Goal: Information Seeking & Learning: Learn about a topic

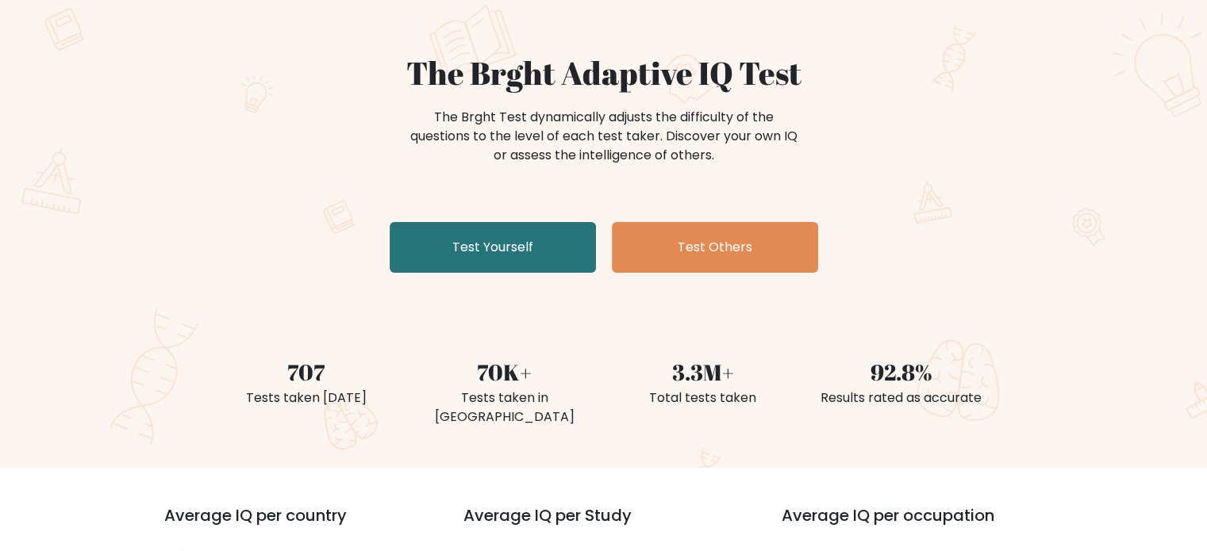
scroll to position [140, 0]
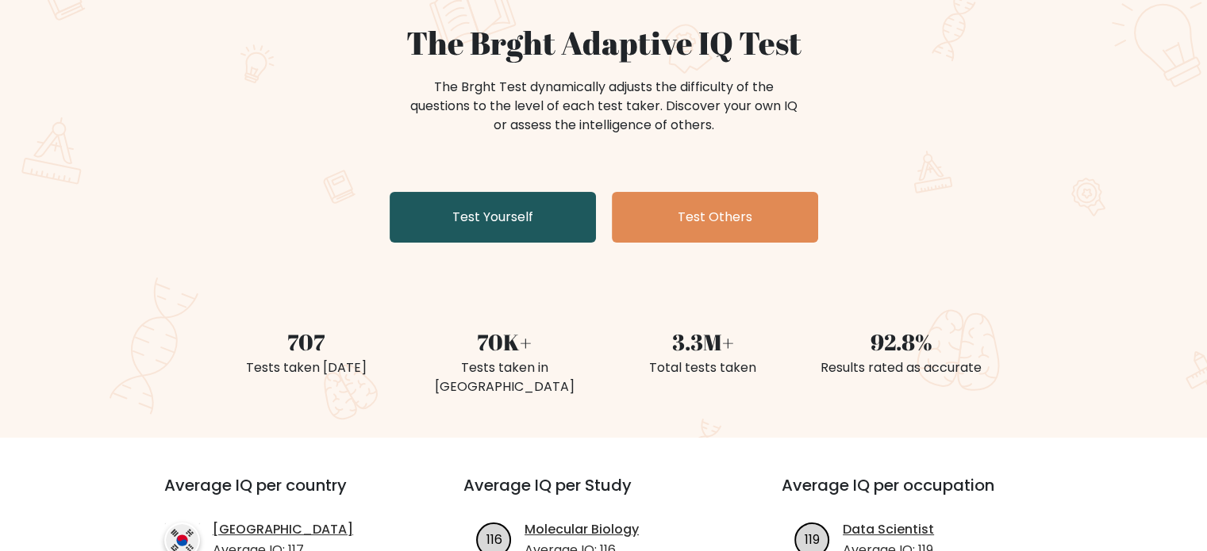
click at [524, 224] on link "Test Yourself" at bounding box center [493, 217] width 206 height 51
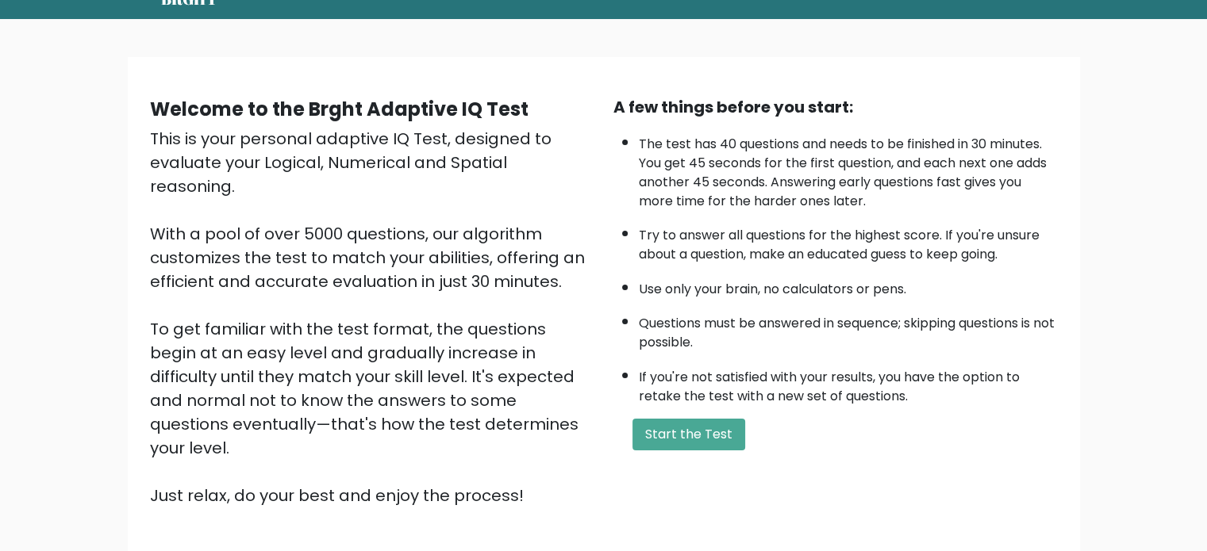
scroll to position [51, 0]
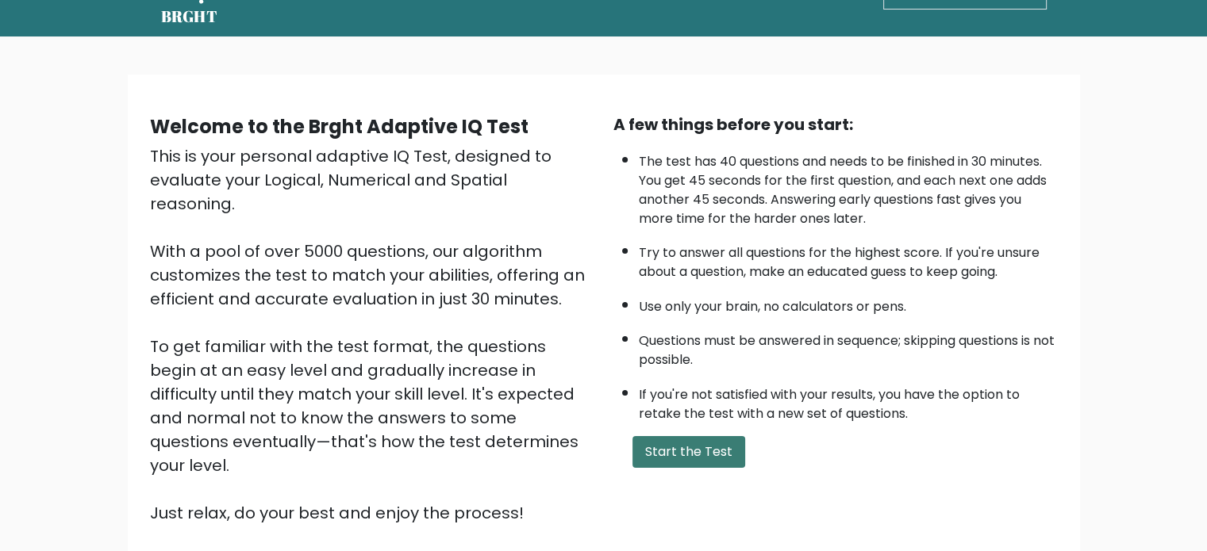
click at [651, 446] on button "Start the Test" at bounding box center [688, 452] width 113 height 32
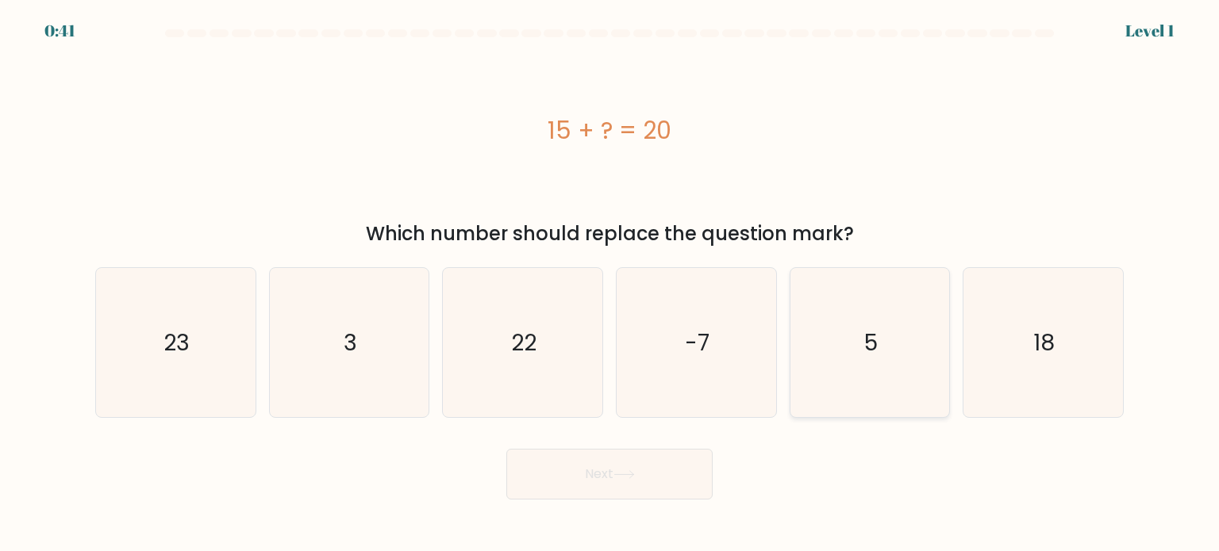
click at [909, 363] on icon "5" at bounding box center [869, 342] width 149 height 149
click at [610, 284] on input "e. 5" at bounding box center [609, 280] width 1 height 8
radio input "true"
click at [506, 449] on button "Next" at bounding box center [609, 474] width 206 height 51
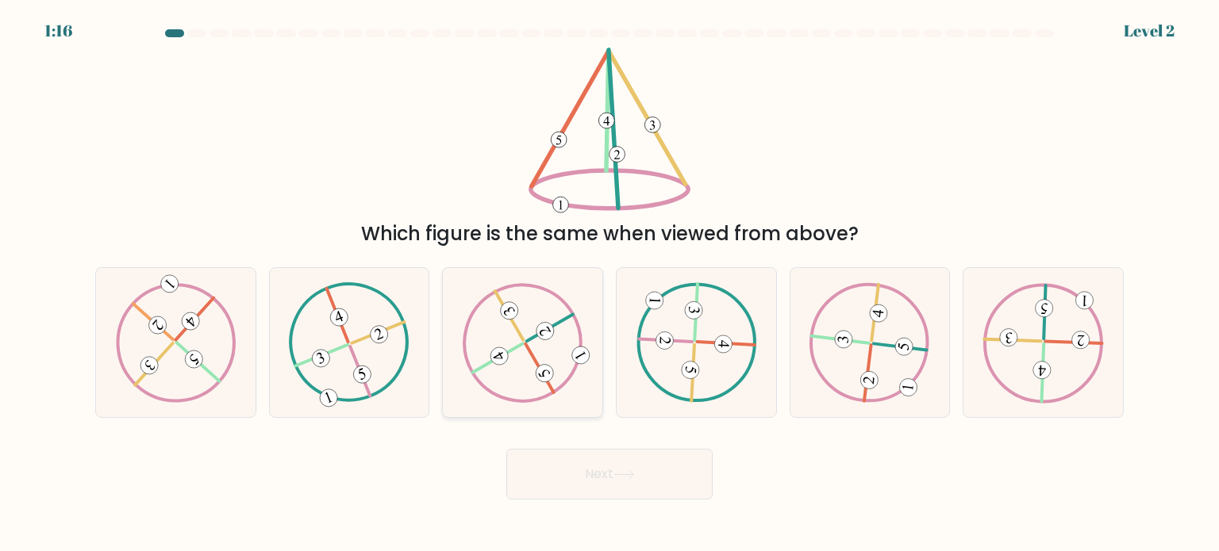
click at [491, 399] on icon at bounding box center [523, 342] width 121 height 120
click at [609, 284] on input "c." at bounding box center [609, 280] width 1 height 8
radio input "true"
click at [571, 469] on button "Next" at bounding box center [609, 474] width 206 height 51
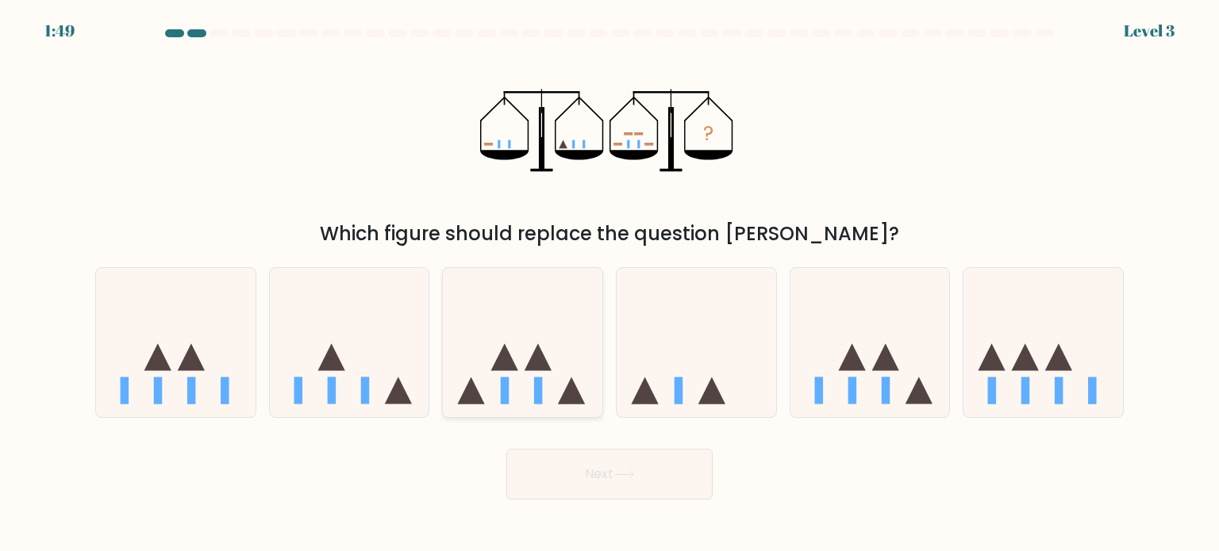
click at [531, 370] on icon at bounding box center [537, 357] width 27 height 27
click at [609, 284] on input "c." at bounding box center [609, 280] width 1 height 8
radio input "true"
click at [571, 469] on button "Next" at bounding box center [609, 474] width 206 height 51
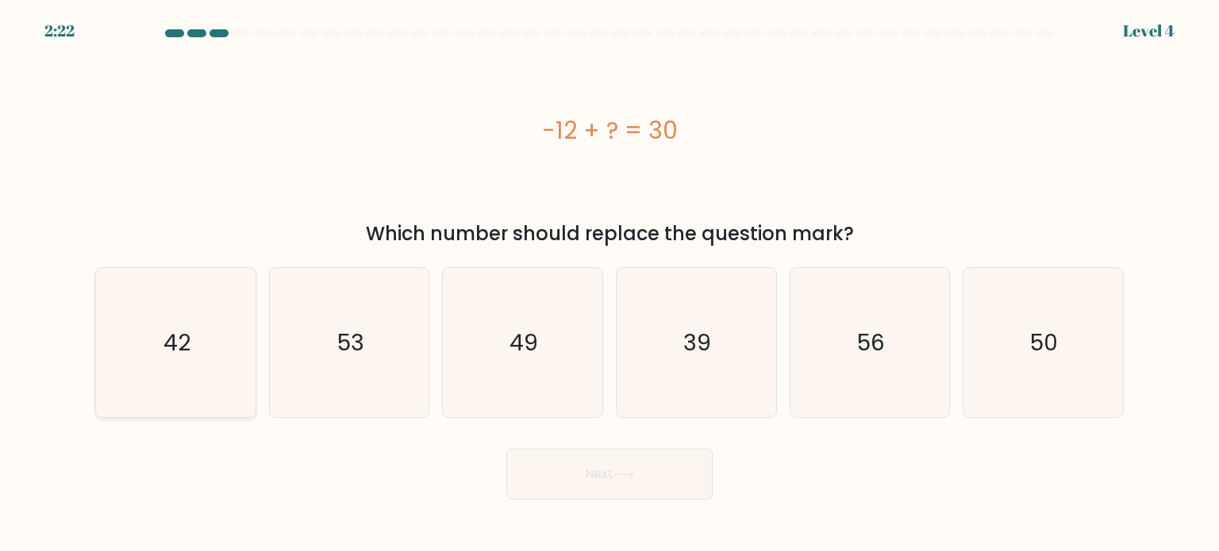
click at [201, 306] on icon "42" at bounding box center [175, 342] width 149 height 149
click at [609, 284] on input "a. 42" at bounding box center [609, 280] width 1 height 8
radio input "true"
click at [579, 493] on button "Next" at bounding box center [609, 474] width 206 height 51
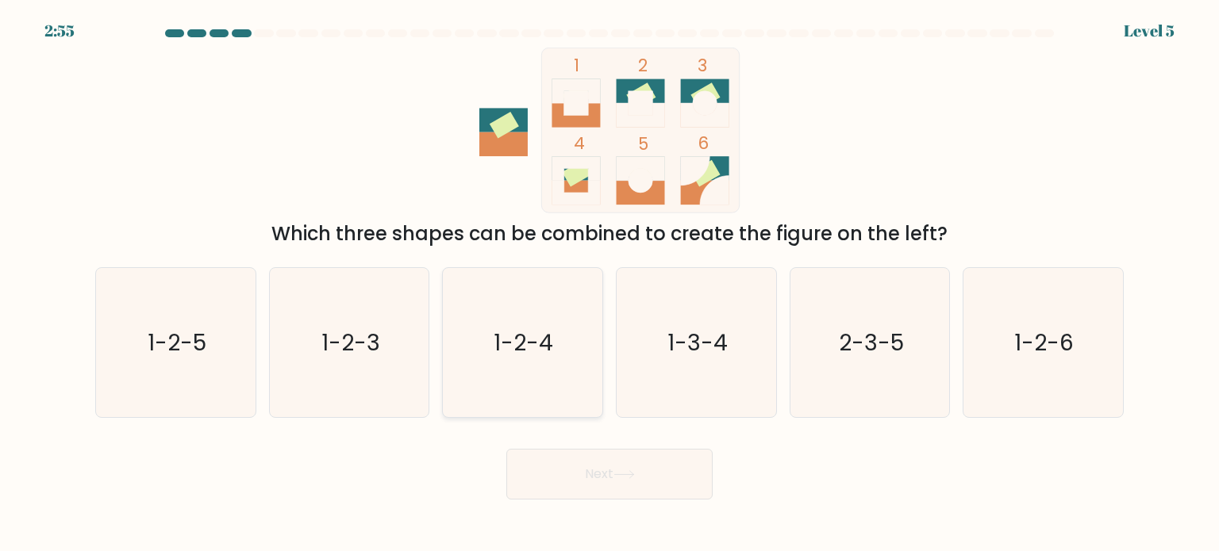
click at [498, 336] on text "1-2-4" at bounding box center [524, 342] width 60 height 32
click at [609, 284] on input "c. 1-2-4" at bounding box center [609, 280] width 1 height 8
radio input "true"
click at [571, 459] on button "Next" at bounding box center [609, 474] width 206 height 51
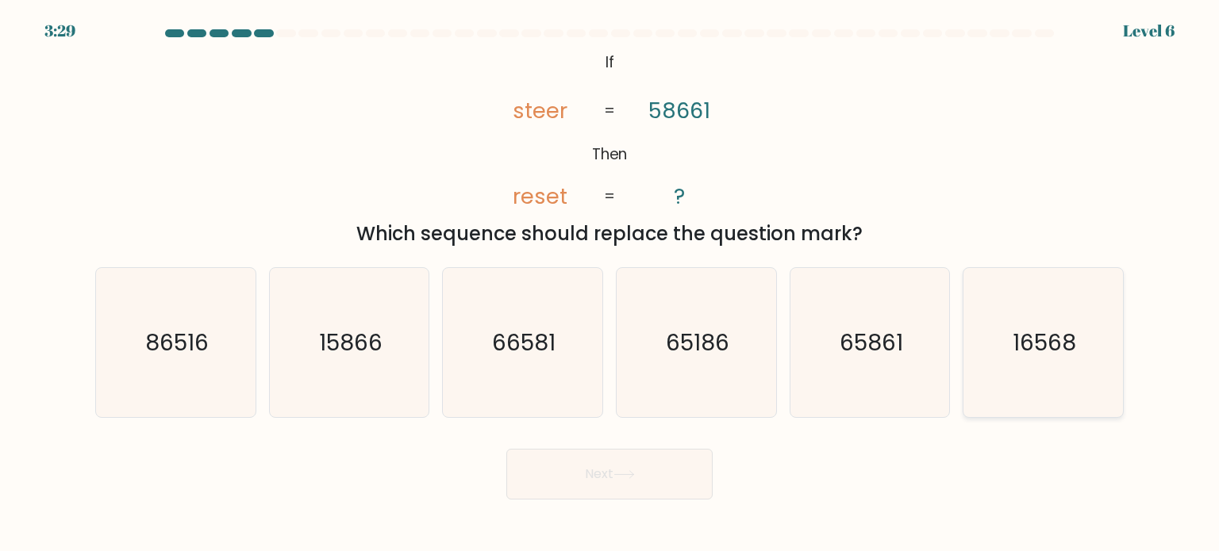
click at [1053, 334] on text "16568" at bounding box center [1043, 342] width 63 height 32
click at [610, 284] on input "f. 16568" at bounding box center [609, 280] width 1 height 8
radio input "true"
click at [674, 453] on button "Next" at bounding box center [609, 474] width 206 height 51
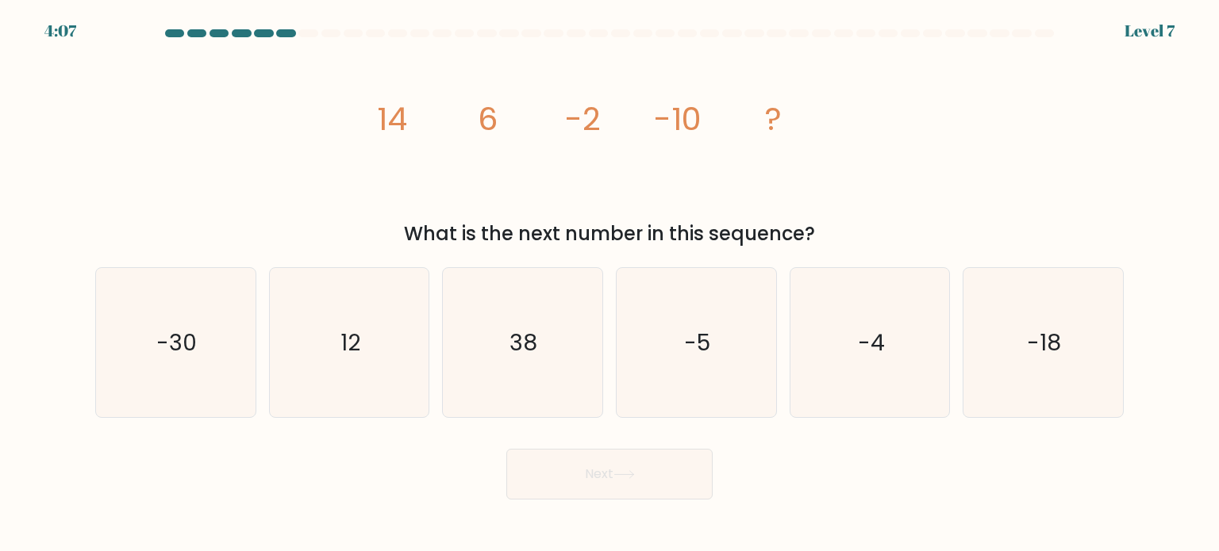
click at [943, 481] on div "Next" at bounding box center [609, 468] width 1047 height 63
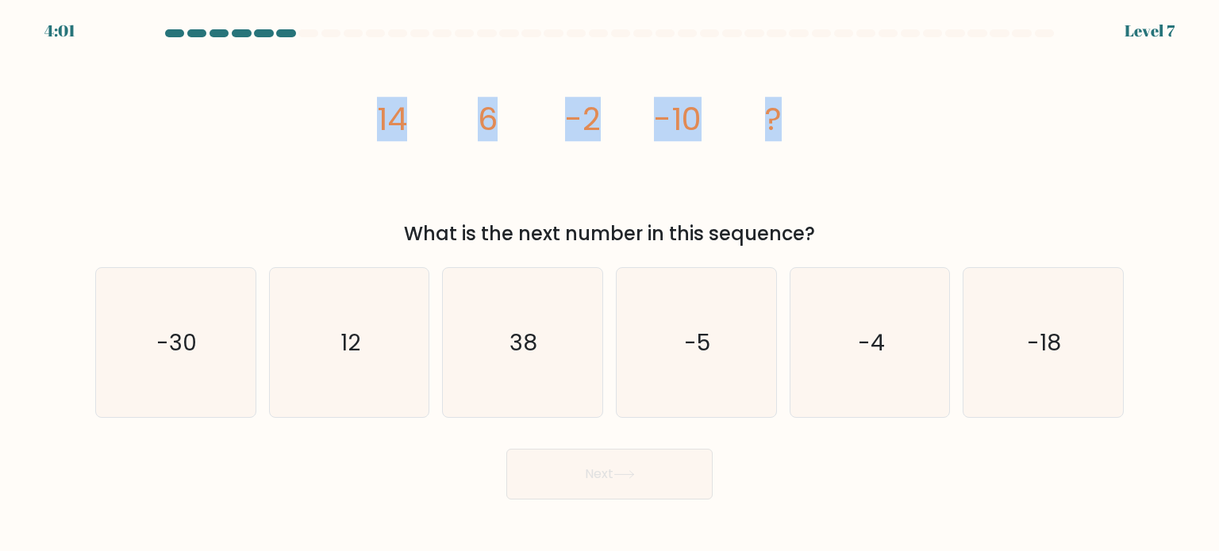
drag, startPoint x: 356, startPoint y: 126, endPoint x: 797, endPoint y: 124, distance: 441.2
click at [797, 124] on div "image/svg+xml 14 6 -2 -10 ? What is the next number in this sequence?" at bounding box center [609, 148] width 1047 height 201
copy g "14 6 -2 -10 ?"
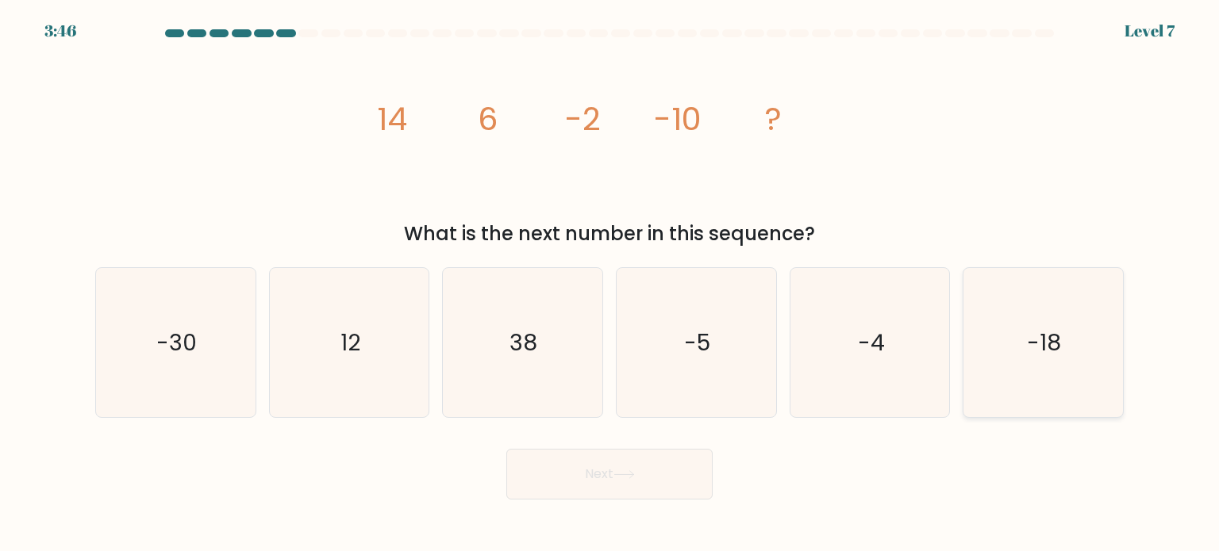
click at [1064, 332] on icon "-18" at bounding box center [1042, 342] width 149 height 149
click at [610, 284] on input "f. -18" at bounding box center [609, 280] width 1 height 8
radio input "true"
click at [676, 490] on button "Next" at bounding box center [609, 474] width 206 height 51
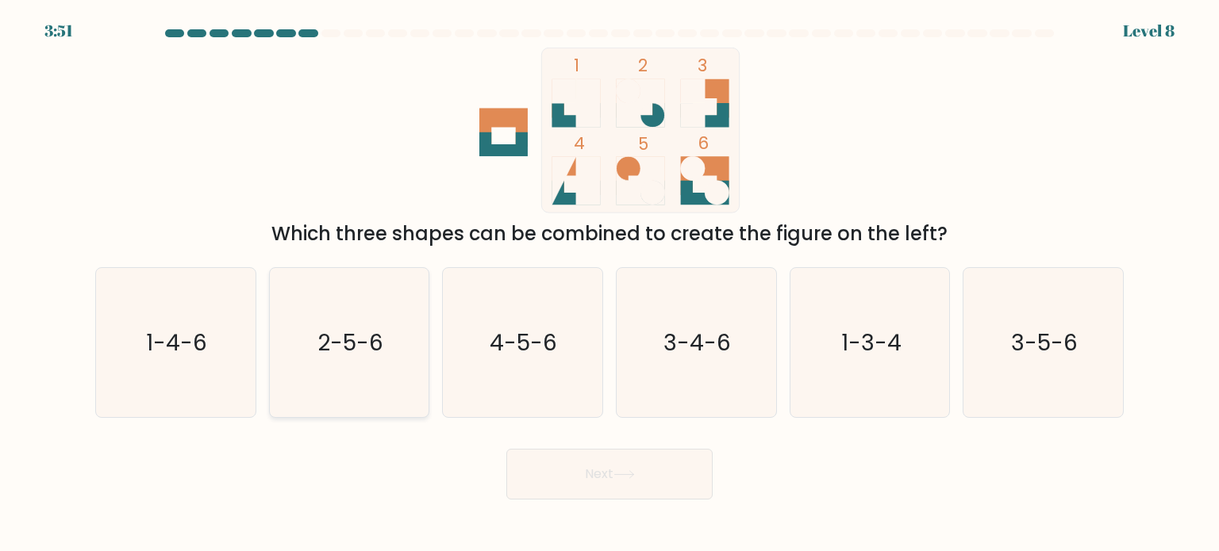
click at [407, 391] on icon "2-5-6" at bounding box center [349, 342] width 149 height 149
click at [609, 284] on input "b. 2-5-6" at bounding box center [609, 280] width 1 height 8
radio input "true"
click at [612, 489] on button "Next" at bounding box center [609, 474] width 206 height 51
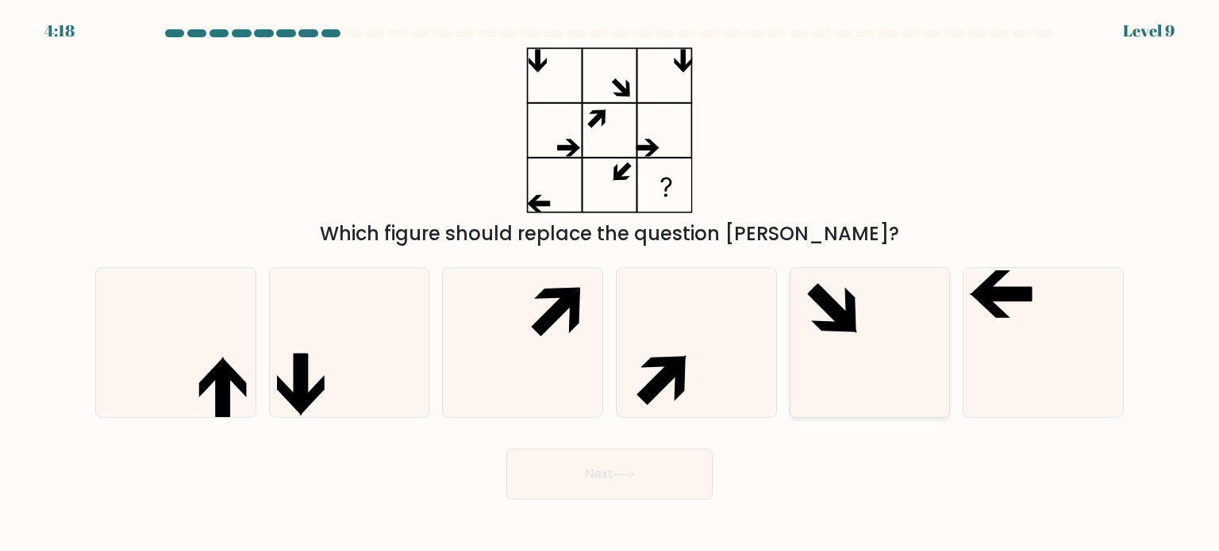
click at [883, 362] on icon at bounding box center [869, 342] width 149 height 149
click at [610, 284] on input "e." at bounding box center [609, 280] width 1 height 8
radio input "true"
click at [883, 362] on icon at bounding box center [870, 343] width 148 height 148
click at [610, 284] on input "e." at bounding box center [609, 280] width 1 height 8
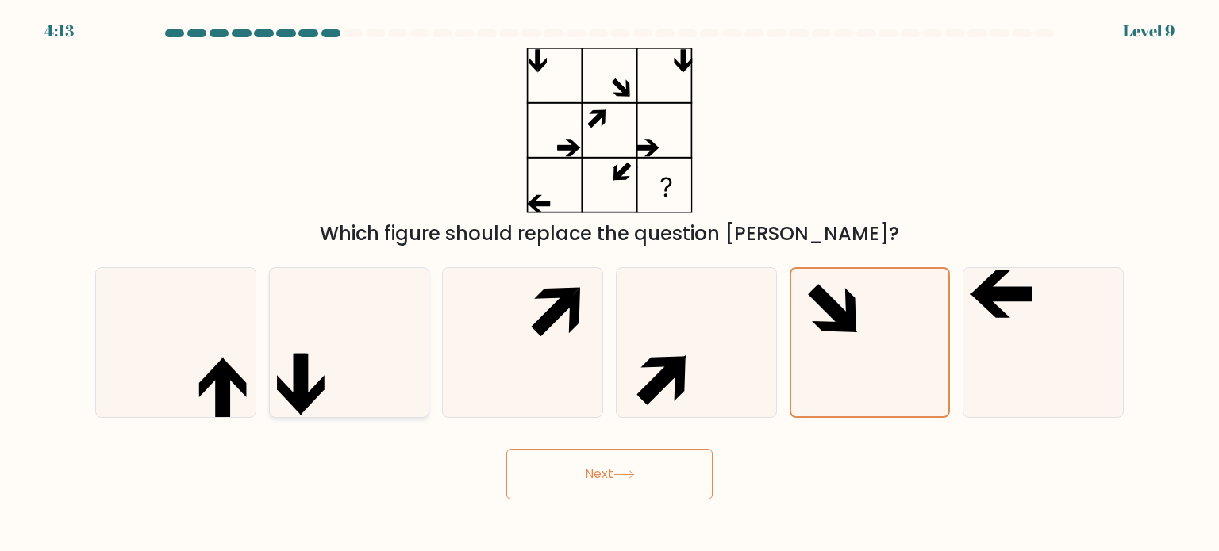
click at [302, 302] on icon at bounding box center [349, 342] width 149 height 149
click at [609, 284] on input "b." at bounding box center [609, 280] width 1 height 8
radio input "true"
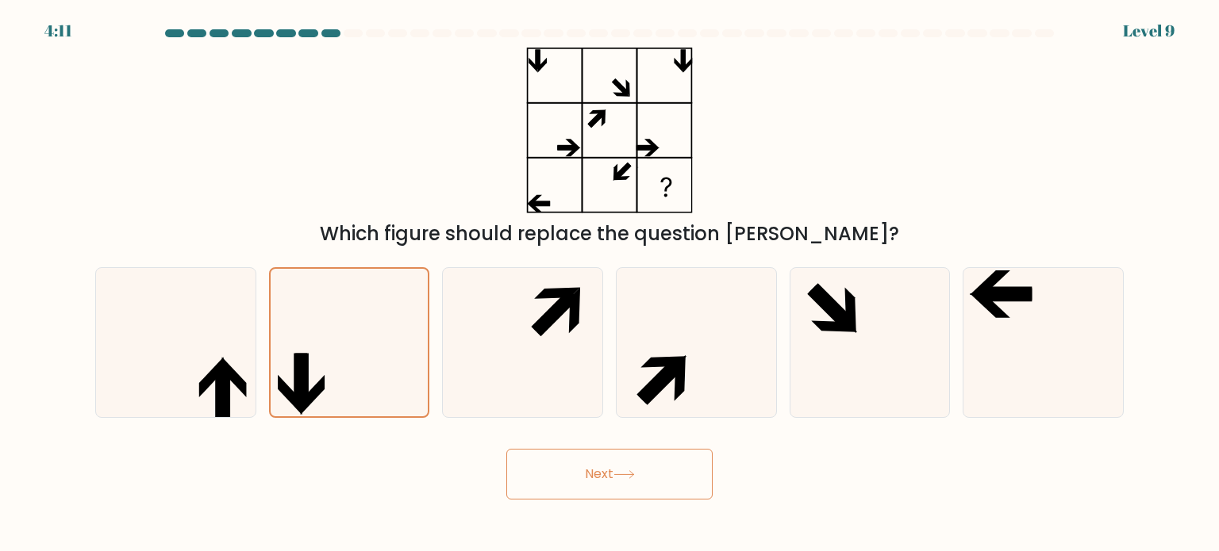
click at [547, 471] on button "Next" at bounding box center [609, 474] width 206 height 51
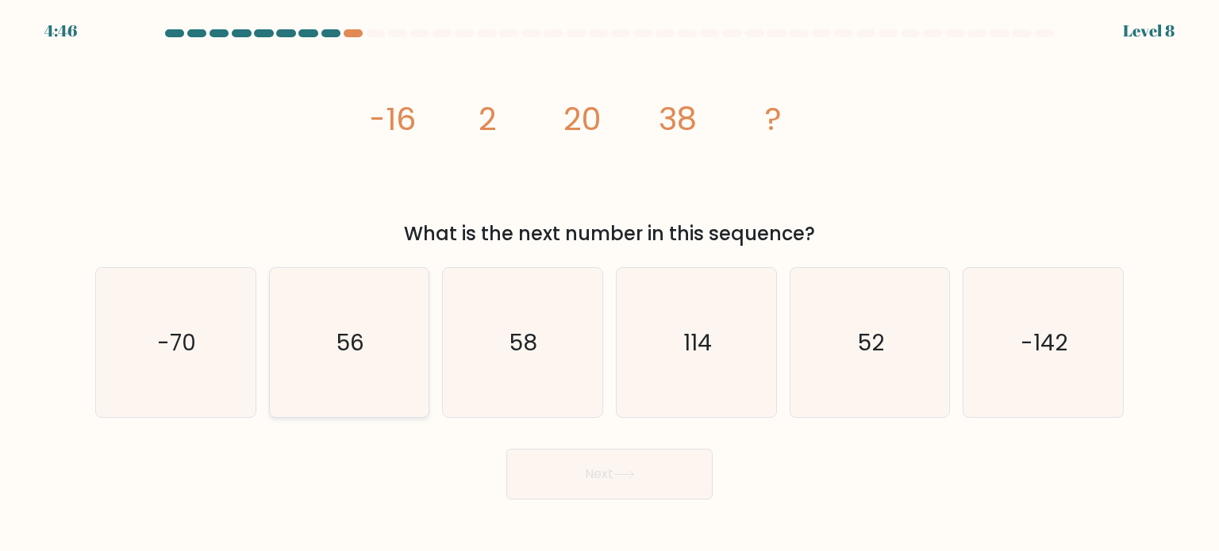
click at [344, 378] on icon "56" at bounding box center [349, 342] width 149 height 149
click at [609, 284] on input "b. 56" at bounding box center [609, 280] width 1 height 8
radio input "true"
click at [613, 458] on button "Next" at bounding box center [609, 474] width 206 height 51
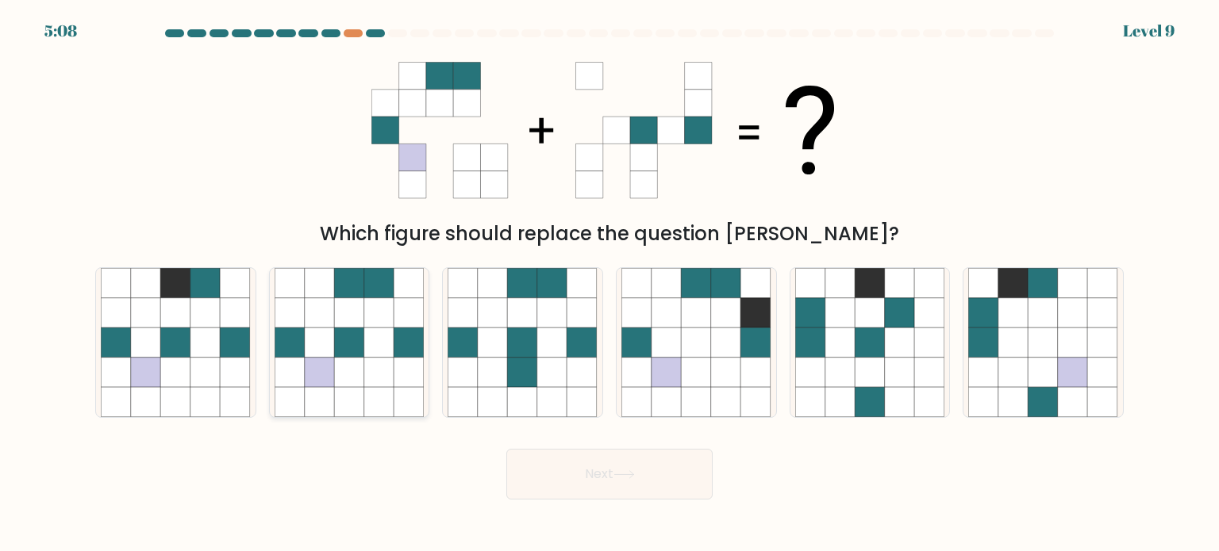
click at [340, 321] on icon at bounding box center [349, 313] width 30 height 30
click at [609, 284] on input "b." at bounding box center [609, 280] width 1 height 8
radio input "true"
click at [599, 486] on button "Next" at bounding box center [609, 474] width 206 height 51
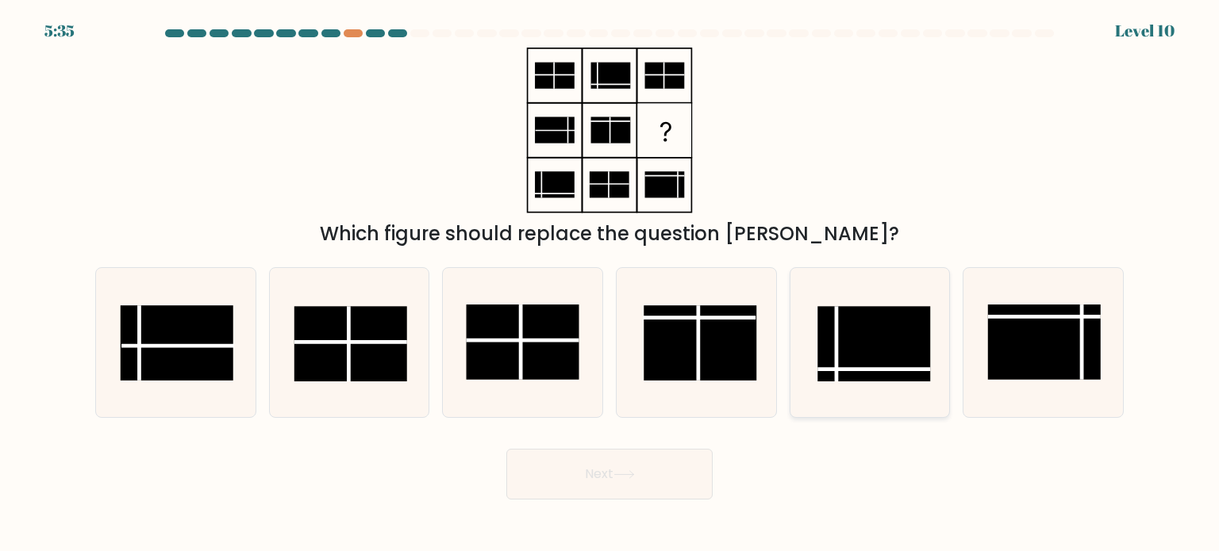
click at [857, 353] on rect at bounding box center [873, 343] width 113 height 75
click at [610, 284] on input "e." at bounding box center [609, 280] width 1 height 8
radio input "true"
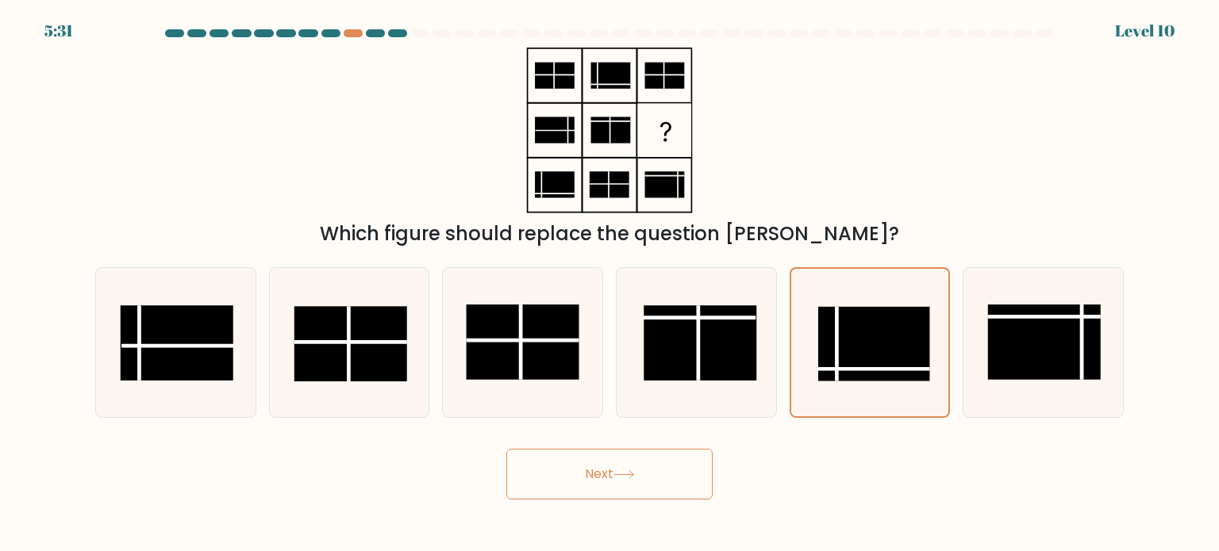
click at [666, 475] on button "Next" at bounding box center [609, 474] width 206 height 51
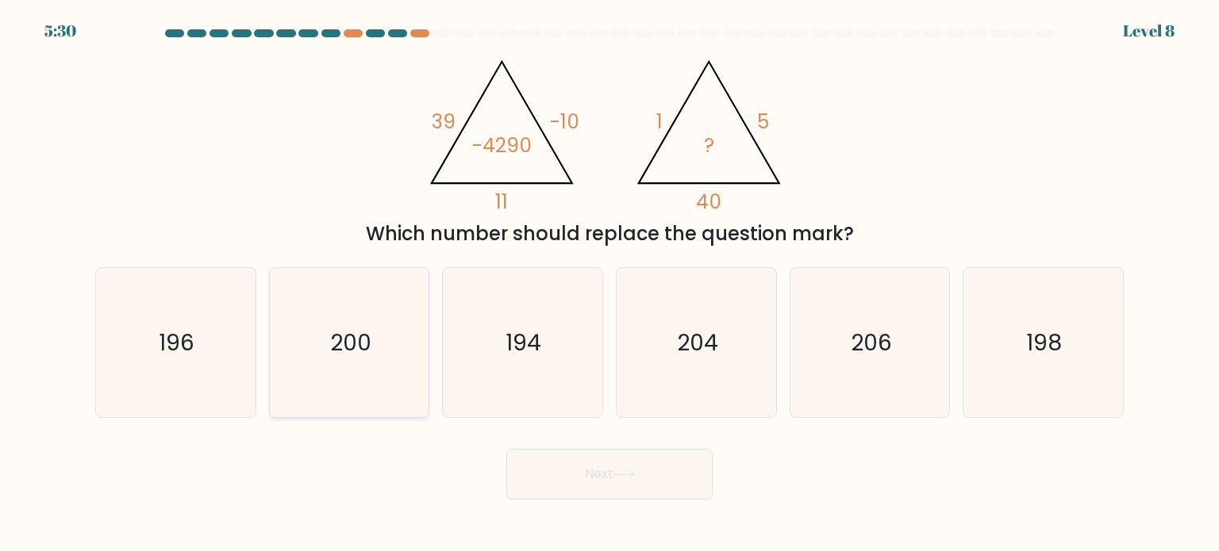
click at [391, 378] on icon "200" at bounding box center [349, 342] width 149 height 149
click at [609, 284] on input "b. 200" at bounding box center [609, 280] width 1 height 8
radio input "true"
click at [587, 460] on button "Next" at bounding box center [609, 474] width 206 height 51
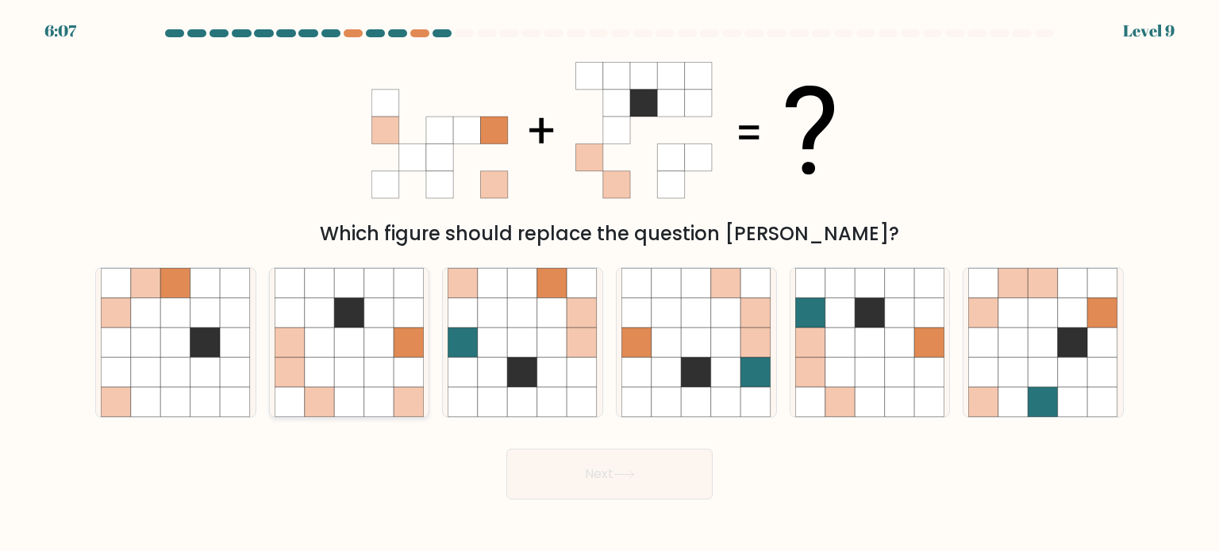
click at [344, 357] on icon at bounding box center [349, 343] width 30 height 30
click at [609, 284] on input "b." at bounding box center [609, 280] width 1 height 8
radio input "true"
click at [643, 485] on button "Next" at bounding box center [609, 474] width 206 height 51
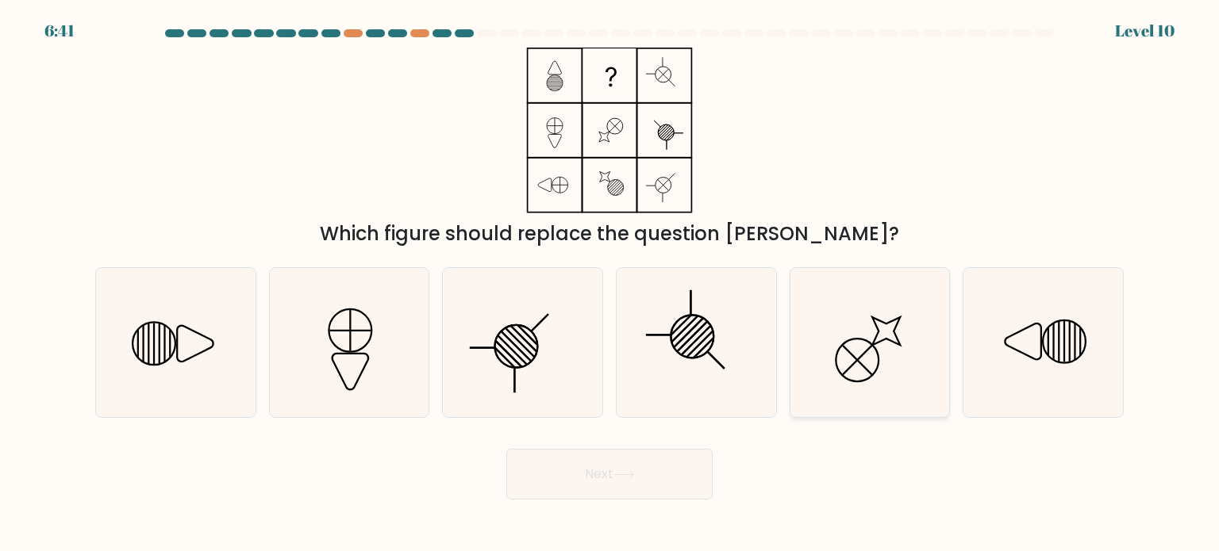
click at [876, 357] on icon at bounding box center [869, 342] width 149 height 149
click at [610, 284] on input "e." at bounding box center [609, 280] width 1 height 8
radio input "true"
click at [636, 467] on button "Next" at bounding box center [609, 474] width 206 height 51
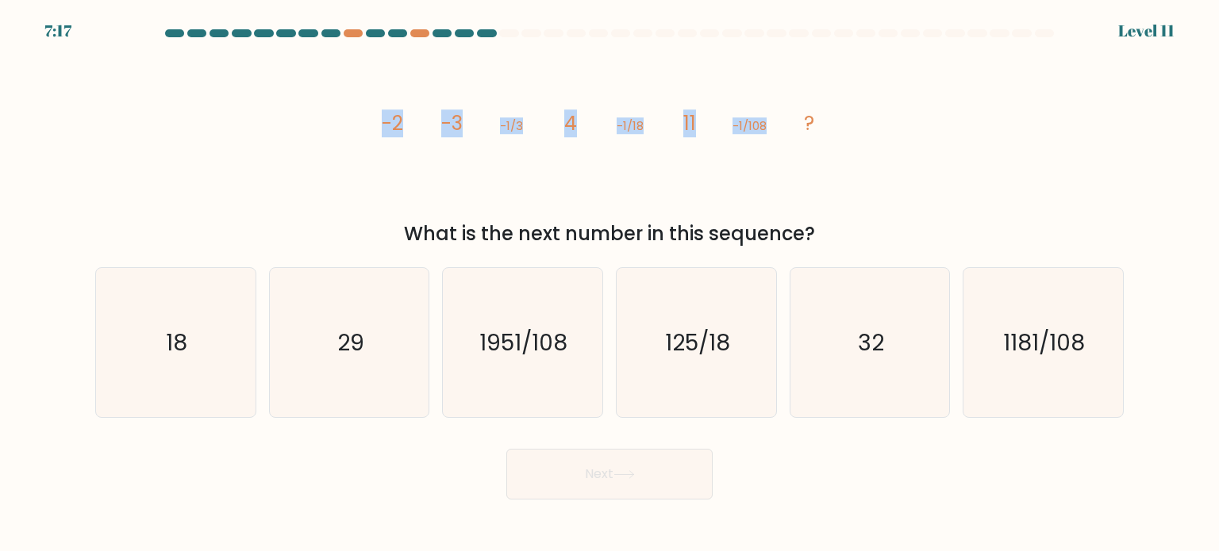
drag, startPoint x: 379, startPoint y: 114, endPoint x: 774, endPoint y: 141, distance: 395.3
click at [774, 141] on icon "image/svg+xml -2 -3 -1/3 4 -1/18 11 -1/108 ?" at bounding box center [609, 131] width 476 height 166
copy g "-2 -3 -1/3 4 -1/18 11 -1/108"
click at [209, 359] on icon "18" at bounding box center [175, 342] width 149 height 149
click at [609, 284] on input "a. 18" at bounding box center [609, 280] width 1 height 8
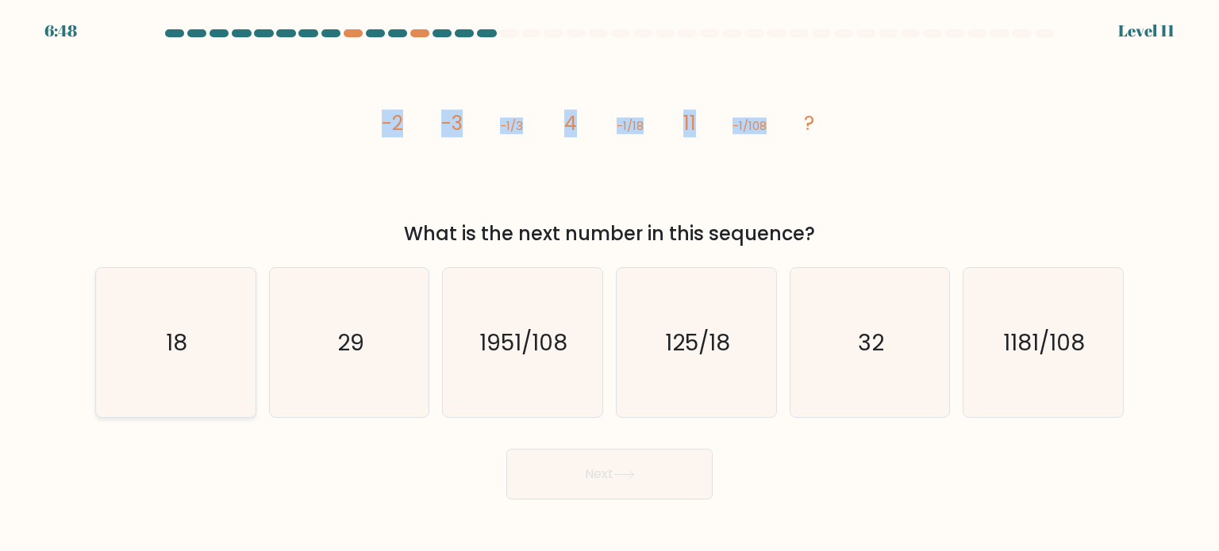
radio input "true"
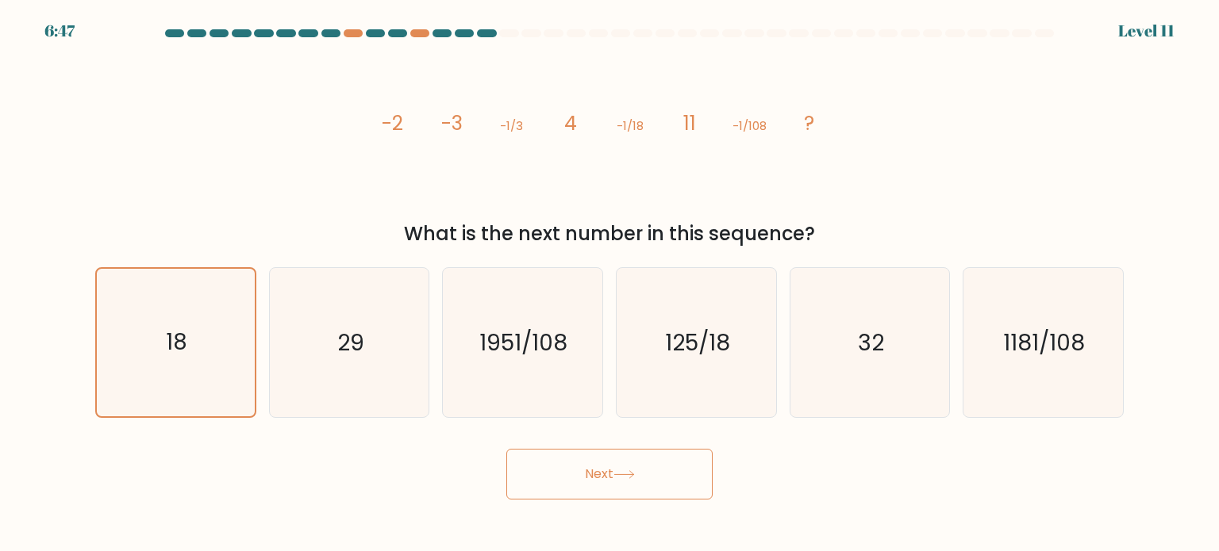
click at [584, 490] on button "Next" at bounding box center [609, 474] width 206 height 51
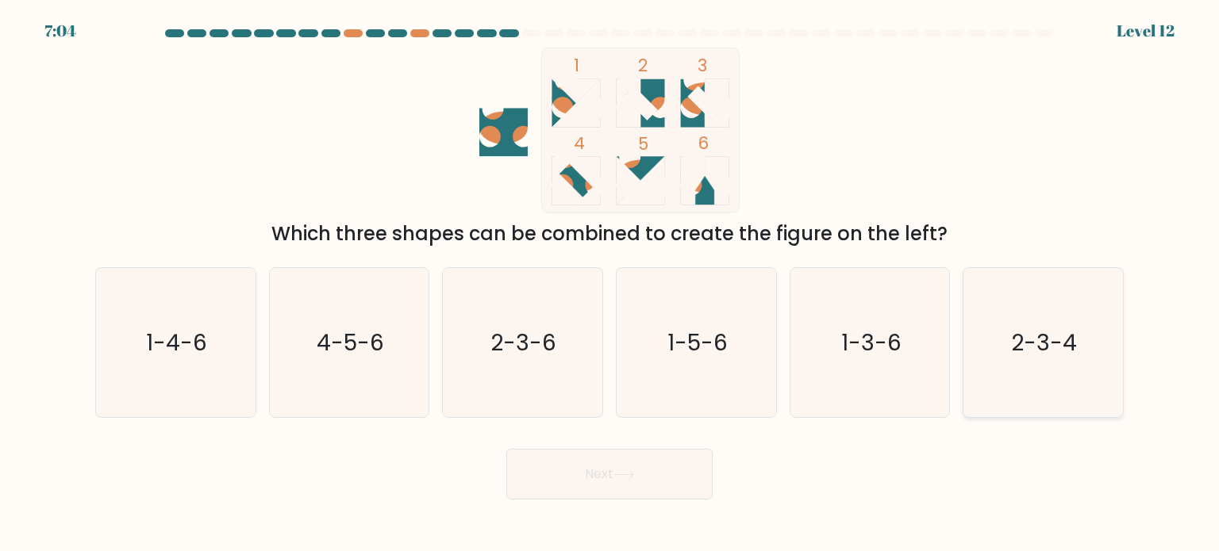
click at [1038, 370] on icon "2-3-4" at bounding box center [1042, 342] width 149 height 149
click at [610, 284] on input "f. 2-3-4" at bounding box center [609, 280] width 1 height 8
radio input "true"
click at [671, 468] on button "Next" at bounding box center [609, 474] width 206 height 51
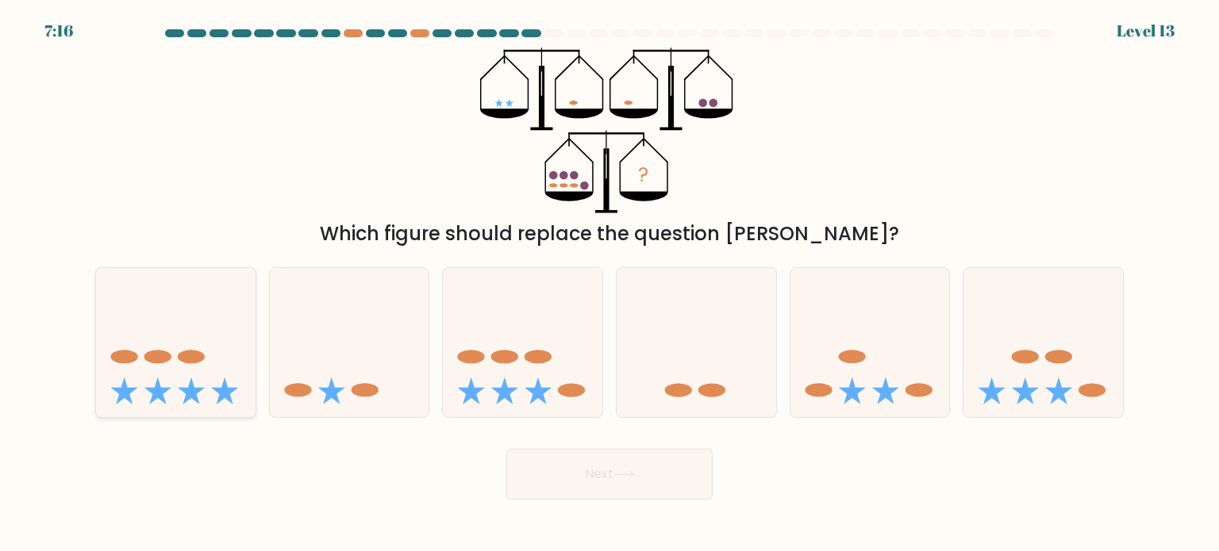
click at [186, 370] on icon at bounding box center [175, 343] width 159 height 132
click at [609, 284] on input "a." at bounding box center [609, 280] width 1 height 8
radio input "true"
click at [582, 466] on button "Next" at bounding box center [609, 474] width 206 height 51
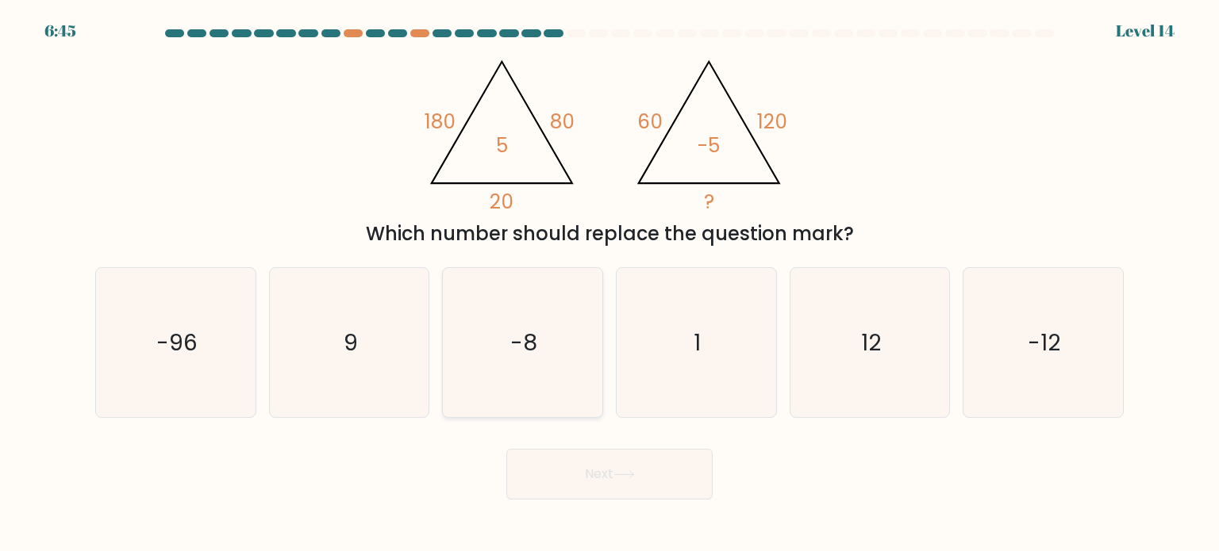
click at [490, 317] on icon "-8" at bounding box center [522, 342] width 149 height 149
click at [609, 284] on input "c. -8" at bounding box center [609, 280] width 1 height 8
radio input "true"
click at [583, 481] on button "Next" at bounding box center [609, 474] width 206 height 51
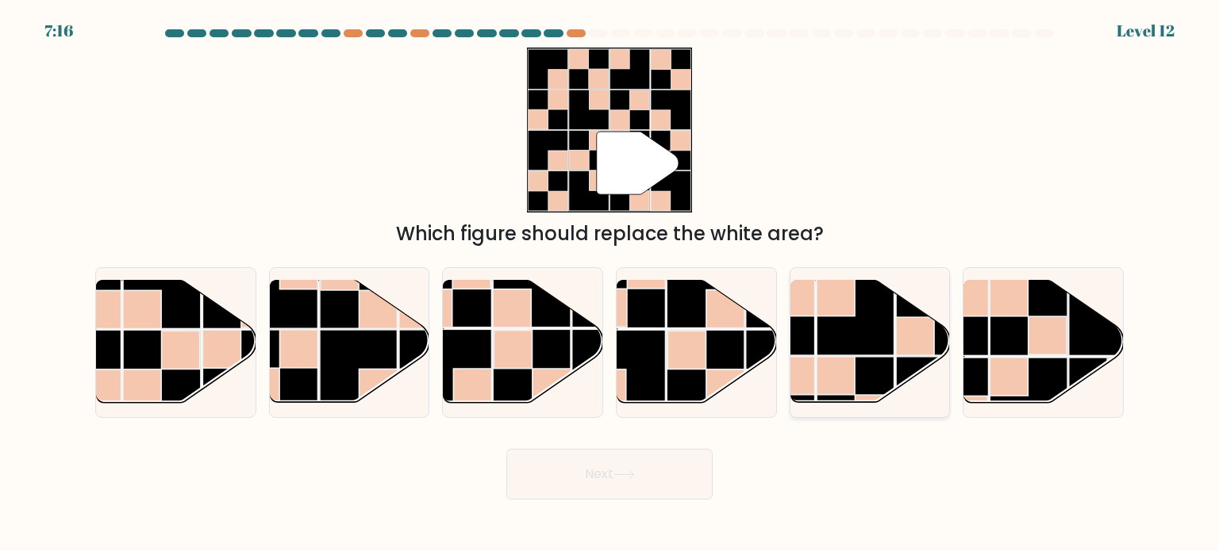
click at [868, 339] on rect at bounding box center [855, 318] width 78 height 78
click at [610, 284] on input "e." at bounding box center [609, 280] width 1 height 8
radio input "true"
click at [1051, 352] on rect at bounding box center [1047, 336] width 38 height 38
click at [610, 284] on input "f." at bounding box center [609, 280] width 1 height 8
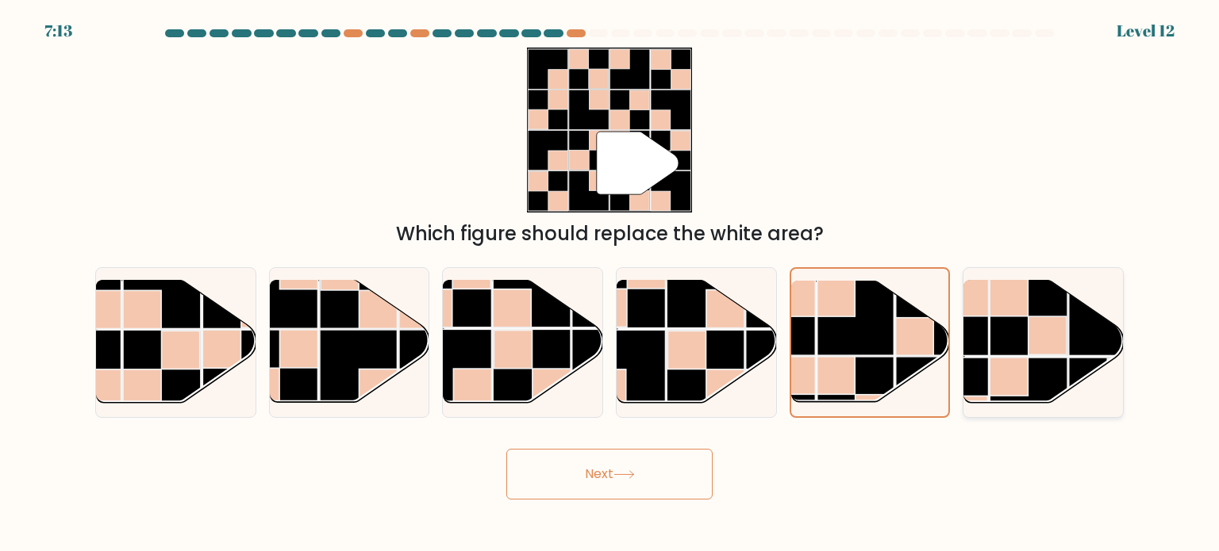
radio input "true"
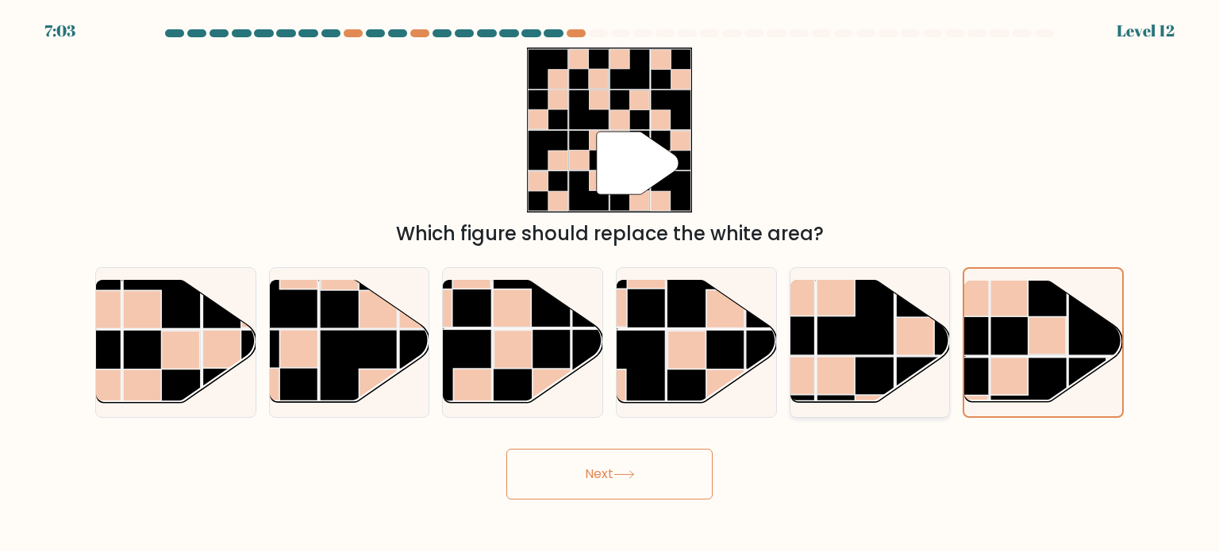
click at [860, 342] on rect at bounding box center [855, 318] width 78 height 78
click at [610, 284] on input "e." at bounding box center [609, 280] width 1 height 8
radio input "true"
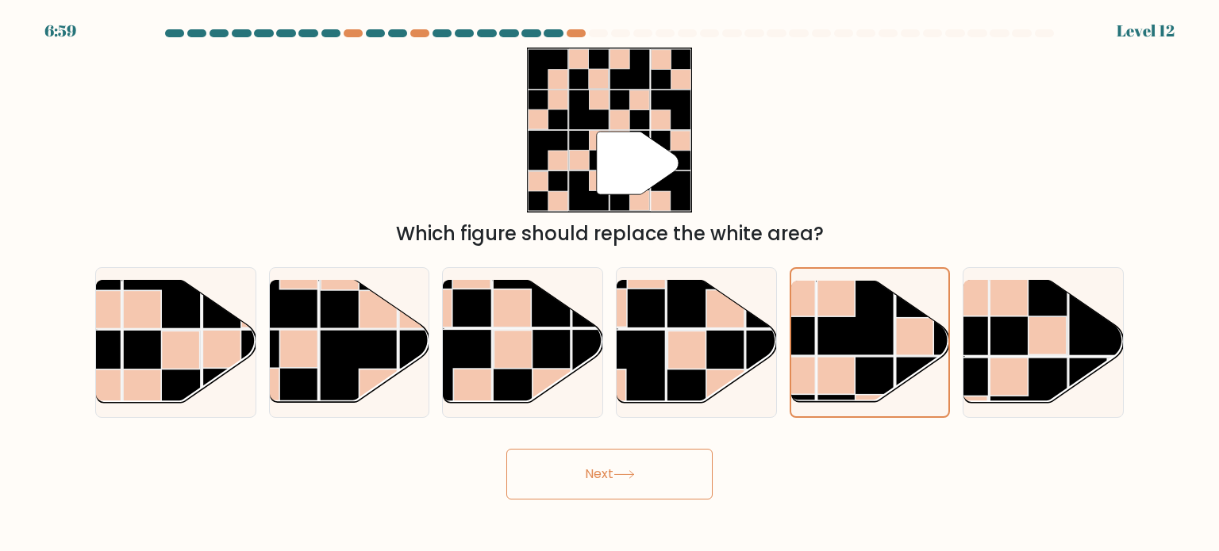
click at [606, 483] on button "Next" at bounding box center [609, 474] width 206 height 51
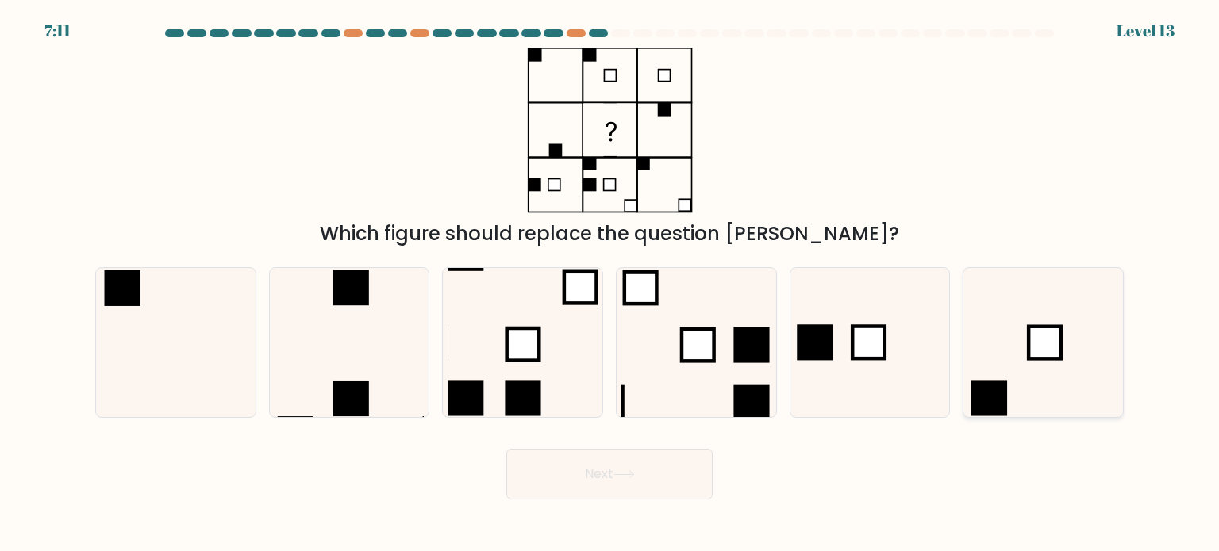
click at [993, 418] on div at bounding box center [1042, 342] width 161 height 151
click at [610, 284] on input "f." at bounding box center [609, 280] width 1 height 8
radio input "true"
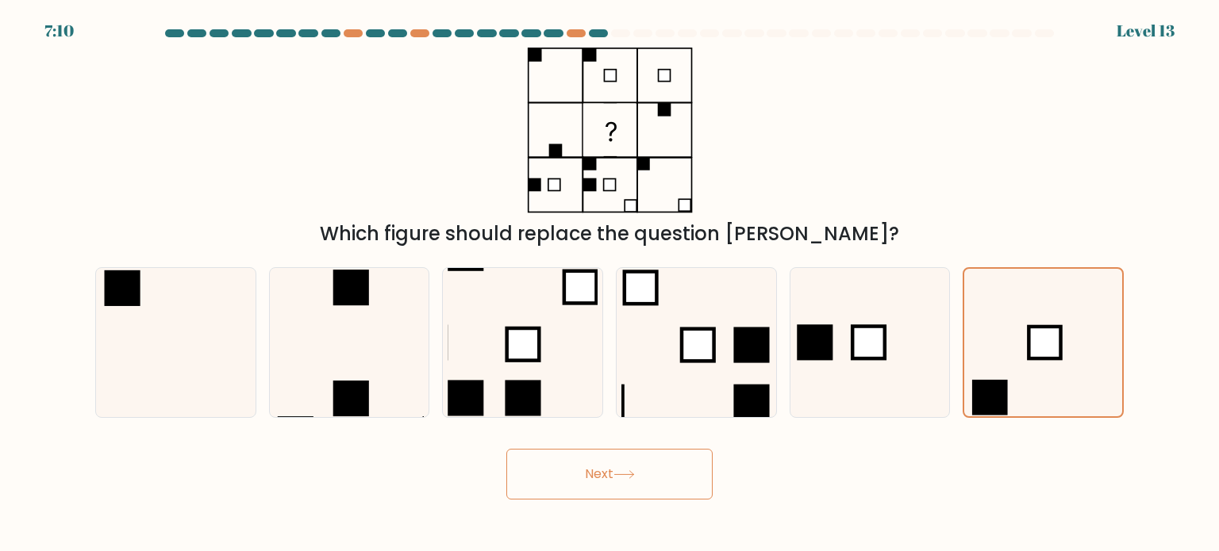
click at [674, 488] on button "Next" at bounding box center [609, 474] width 206 height 51
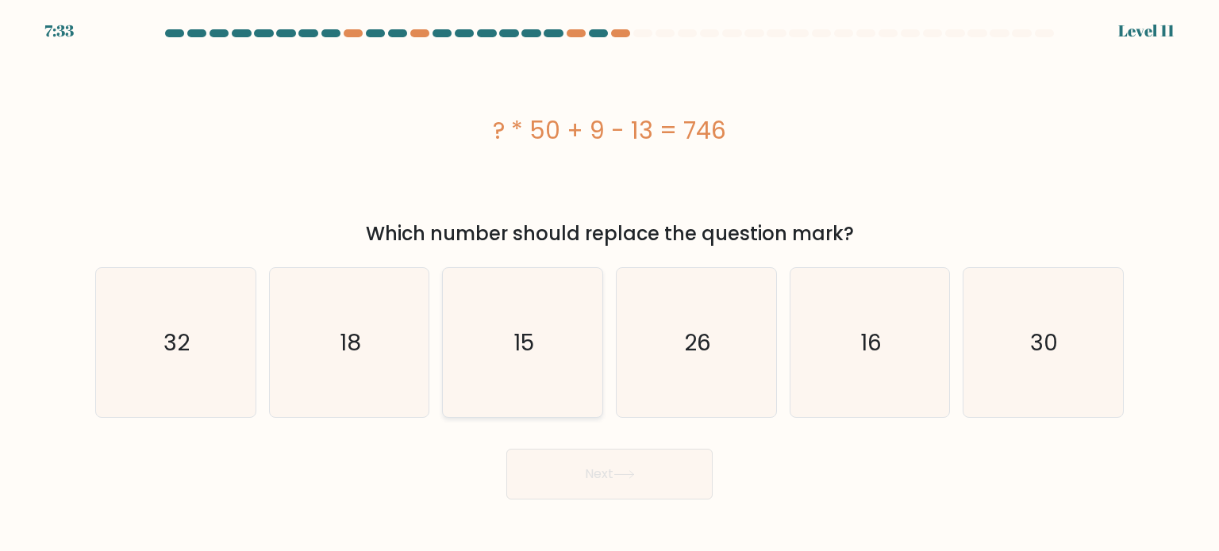
click at [510, 340] on icon "15" at bounding box center [522, 342] width 149 height 149
click at [609, 284] on input "c. 15" at bounding box center [609, 280] width 1 height 8
radio input "true"
click at [616, 474] on button "Next" at bounding box center [609, 474] width 206 height 51
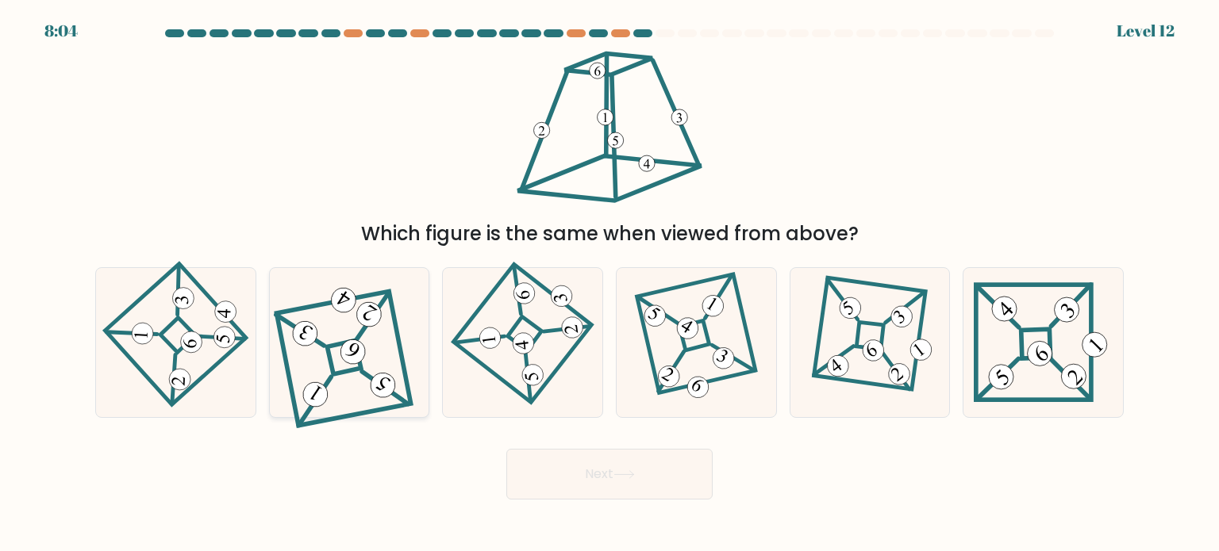
click at [340, 351] on icon at bounding box center [349, 342] width 134 height 120
click at [609, 284] on input "b." at bounding box center [609, 280] width 1 height 8
radio input "true"
click at [154, 334] on 670 at bounding box center [131, 334] width 51 height 51
click at [609, 284] on input "a." at bounding box center [609, 280] width 1 height 8
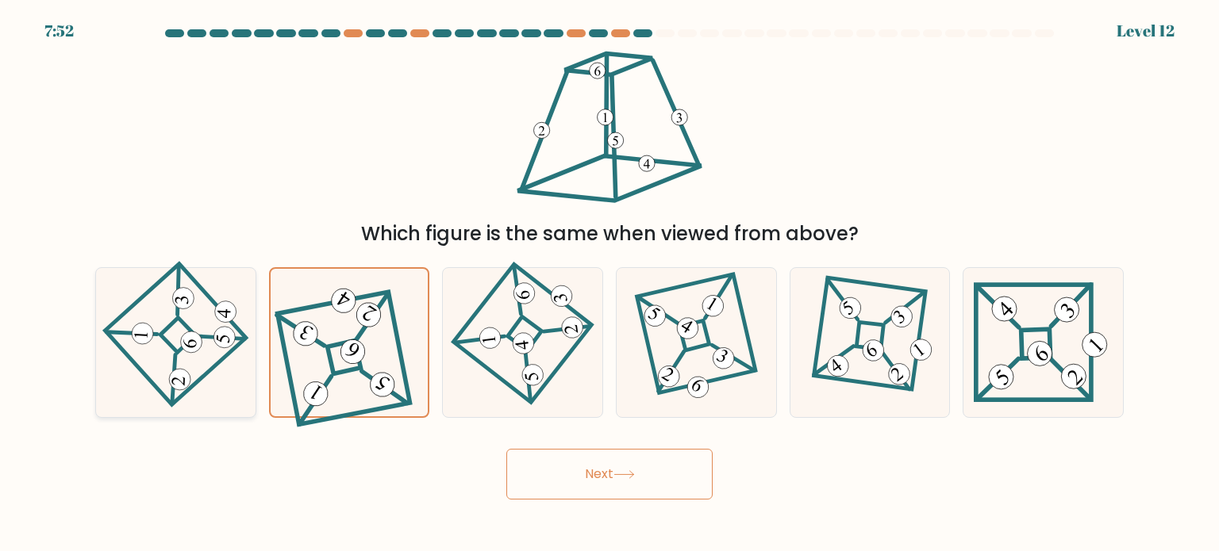
radio input "true"
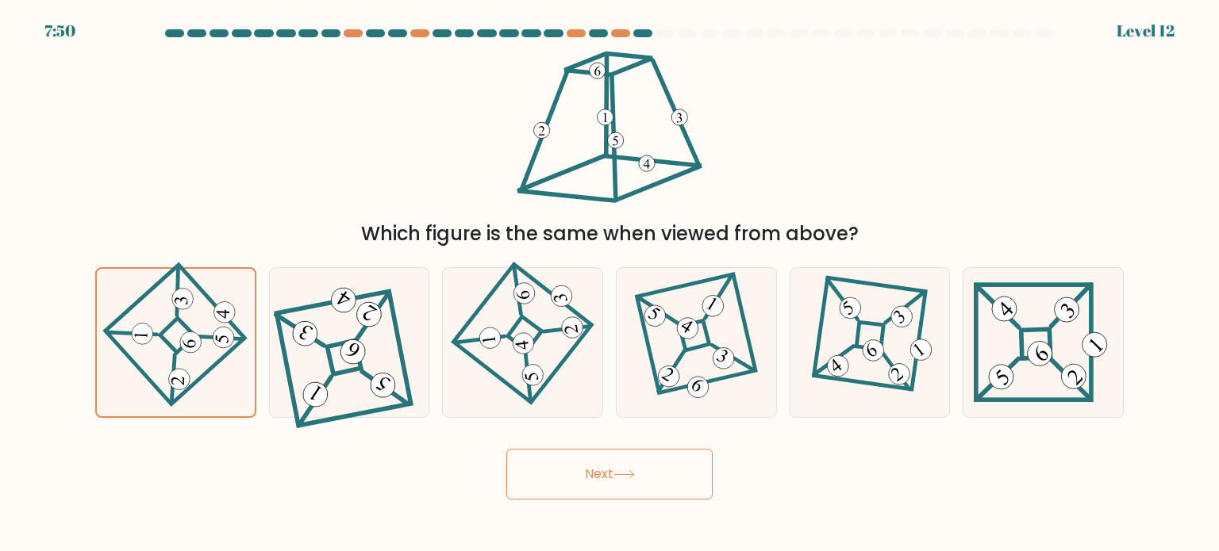
click at [617, 484] on button "Next" at bounding box center [609, 474] width 206 height 51
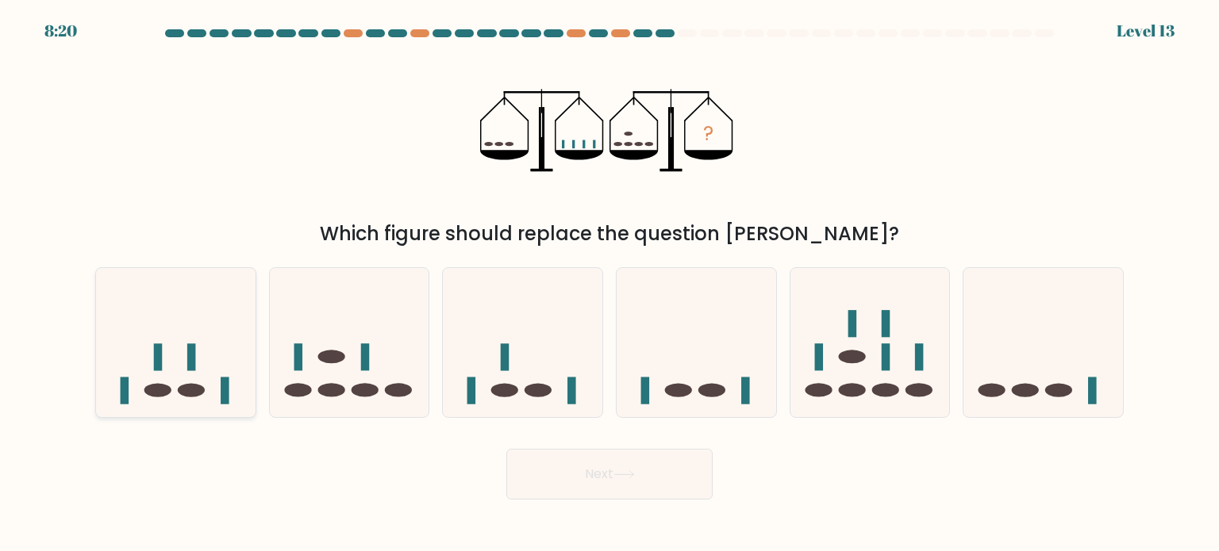
click at [160, 390] on ellipse at bounding box center [157, 389] width 27 height 13
click at [609, 284] on input "a." at bounding box center [609, 280] width 1 height 8
radio input "true"
click at [624, 474] on icon at bounding box center [623, 475] width 21 height 9
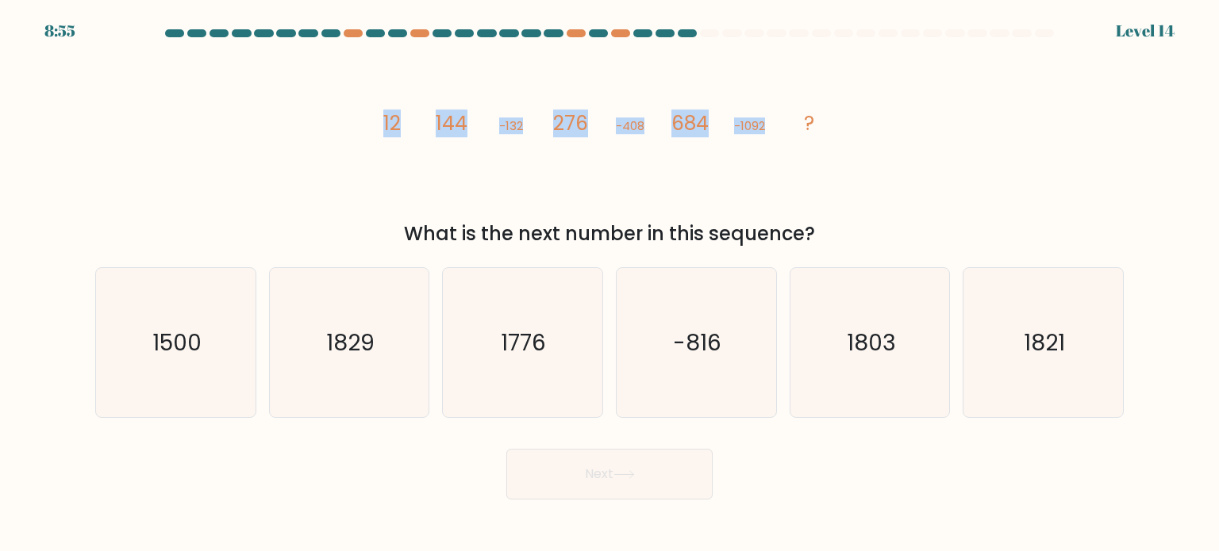
drag, startPoint x: 380, startPoint y: 138, endPoint x: 764, endPoint y: 136, distance: 384.0
click at [764, 136] on icon "image/svg+xml 12 144 -132 276 -408 684 -1092 ?" at bounding box center [609, 131] width 476 height 166
copy g "12 144 -132 276 -408 684 -1092"
click at [584, 353] on icon "1776" at bounding box center [522, 342] width 149 height 149
click at [609, 284] on input "c. 1776" at bounding box center [609, 280] width 1 height 8
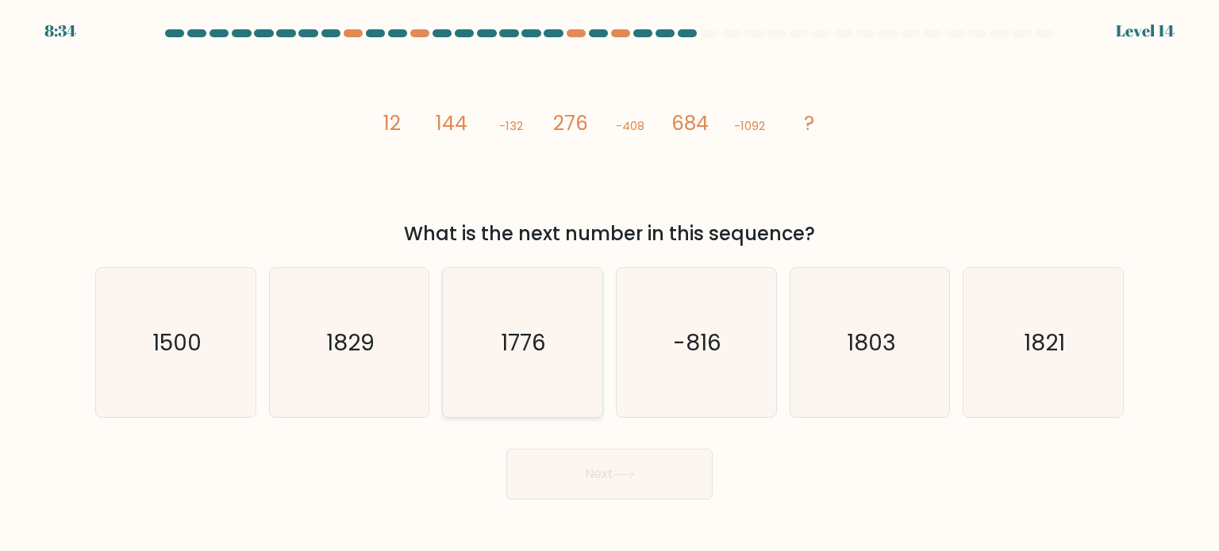
radio input "true"
click at [600, 472] on button "Next" at bounding box center [609, 474] width 206 height 51
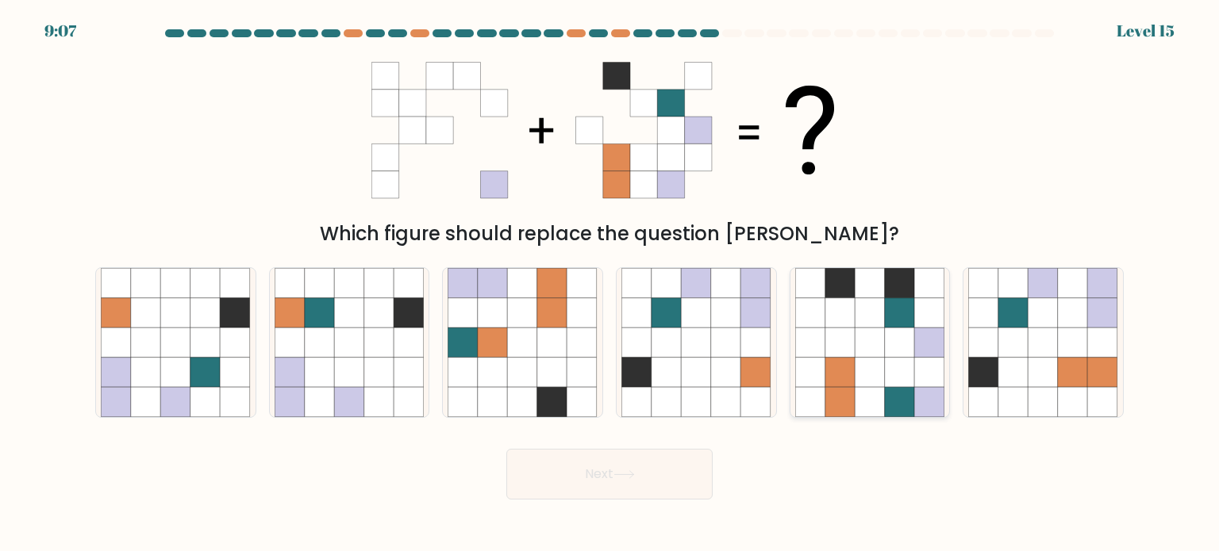
click at [838, 286] on icon at bounding box center [840, 283] width 30 height 30
click at [610, 284] on input "e." at bounding box center [609, 280] width 1 height 8
radio input "true"
click at [646, 464] on button "Next" at bounding box center [609, 474] width 206 height 51
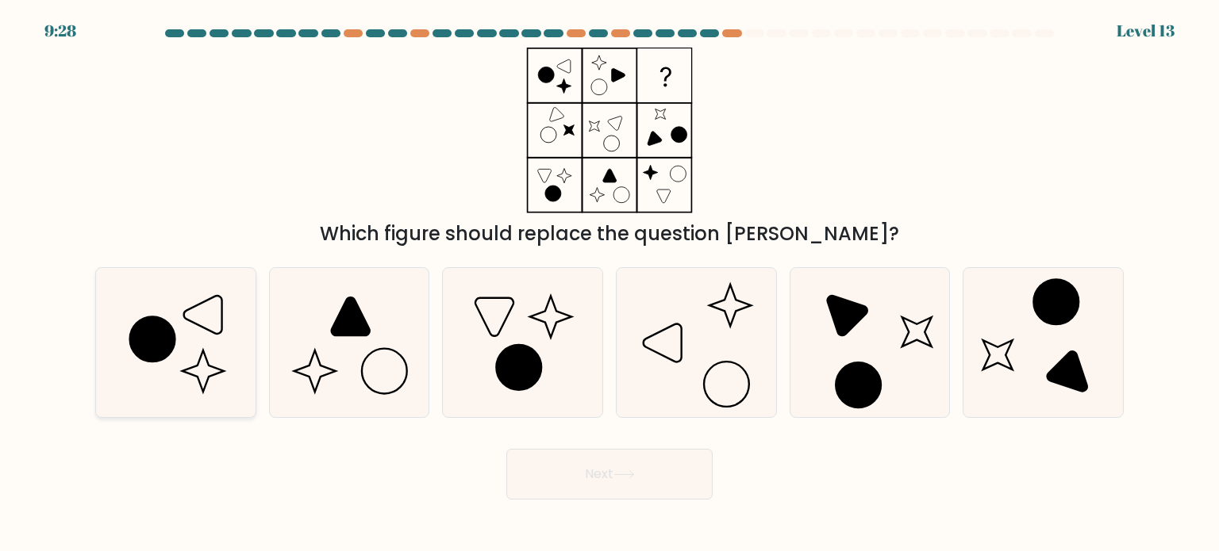
click at [230, 345] on icon at bounding box center [175, 342] width 149 height 149
click at [609, 284] on input "a." at bounding box center [609, 280] width 1 height 8
radio input "true"
click at [565, 459] on button "Next" at bounding box center [609, 474] width 206 height 51
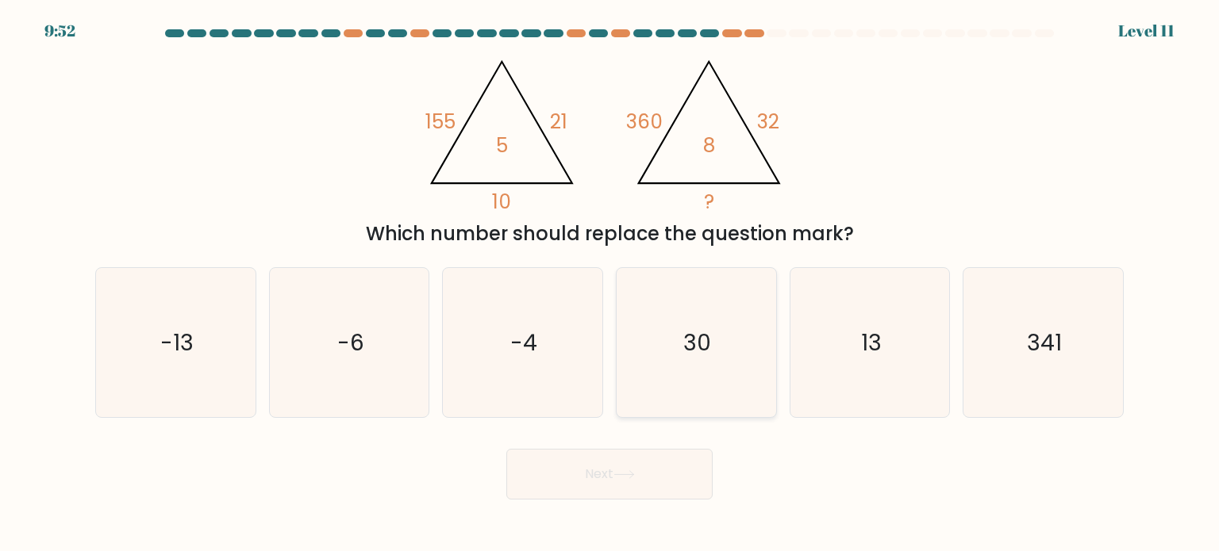
click at [733, 328] on icon "30" at bounding box center [695, 342] width 149 height 149
click at [610, 284] on input "d. 30" at bounding box center [609, 280] width 1 height 8
radio input "true"
click at [641, 485] on button "Next" at bounding box center [609, 474] width 206 height 51
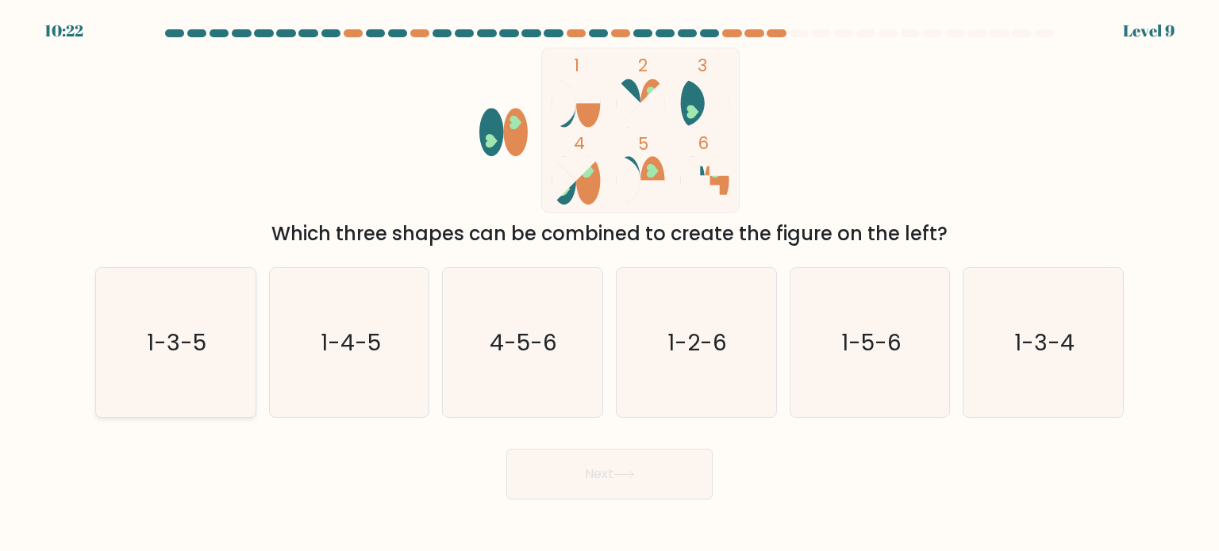
click at [156, 336] on text "1-3-5" at bounding box center [178, 342] width 60 height 32
click at [609, 284] on input "a. 1-3-5" at bounding box center [609, 280] width 1 height 8
radio input "true"
click at [543, 472] on button "Next" at bounding box center [609, 474] width 206 height 51
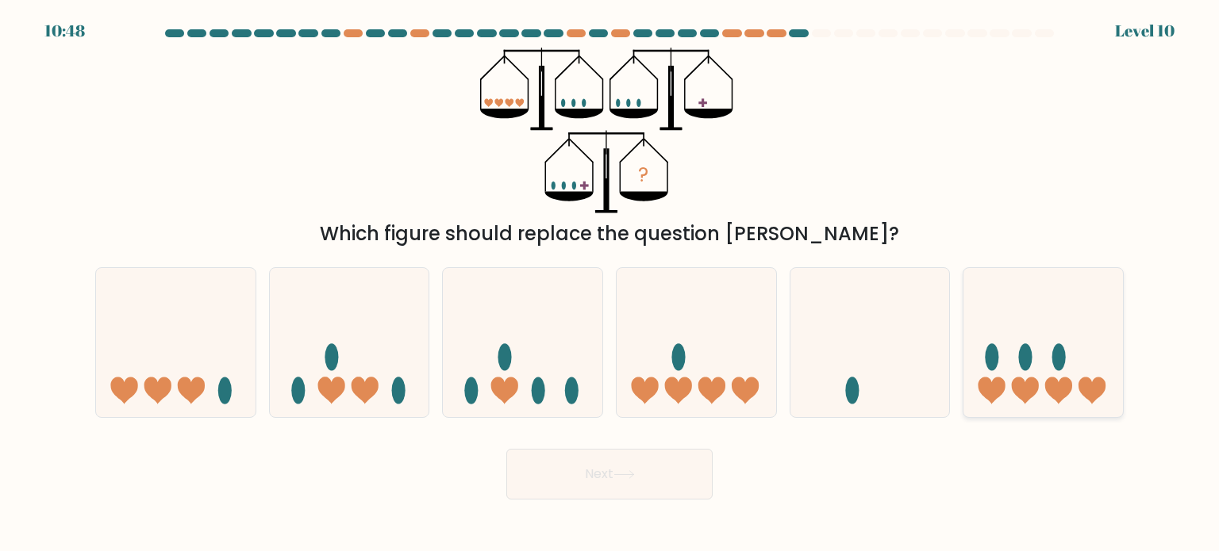
click at [1101, 345] on icon at bounding box center [1042, 343] width 159 height 132
click at [610, 284] on input "f." at bounding box center [609, 280] width 1 height 8
radio input "true"
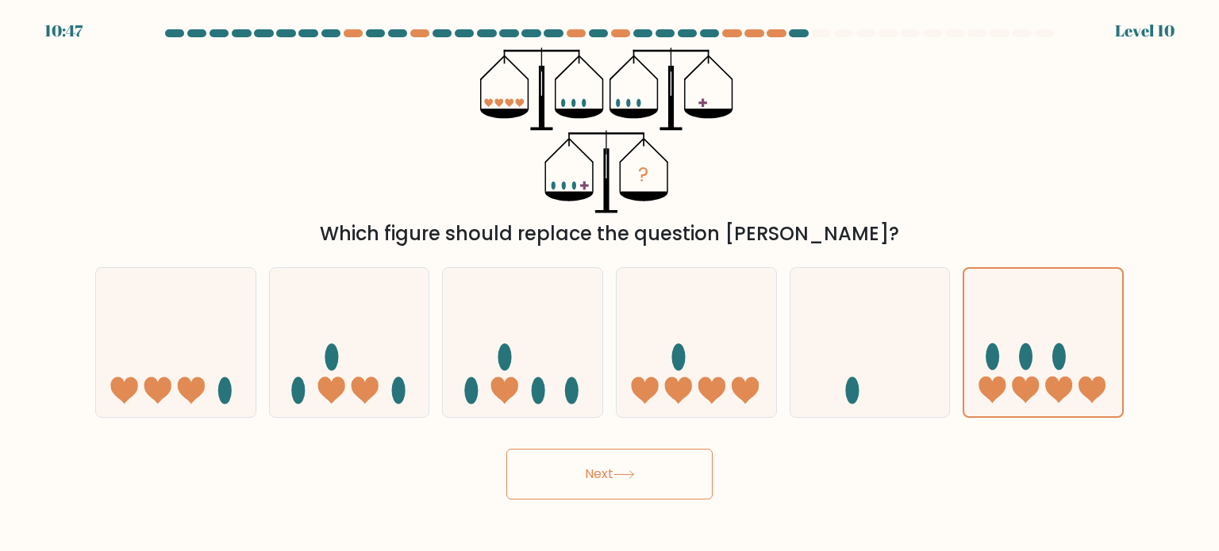
click at [693, 469] on button "Next" at bounding box center [609, 474] width 206 height 51
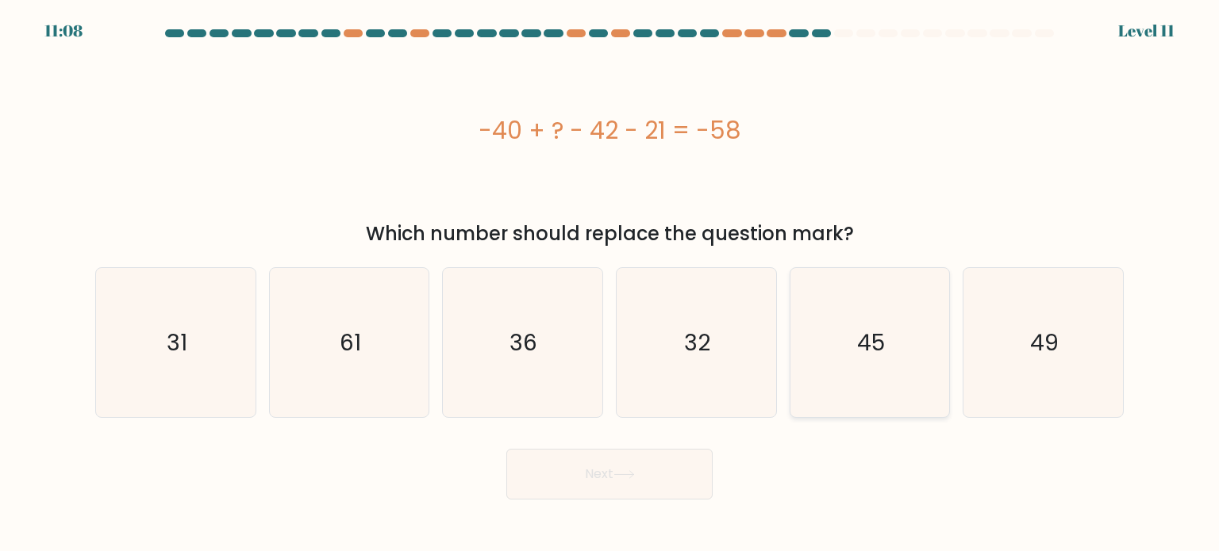
click at [882, 362] on icon "45" at bounding box center [869, 342] width 149 height 149
click at [610, 284] on input "e. 45" at bounding box center [609, 280] width 1 height 8
radio input "true"
click at [631, 462] on button "Next" at bounding box center [609, 474] width 206 height 51
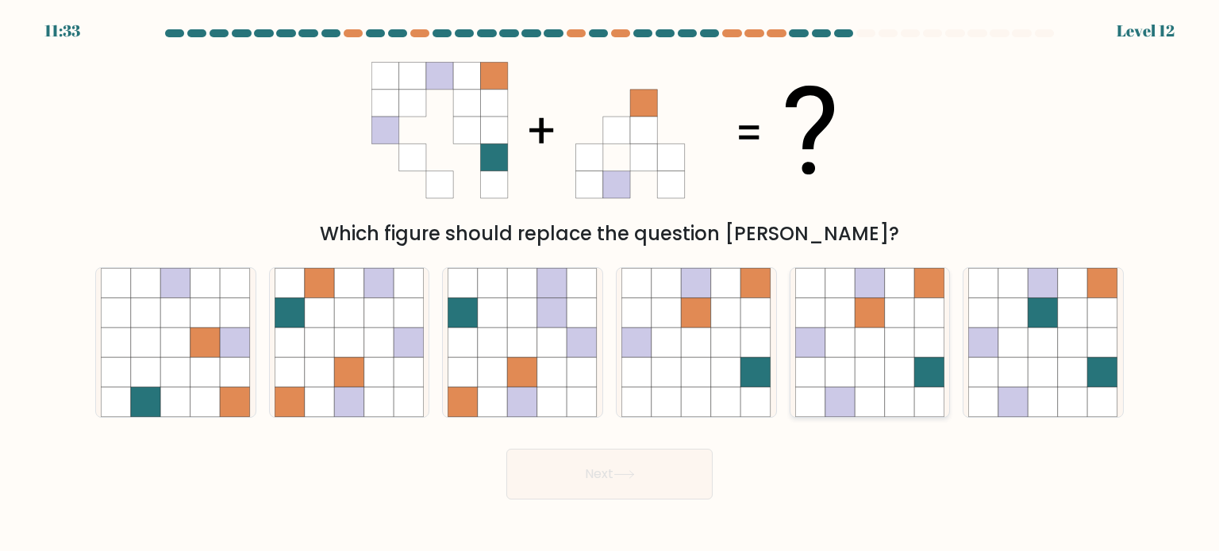
click at [863, 404] on icon at bounding box center [870, 402] width 30 height 30
click at [610, 284] on input "e." at bounding box center [609, 280] width 1 height 8
radio input "true"
click at [648, 468] on button "Next" at bounding box center [609, 474] width 206 height 51
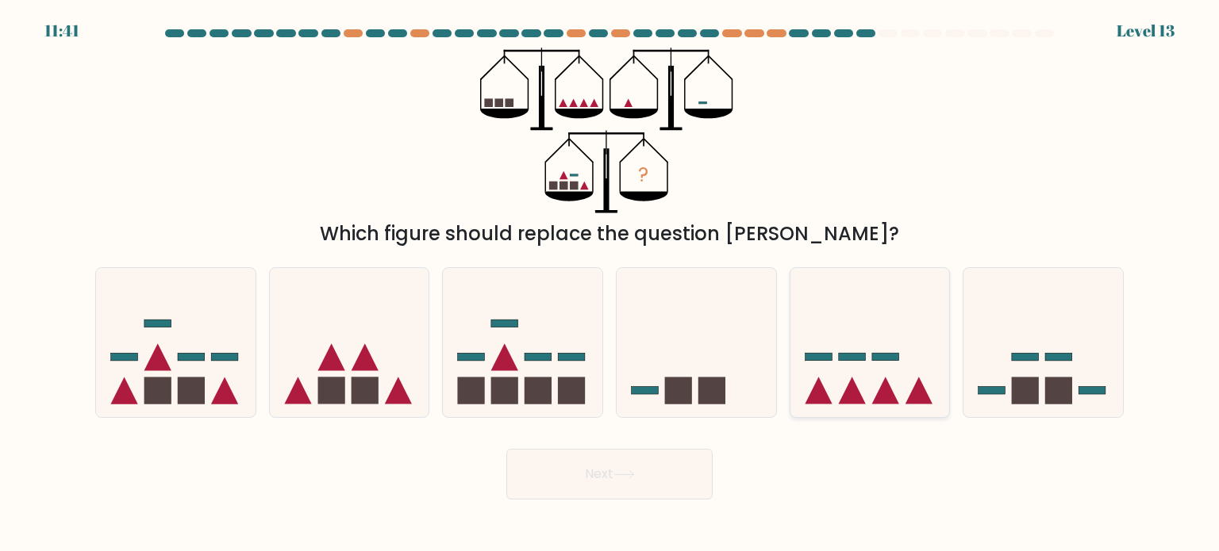
click at [818, 398] on icon at bounding box center [818, 390] width 27 height 27
click at [610, 284] on input "e." at bounding box center [609, 280] width 1 height 8
radio input "true"
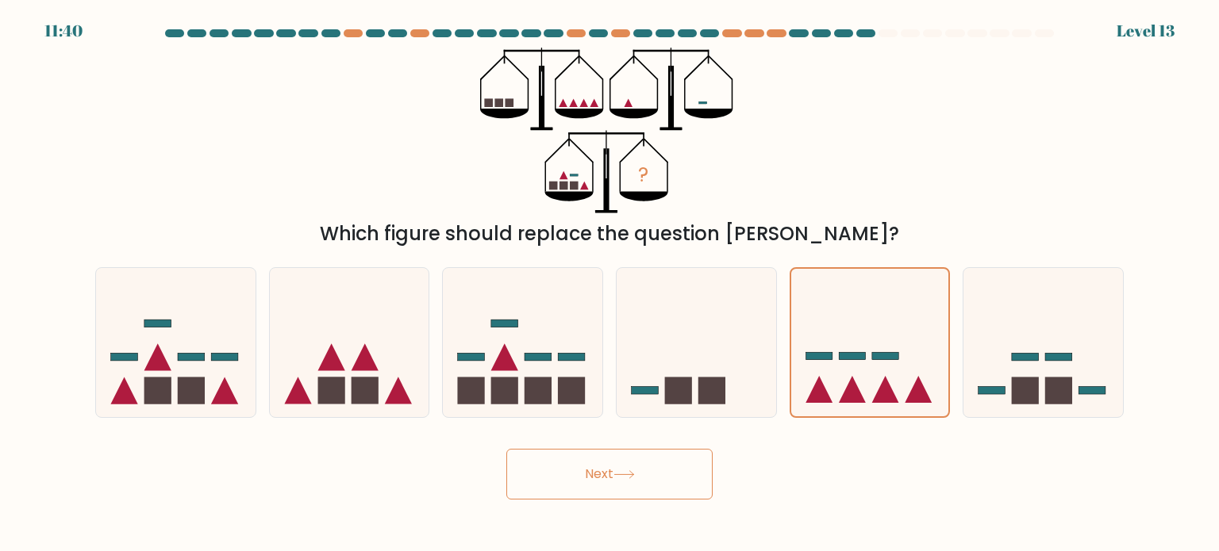
click at [653, 463] on button "Next" at bounding box center [609, 474] width 206 height 51
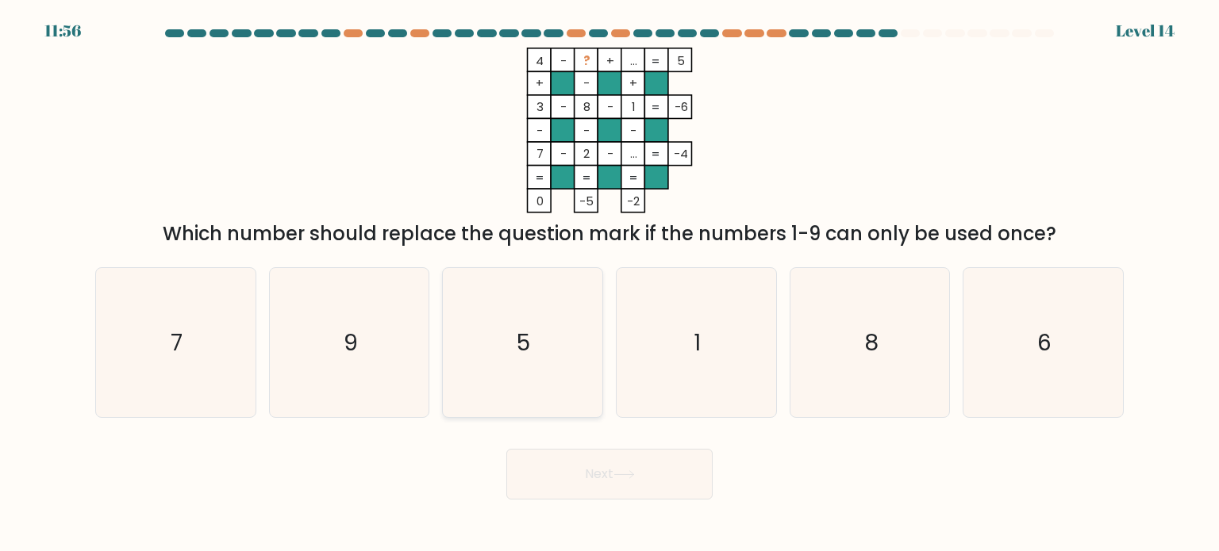
click at [536, 361] on icon "5" at bounding box center [522, 342] width 149 height 149
click at [609, 284] on input "c. 5" at bounding box center [609, 280] width 1 height 8
radio input "true"
click at [617, 476] on icon at bounding box center [623, 475] width 21 height 9
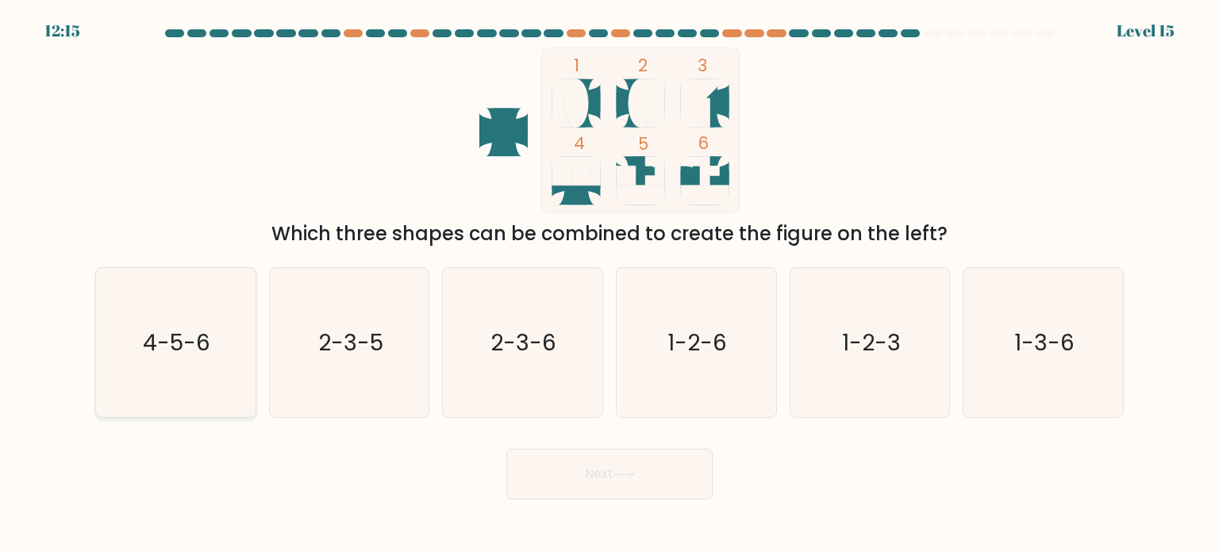
click at [175, 349] on text "4-5-6" at bounding box center [177, 342] width 67 height 32
click at [609, 284] on input "a. 4-5-6" at bounding box center [609, 280] width 1 height 8
radio input "true"
click at [629, 471] on icon at bounding box center [623, 475] width 21 height 9
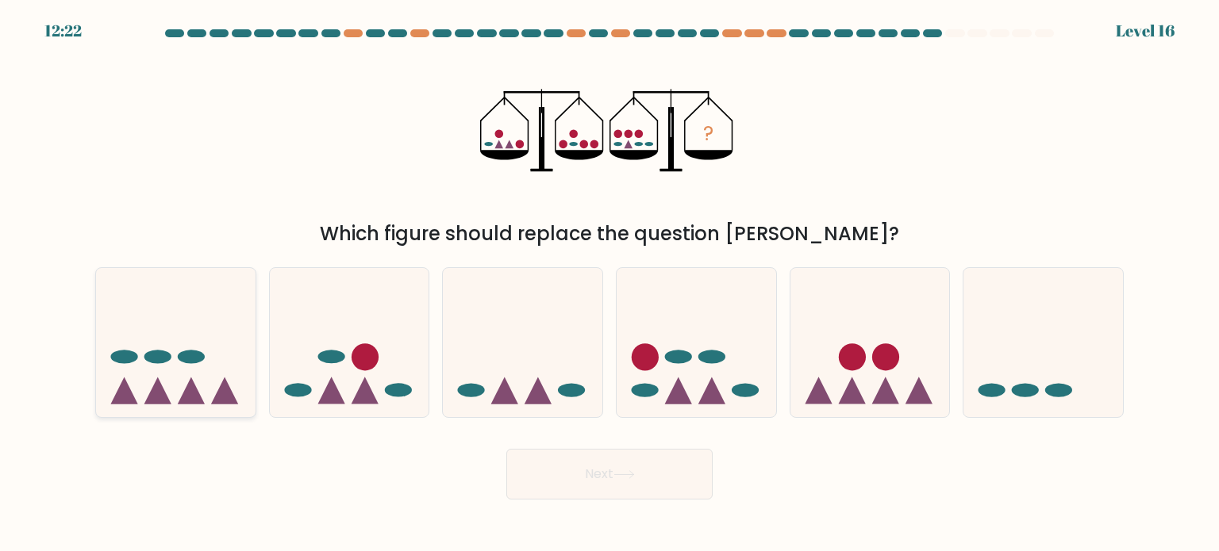
click at [171, 395] on icon at bounding box center [175, 343] width 159 height 132
click at [609, 284] on input "a." at bounding box center [609, 280] width 1 height 8
radio input "true"
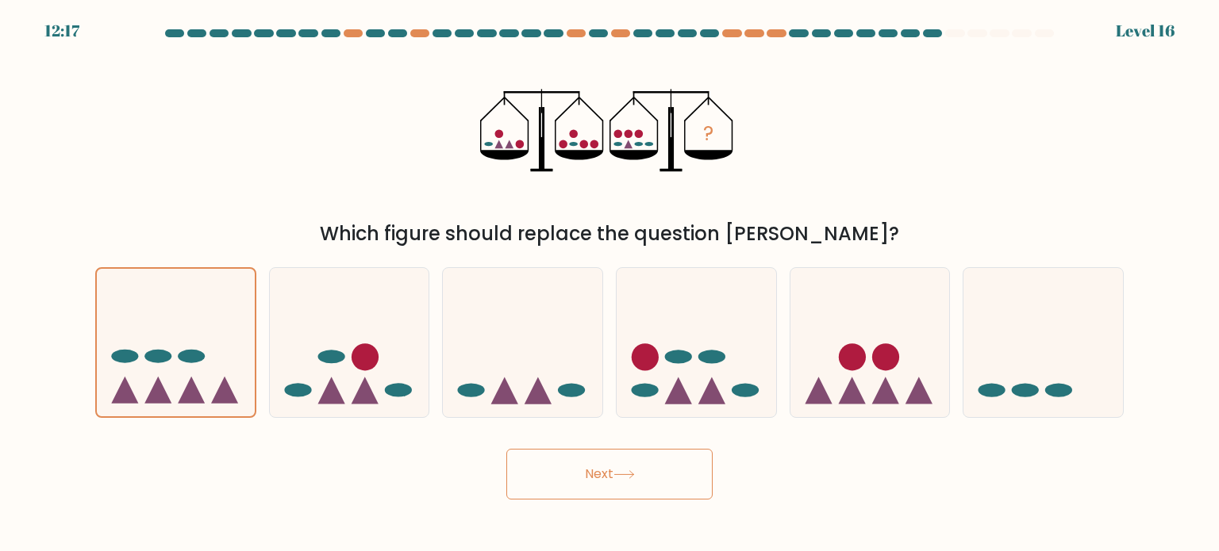
click at [593, 470] on button "Next" at bounding box center [609, 474] width 206 height 51
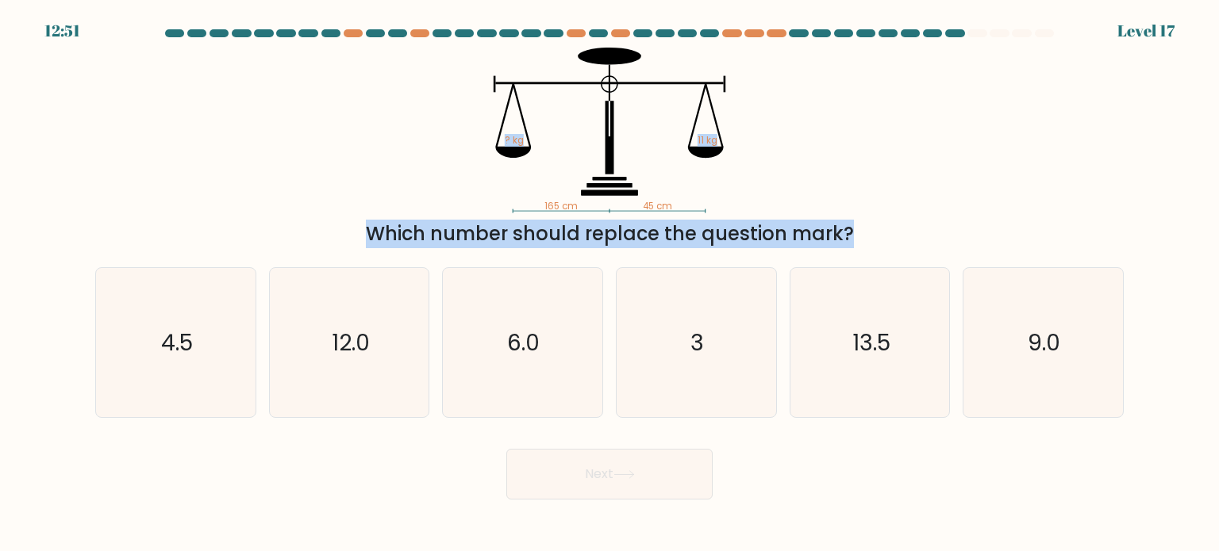
drag, startPoint x: 499, startPoint y: 129, endPoint x: 698, endPoint y: 220, distance: 218.7
click at [698, 220] on div "165 cm 45 cm ? kg 11 kg Which number should replace the question mark?" at bounding box center [609, 148] width 1047 height 201
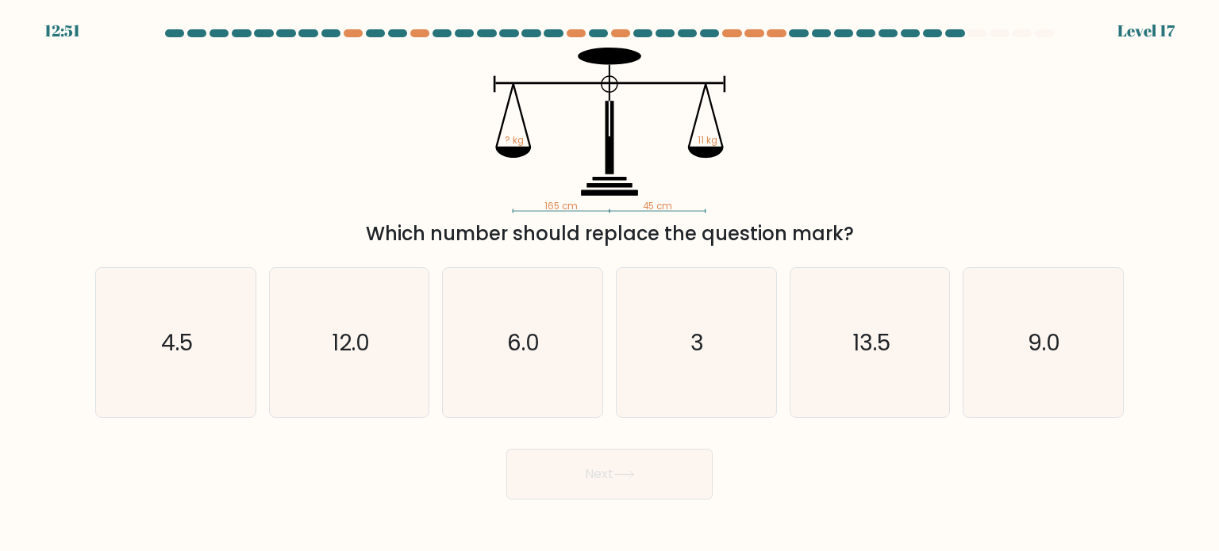
click at [710, 209] on icon "165 cm 45 cm ? kg 11 kg" at bounding box center [609, 131] width 476 height 166
drag, startPoint x: 710, startPoint y: 209, endPoint x: 552, endPoint y: 179, distance: 160.6
click at [552, 179] on icon "165 cm 45 cm ? kg 11 kg" at bounding box center [609, 131] width 476 height 166
copy icon "165 cm 45 cm"
drag, startPoint x: 720, startPoint y: 133, endPoint x: 502, endPoint y: 133, distance: 218.2
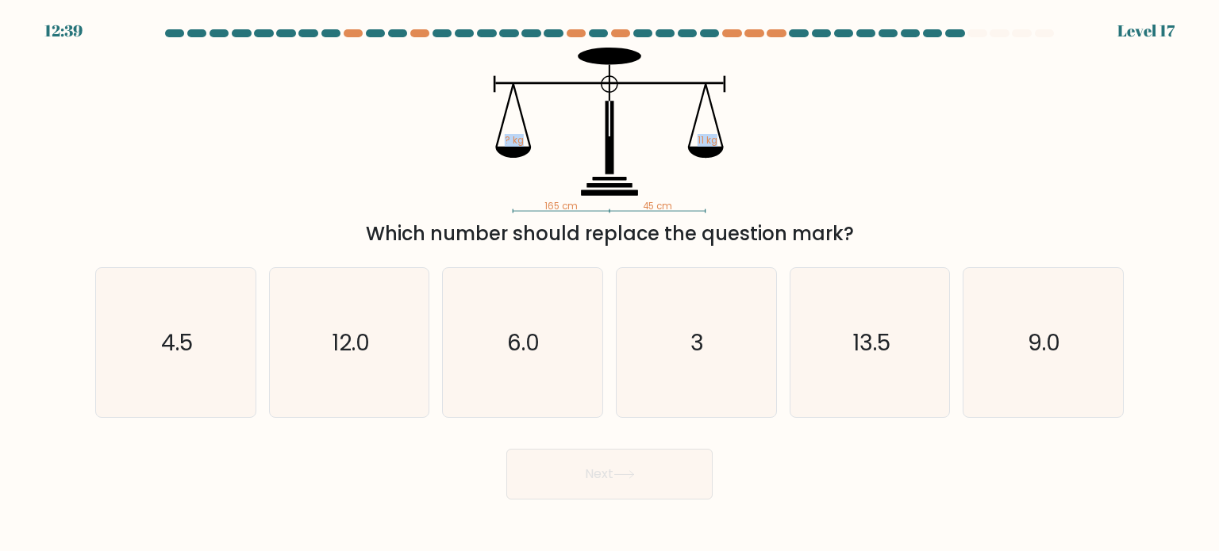
click at [502, 133] on icon "165 cm 45 cm ? kg 11 kg" at bounding box center [609, 131] width 476 height 166
copy icon "? kg 11 kg"
click at [941, 467] on div "Next" at bounding box center [609, 468] width 1047 height 63
click at [507, 374] on icon "6.0" at bounding box center [522, 342] width 149 height 149
click at [609, 284] on input "c. 6.0" at bounding box center [609, 280] width 1 height 8
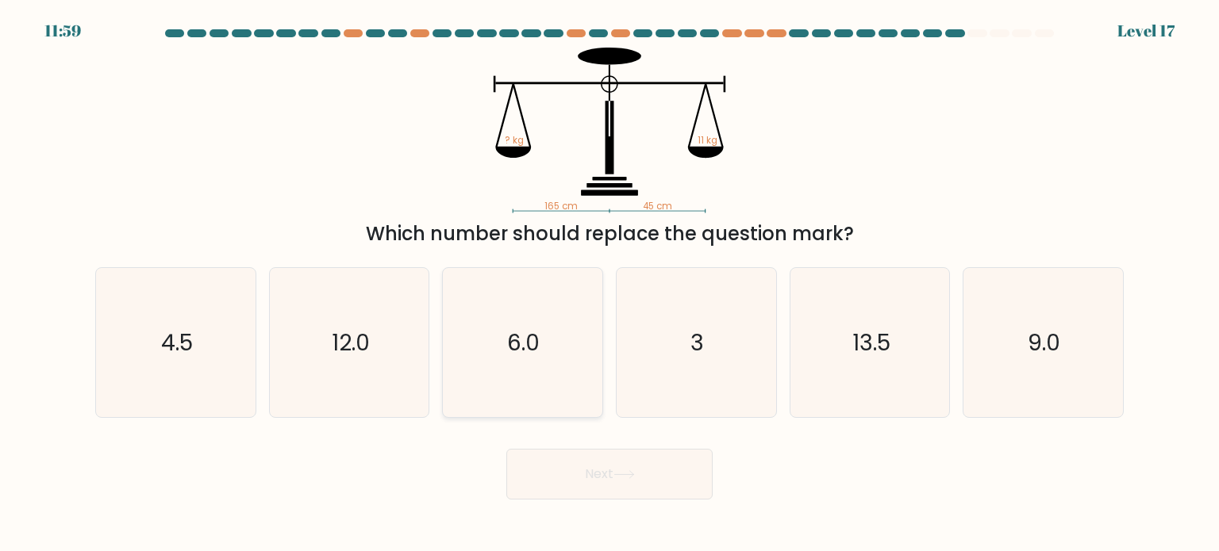
radio input "true"
click at [559, 479] on button "Next" at bounding box center [609, 474] width 206 height 51
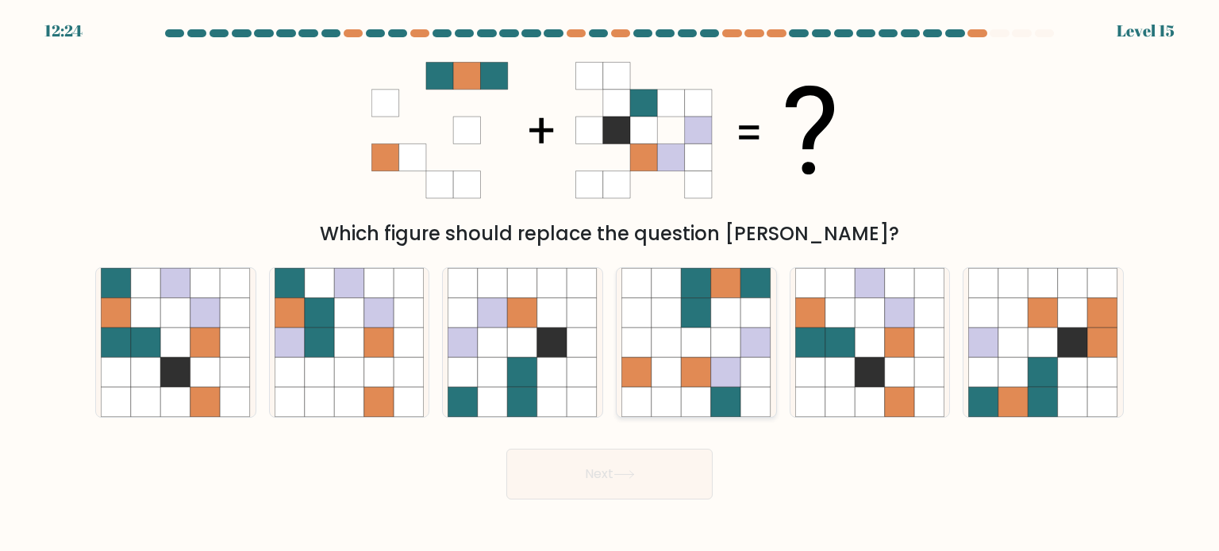
click at [680, 355] on icon at bounding box center [666, 343] width 30 height 30
click at [610, 284] on input "d." at bounding box center [609, 280] width 1 height 8
radio input "true"
click at [660, 479] on button "Next" at bounding box center [609, 474] width 206 height 51
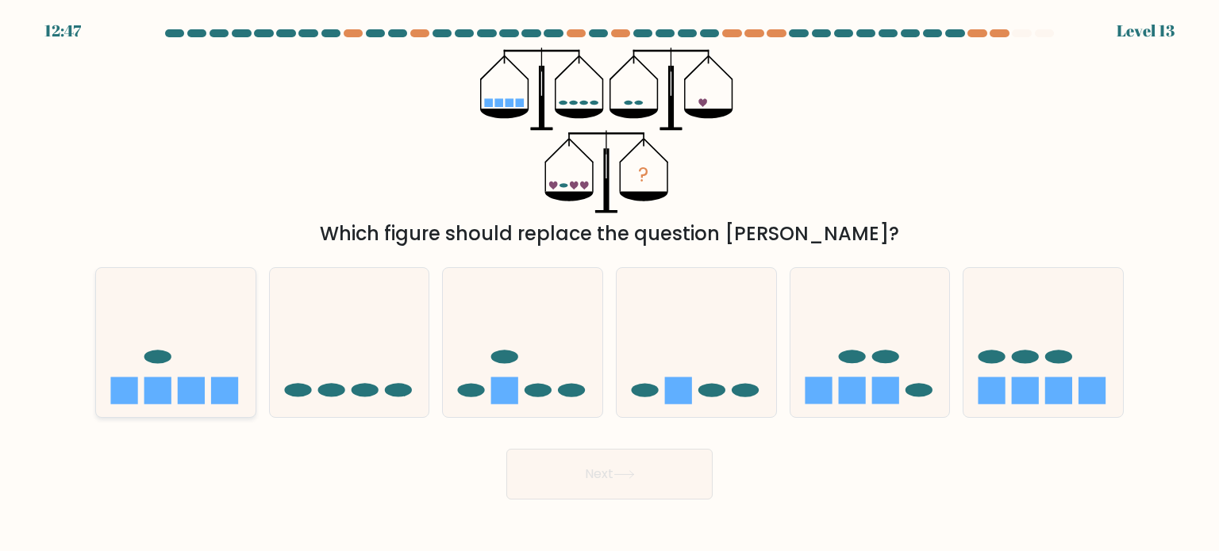
click at [147, 385] on rect at bounding box center [157, 390] width 27 height 27
click at [609, 284] on input "a." at bounding box center [609, 280] width 1 height 8
radio input "true"
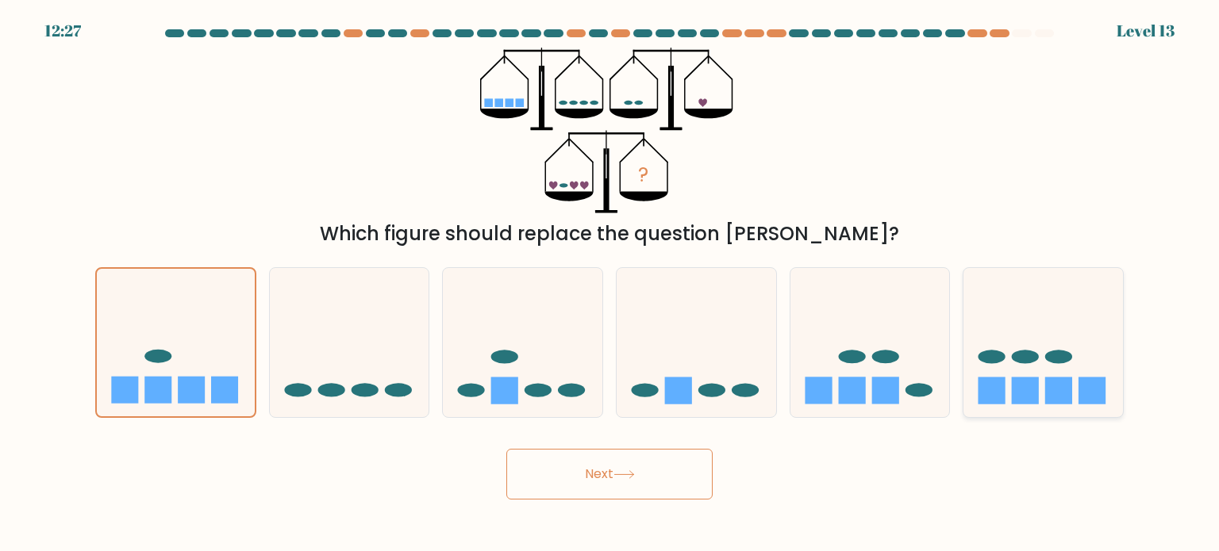
click at [1063, 362] on ellipse at bounding box center [1058, 356] width 27 height 13
click at [610, 284] on input "f." at bounding box center [609, 280] width 1 height 8
radio input "true"
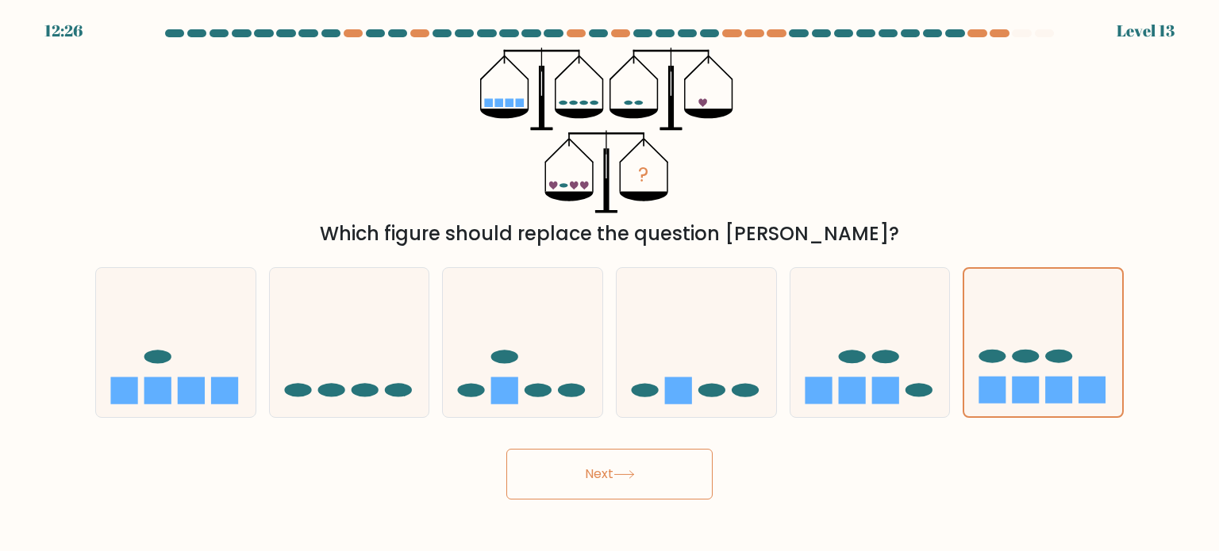
click at [615, 467] on button "Next" at bounding box center [609, 474] width 206 height 51
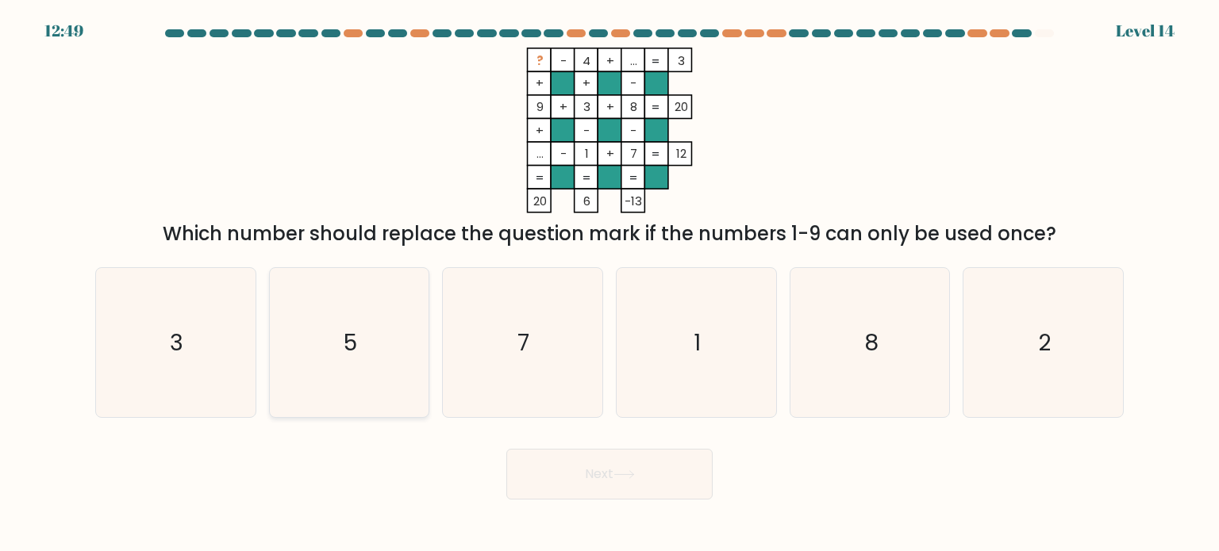
click at [378, 365] on icon "5" at bounding box center [349, 342] width 149 height 149
click at [609, 284] on input "b. 5" at bounding box center [609, 280] width 1 height 8
radio input "true"
click at [595, 470] on button "Next" at bounding box center [609, 474] width 206 height 51
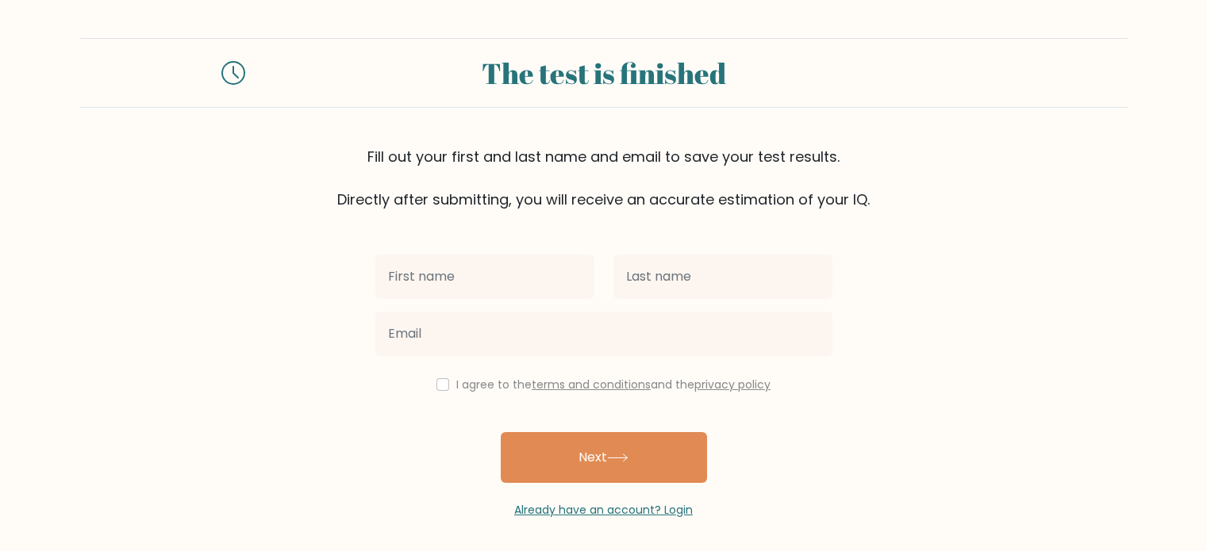
click at [986, 367] on form "The test is finished Fill out your first and last name and email to save your t…" at bounding box center [603, 278] width 1207 height 481
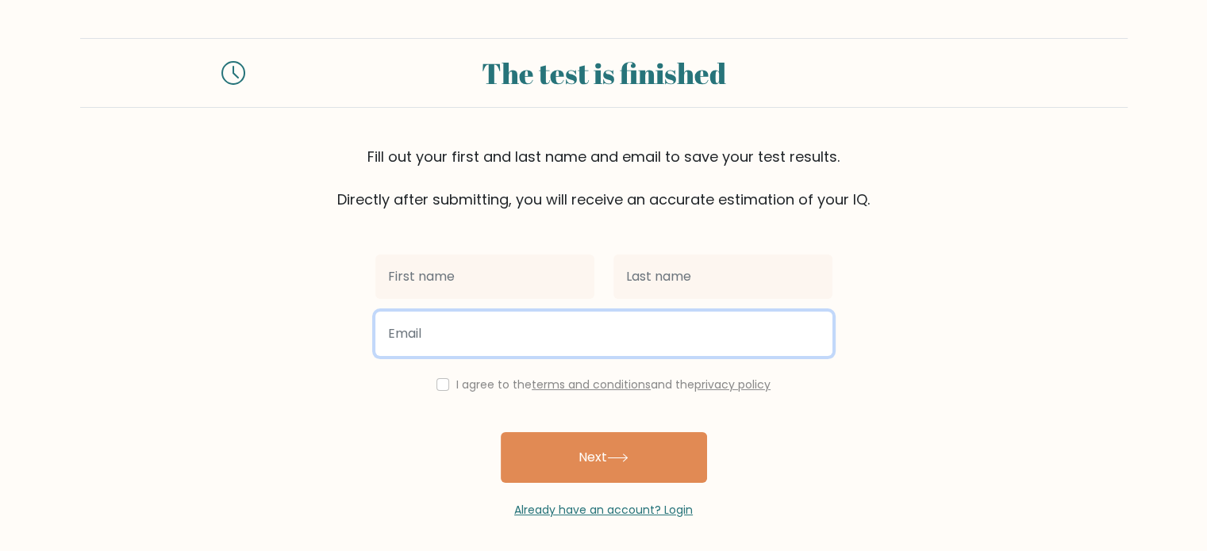
click at [778, 331] on input "email" at bounding box center [603, 334] width 457 height 44
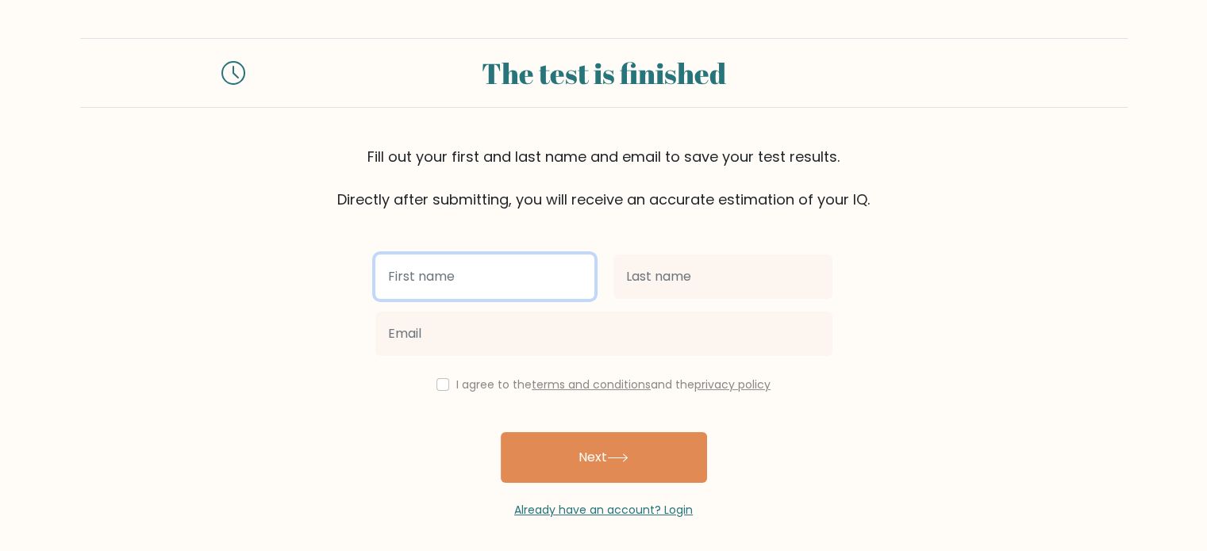
click at [534, 266] on input "text" at bounding box center [484, 277] width 219 height 44
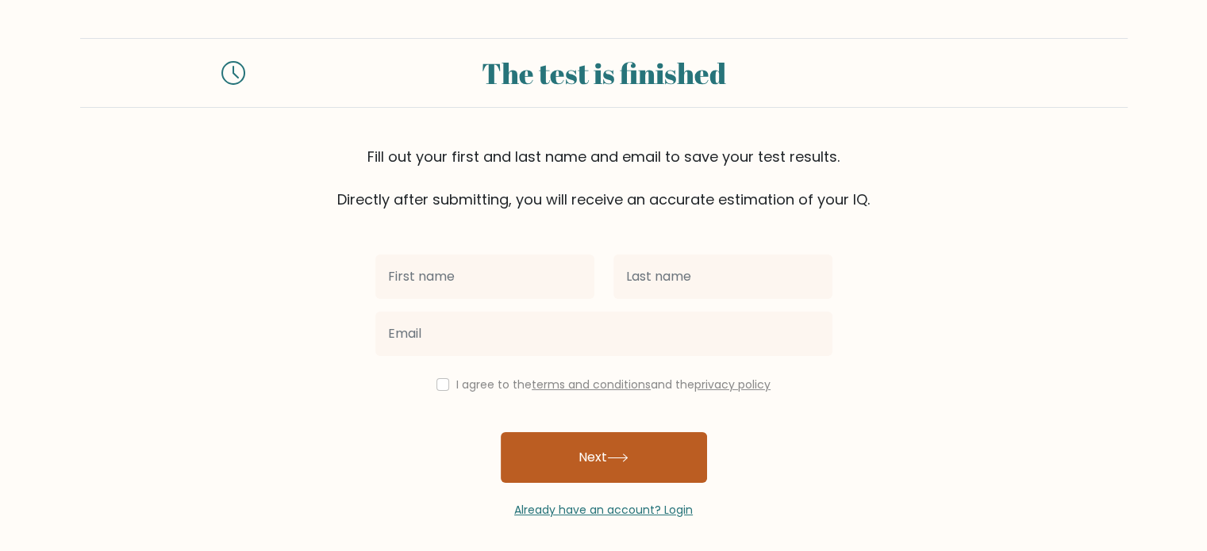
click at [574, 454] on button "Next" at bounding box center [604, 457] width 206 height 51
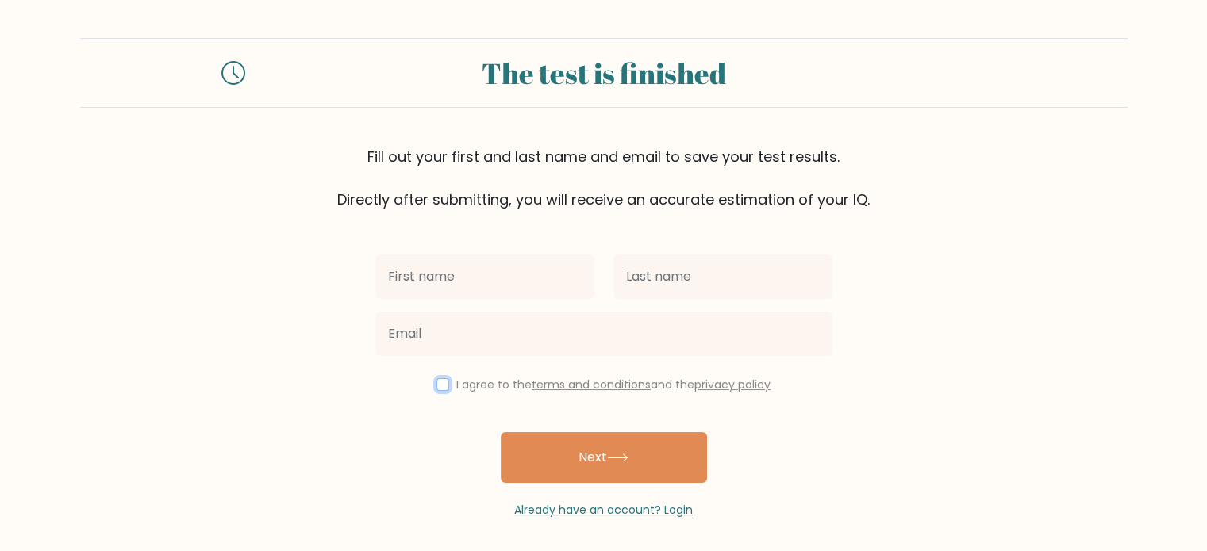
click at [444, 382] on input "checkbox" at bounding box center [442, 384] width 13 height 13
checkbox input "true"
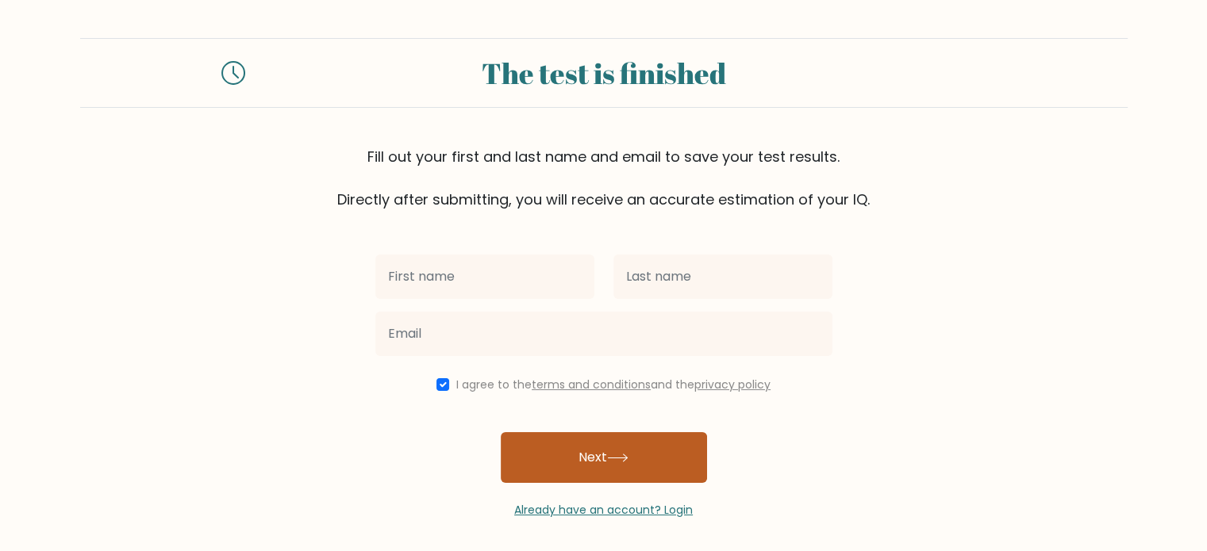
click at [552, 465] on button "Next" at bounding box center [604, 457] width 206 height 51
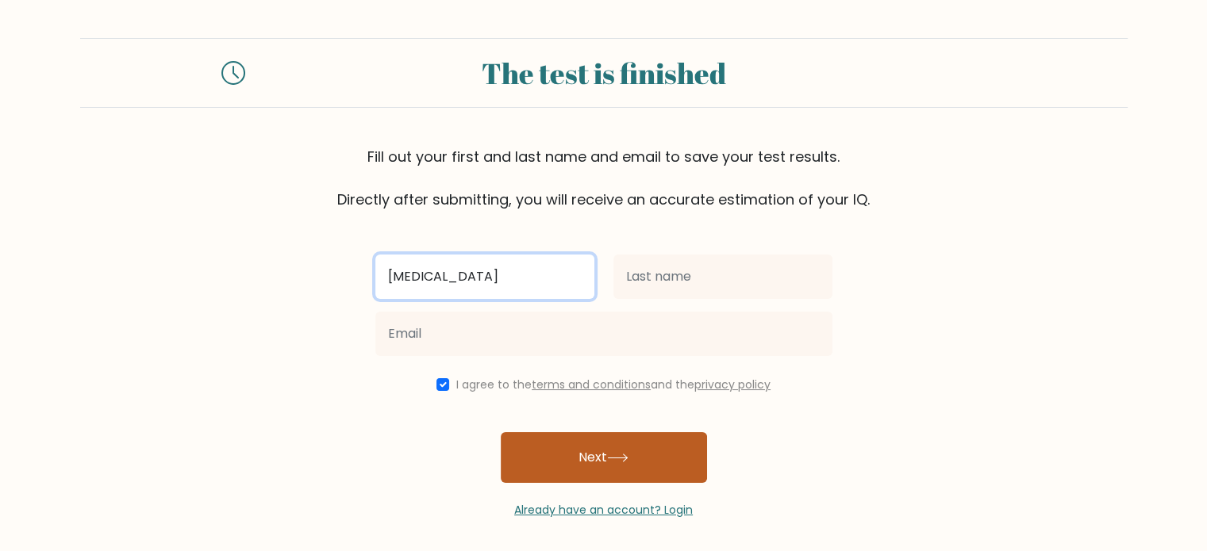
type input "[MEDICAL_DATA]"
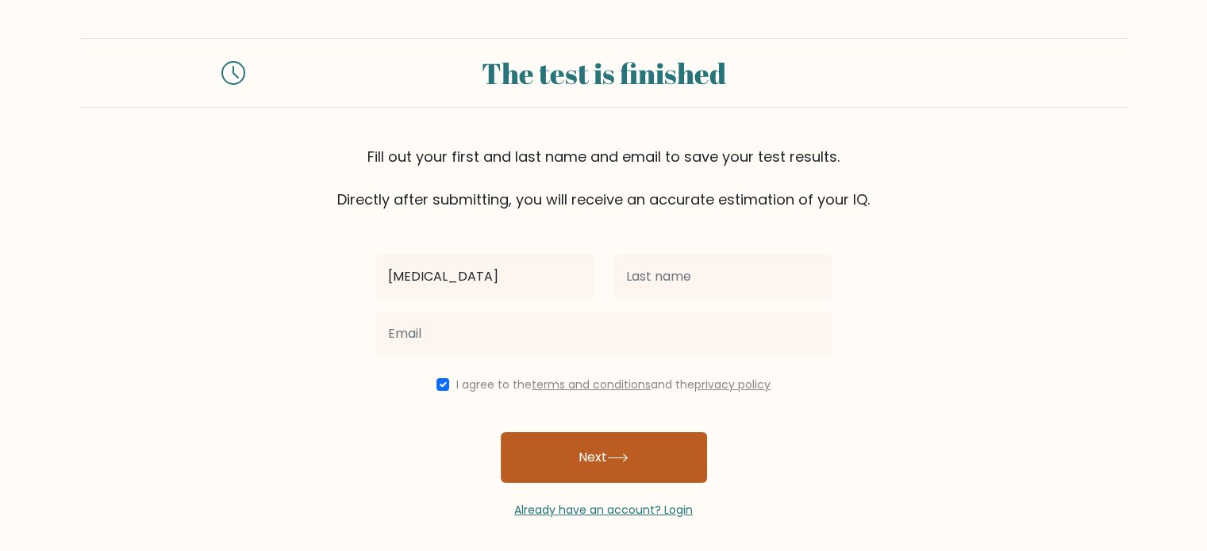
click at [624, 450] on button "Next" at bounding box center [604, 457] width 206 height 51
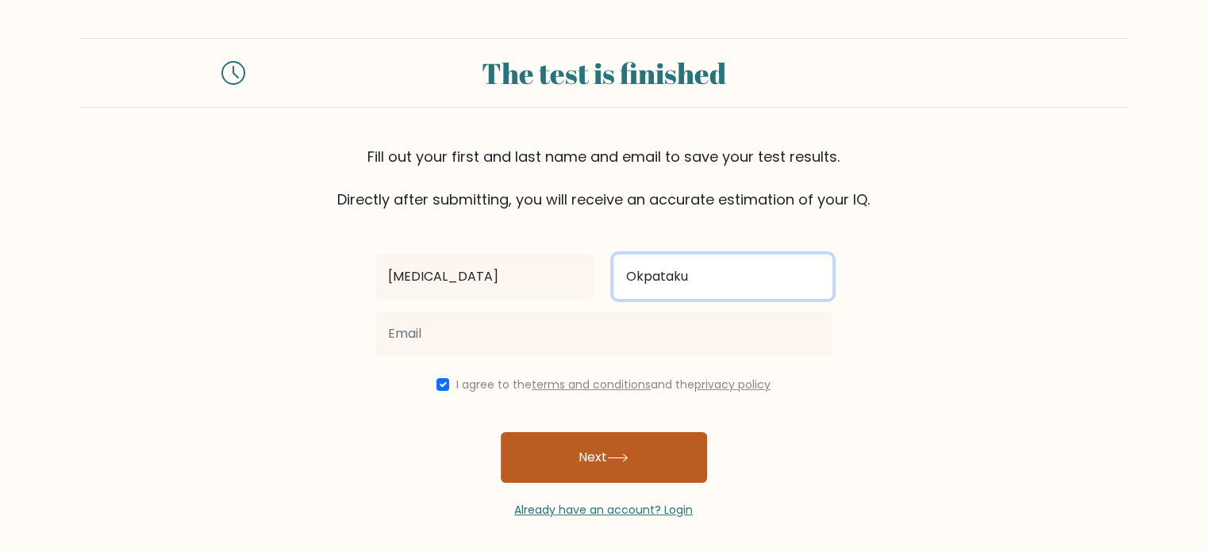
type input "Okpataku"
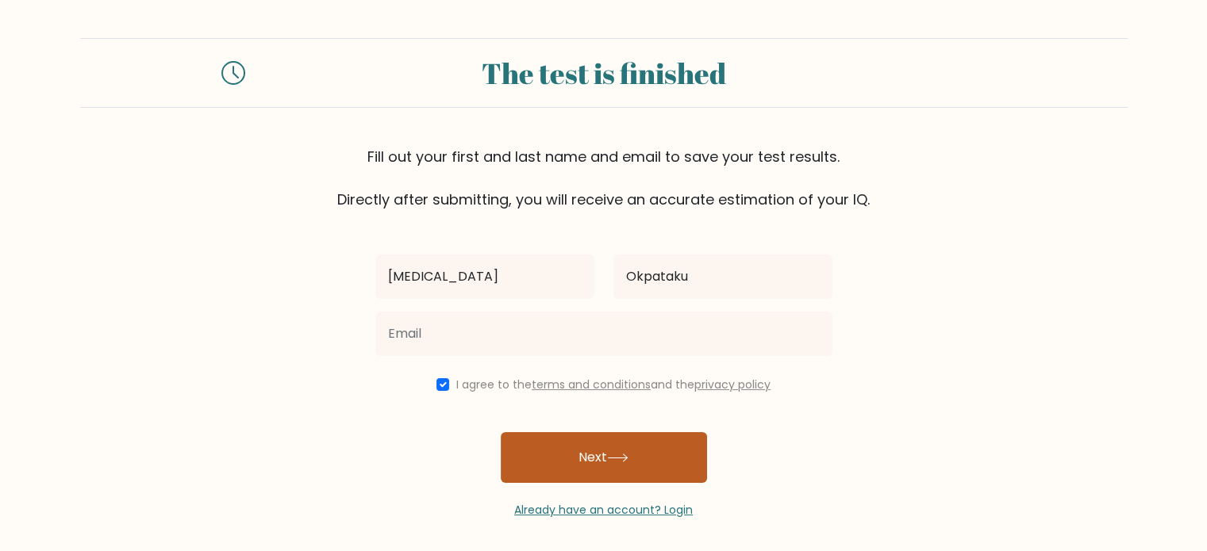
click at [623, 465] on button "Next" at bounding box center [604, 457] width 206 height 51
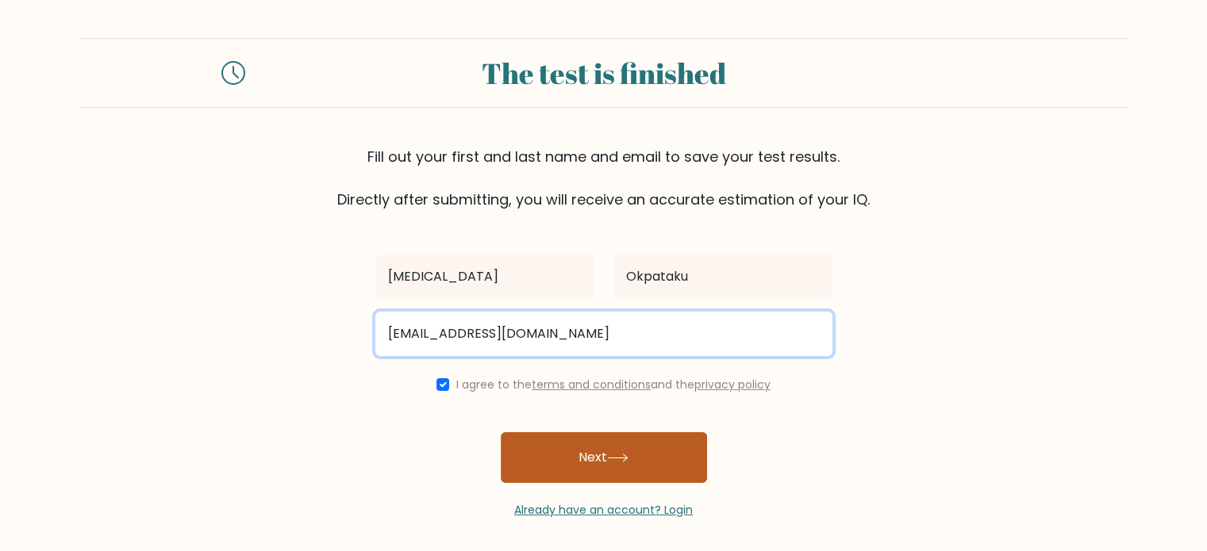
type input "aookpa@gmail.com"
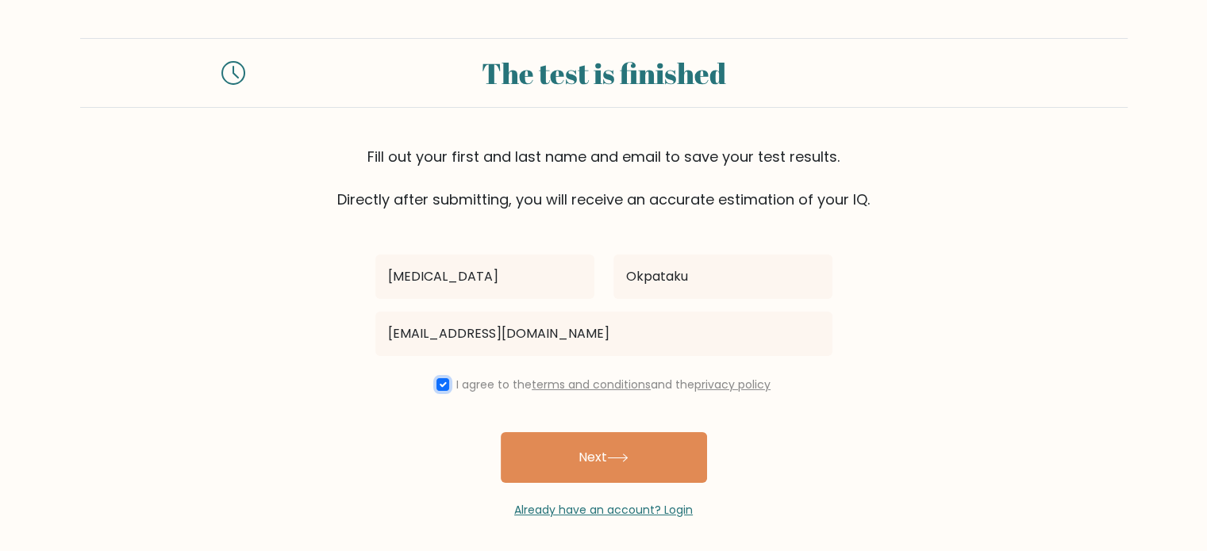
click at [438, 390] on input "checkbox" at bounding box center [442, 384] width 13 height 13
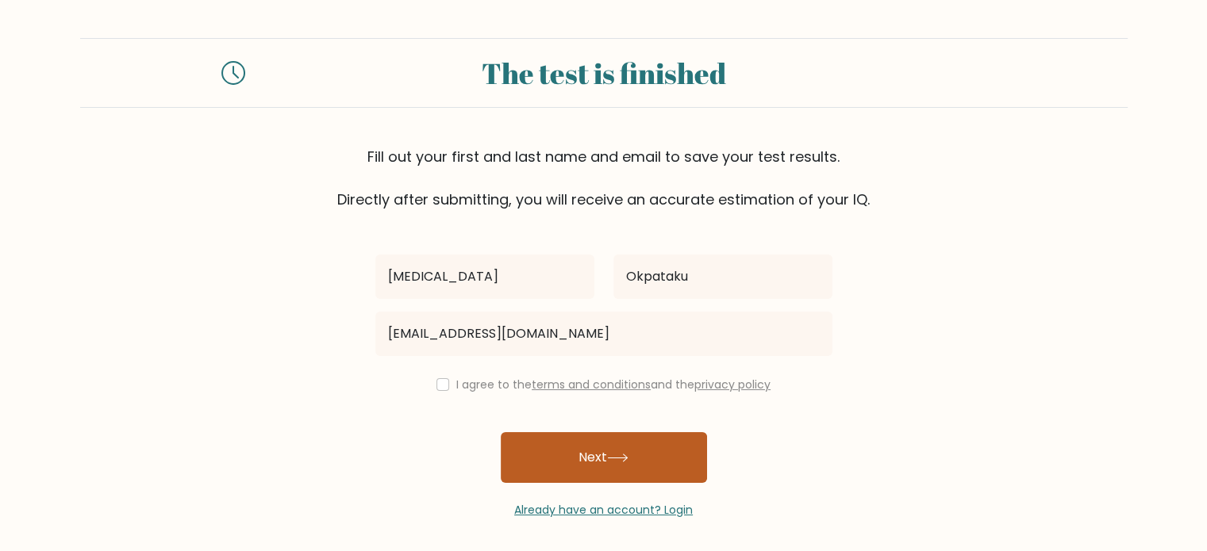
click at [569, 463] on button "Next" at bounding box center [604, 457] width 206 height 51
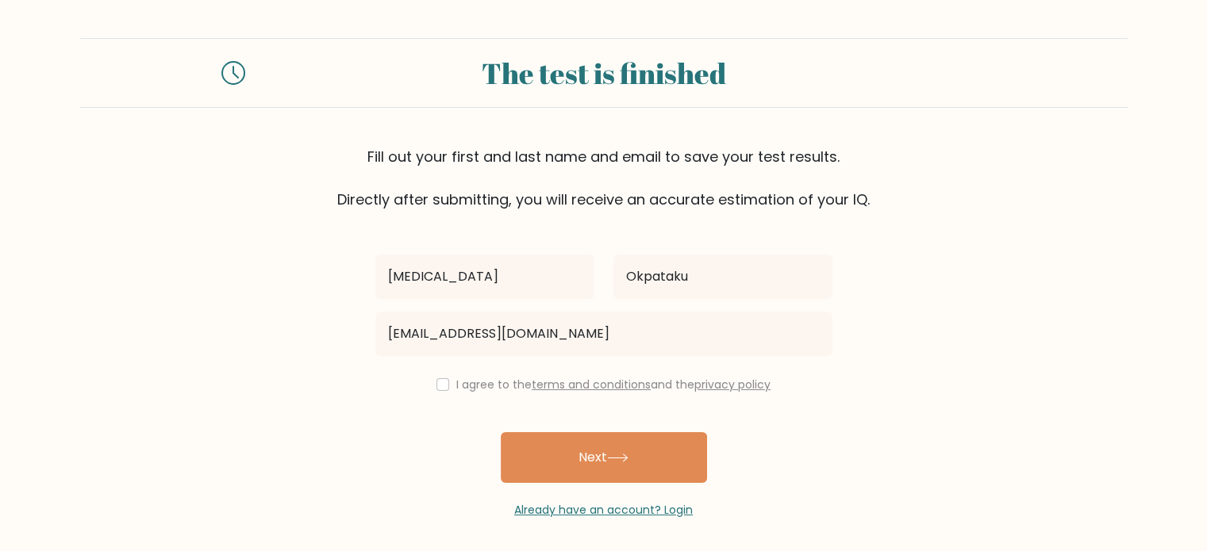
click at [441, 407] on div "Amen Okpataku aookpa@gmail.com I agree to the terms and conditions and the priv…" at bounding box center [604, 364] width 476 height 309
click at [436, 388] on input "checkbox" at bounding box center [442, 384] width 13 height 13
checkbox input "true"
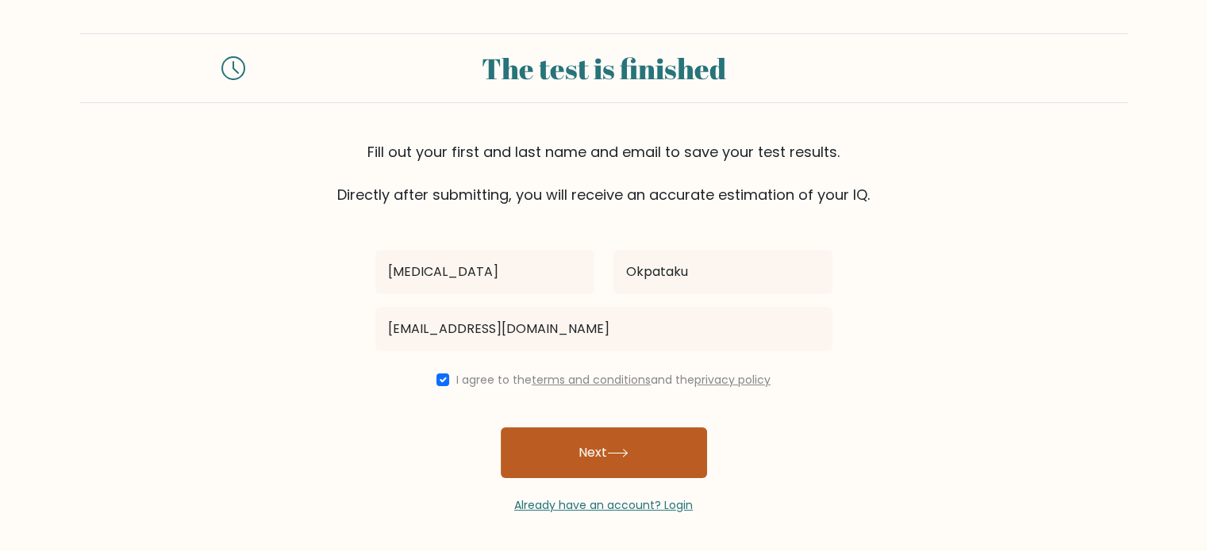
click at [569, 467] on button "Next" at bounding box center [604, 453] width 206 height 51
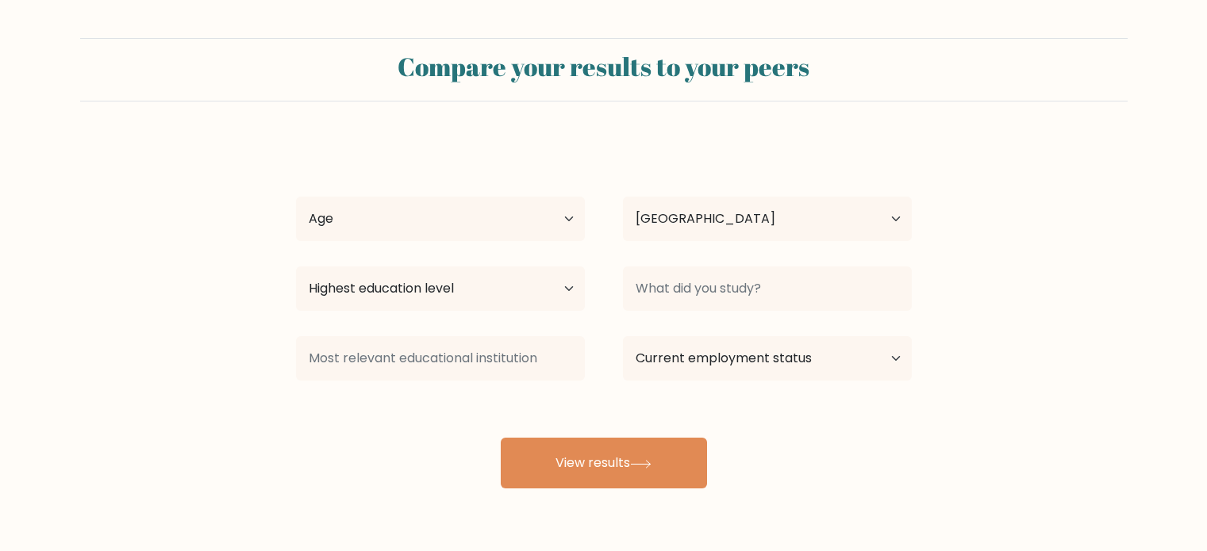
select select "NG"
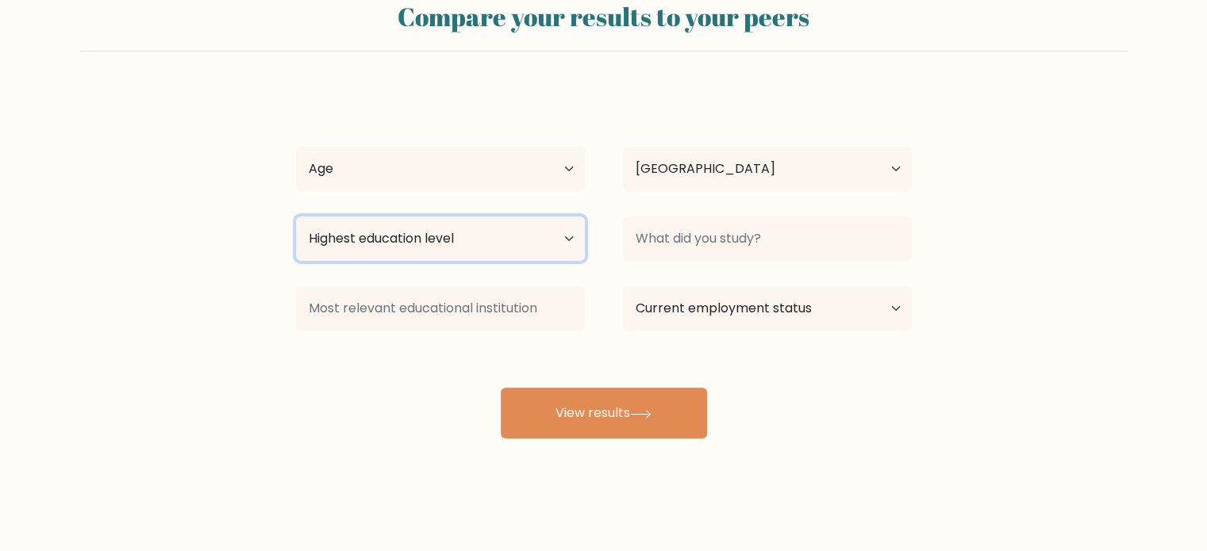
drag, startPoint x: 0, startPoint y: 0, endPoint x: 448, endPoint y: 240, distance: 508.0
click at [448, 240] on select "Highest education level No schooling Primary Lower Secondary Upper Secondary Oc…" at bounding box center [440, 239] width 289 height 44
select select "masters_degree"
click at [296, 217] on select "Highest education level No schooling Primary Lower Secondary Upper Secondary Oc…" at bounding box center [440, 239] width 289 height 44
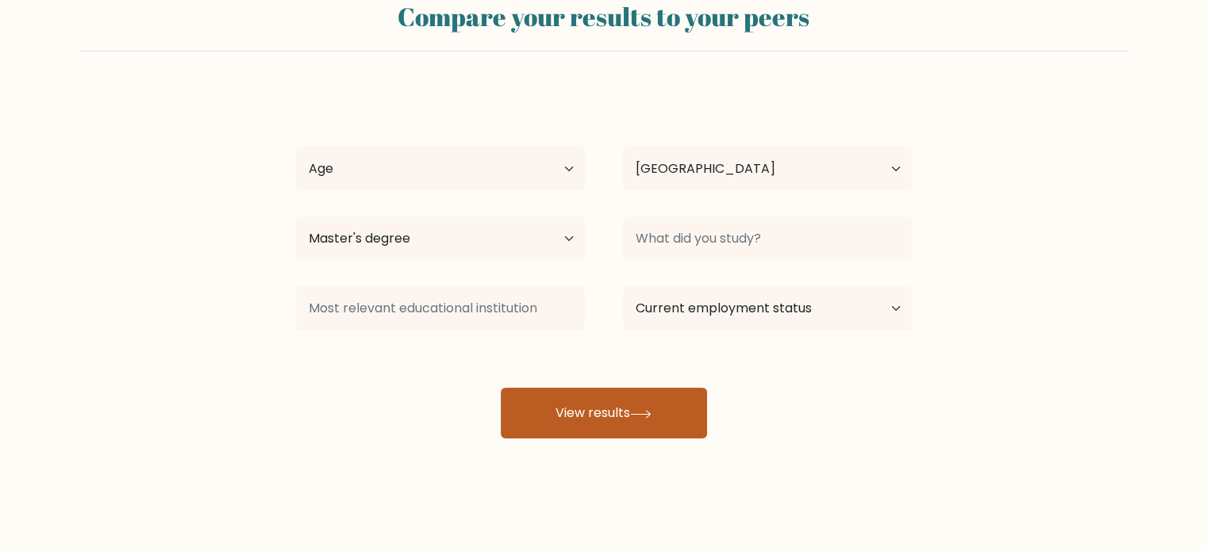
click at [614, 401] on button "View results" at bounding box center [604, 413] width 206 height 51
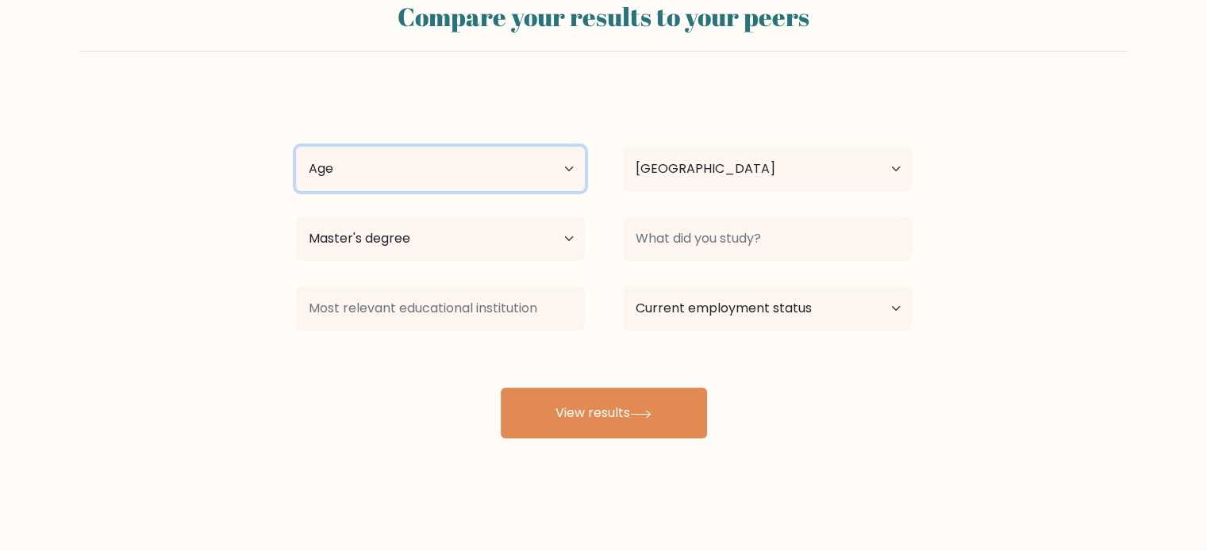
click at [503, 171] on select "Age Under 18 years old 18-24 years old 25-34 years old 35-44 years old 45-54 ye…" at bounding box center [440, 169] width 289 height 44
select select "18_24"
click at [296, 147] on select "Age Under 18 years old 18-24 years old 25-34 years old 35-44 years old 45-54 ye…" at bounding box center [440, 169] width 289 height 44
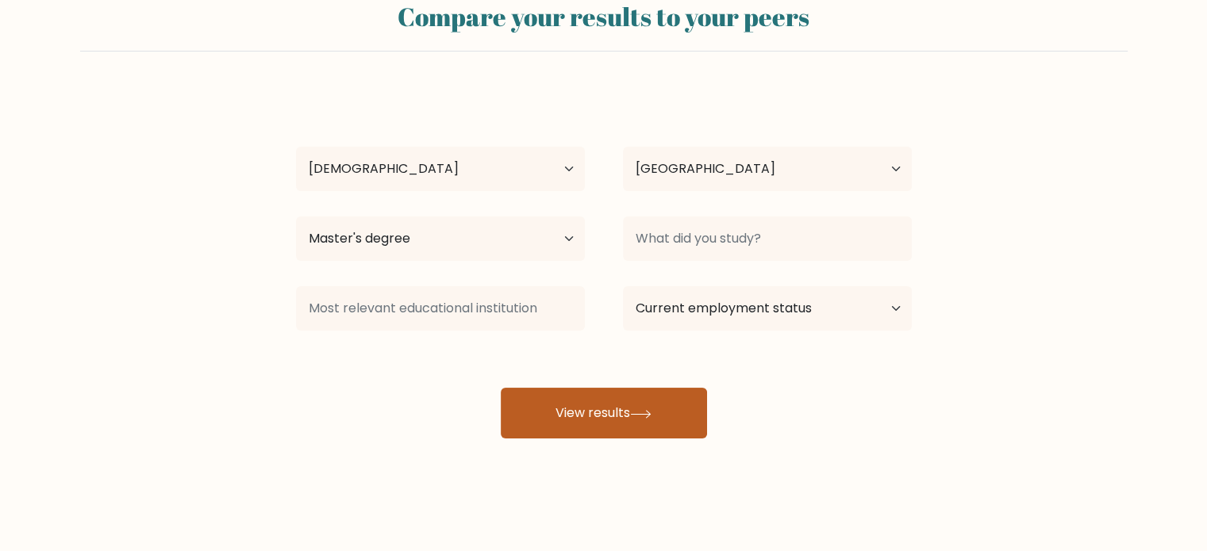
click at [573, 391] on button "View results" at bounding box center [604, 413] width 206 height 51
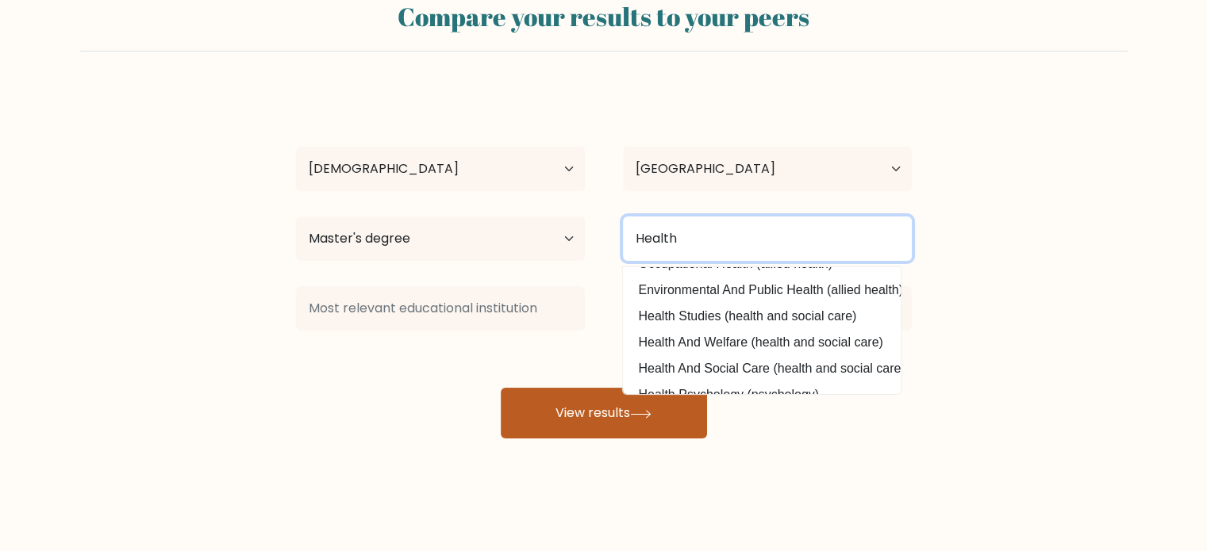
scroll to position [0, 0]
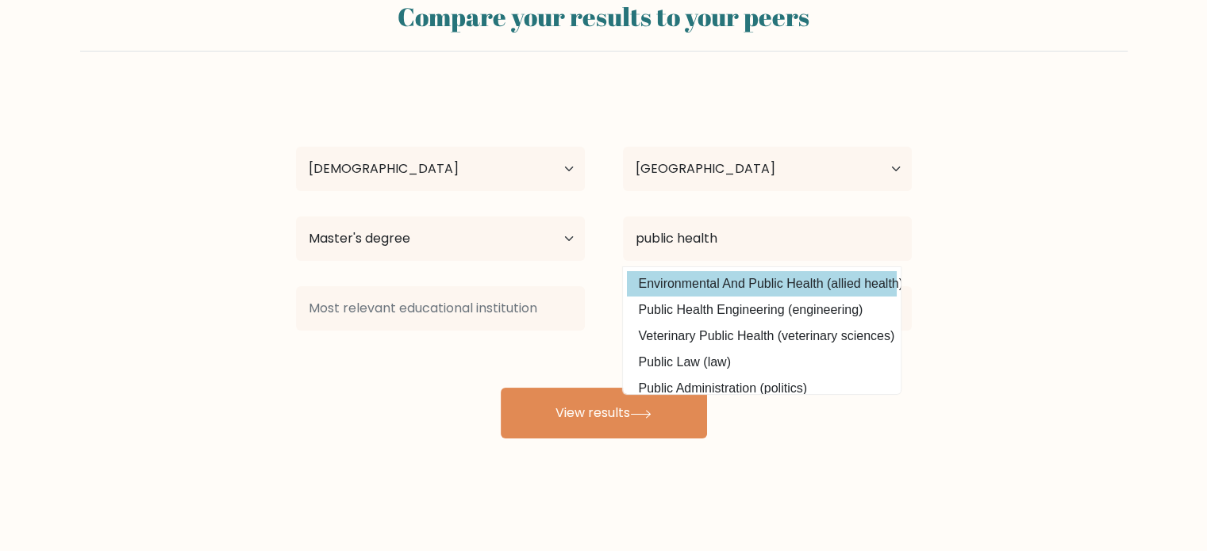
click at [837, 287] on option "Environmental And Public Health (allied health)" at bounding box center [762, 283] width 270 height 25
type input "Environmental And Public Health"
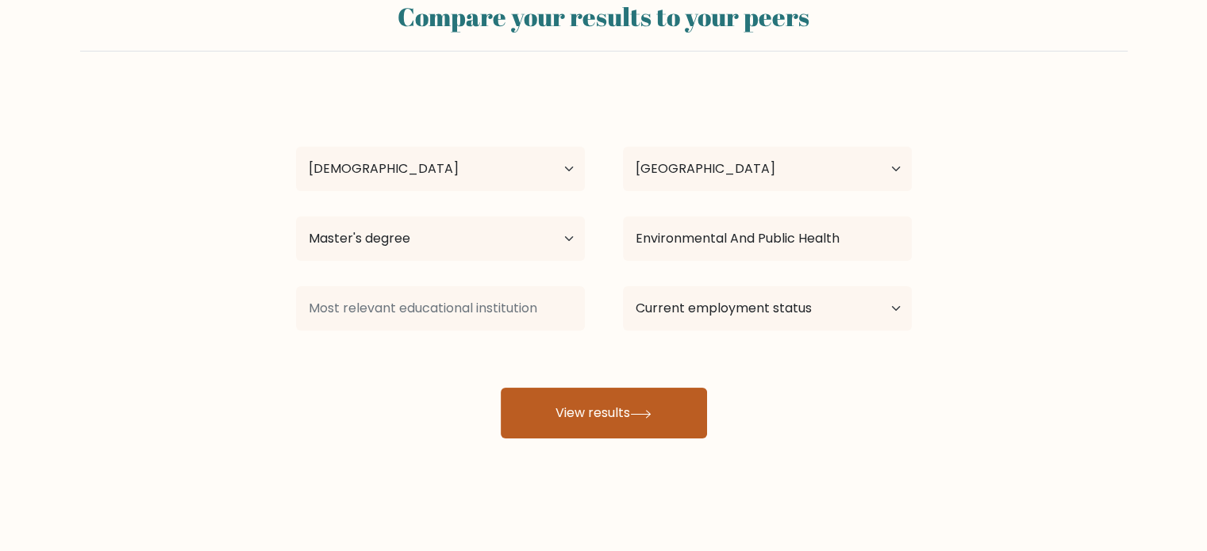
click at [628, 434] on button "View results" at bounding box center [604, 413] width 206 height 51
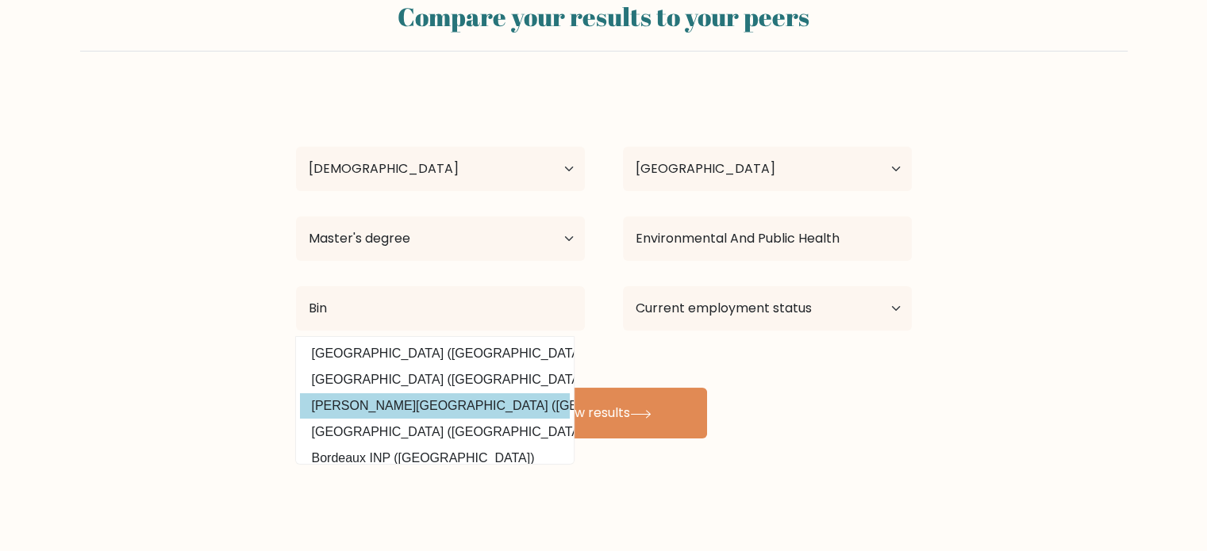
click at [460, 405] on option "Bingham University (Nigeria)" at bounding box center [435, 406] width 270 height 25
type input "[PERSON_NAME][GEOGRAPHIC_DATA]"
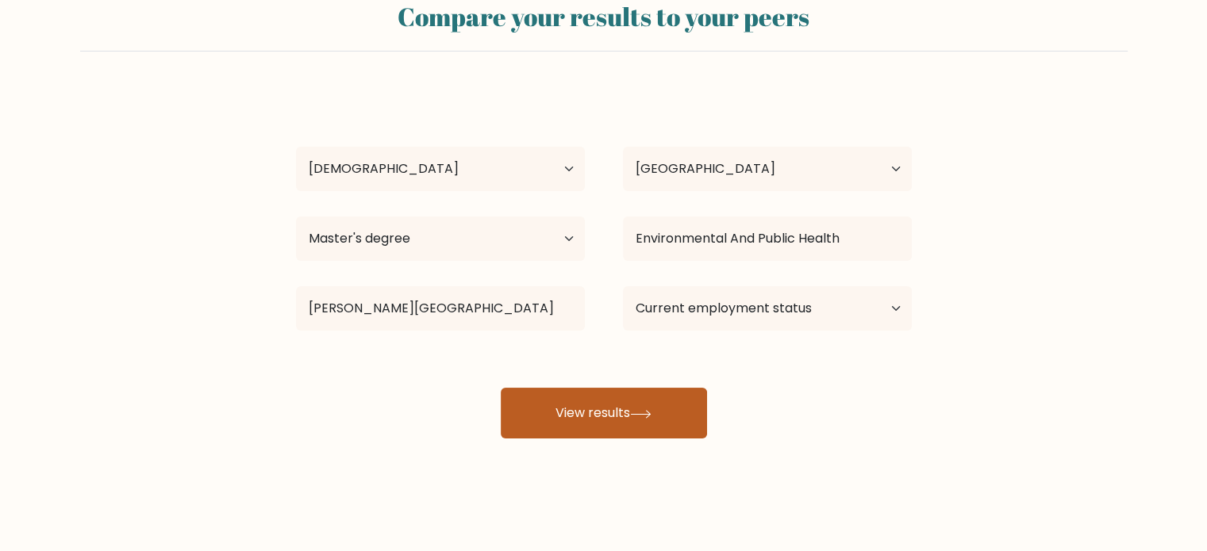
click at [626, 406] on button "View results" at bounding box center [604, 413] width 206 height 51
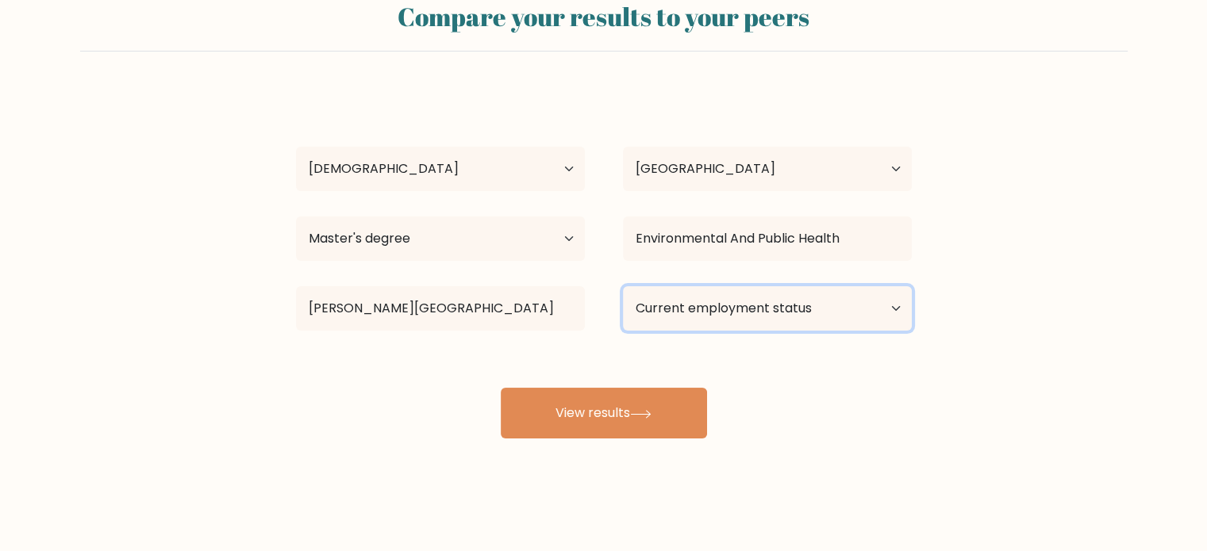
click at [804, 310] on select "Current employment status Employed Student Retired Other / prefer not to answer" at bounding box center [767, 308] width 289 height 44
click at [623, 286] on select "Current employment status Employed Student Retired Other / prefer not to answer" at bounding box center [767, 308] width 289 height 44
click at [831, 310] on select "Current employment status Employed Student Retired Other / prefer not to answer" at bounding box center [767, 308] width 289 height 44
click at [623, 286] on select "Current employment status Employed Student Retired Other / prefer not to answer" at bounding box center [767, 308] width 289 height 44
click at [848, 313] on select "Current employment status Employed Student Retired Other / prefer not to answer" at bounding box center [767, 308] width 289 height 44
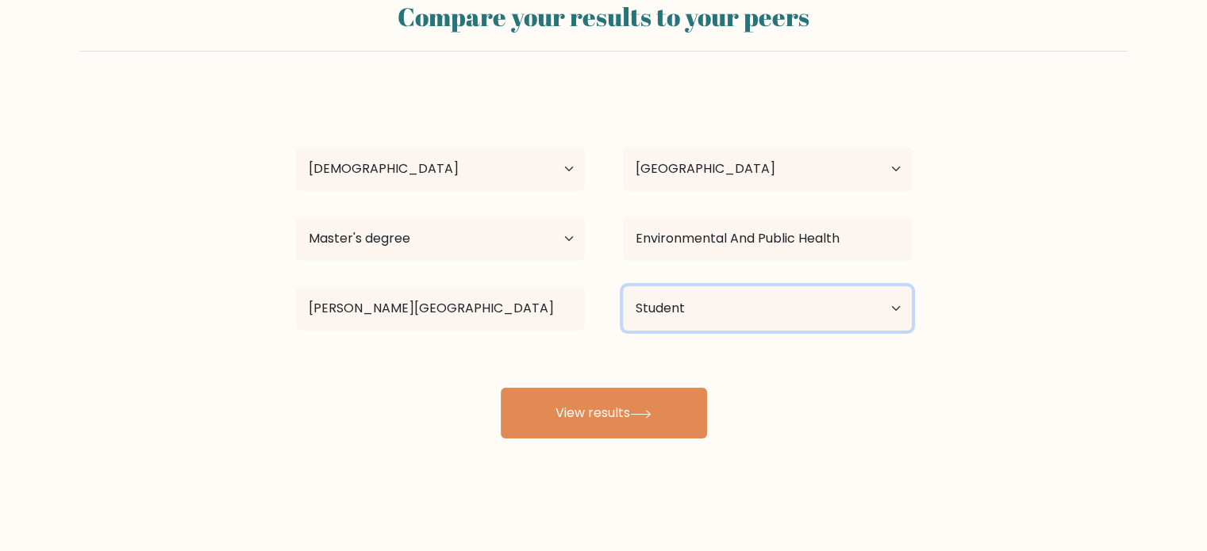
select select "other"
click at [623, 286] on select "Current employment status Employed Student Retired Other / prefer not to answer" at bounding box center [767, 308] width 289 height 44
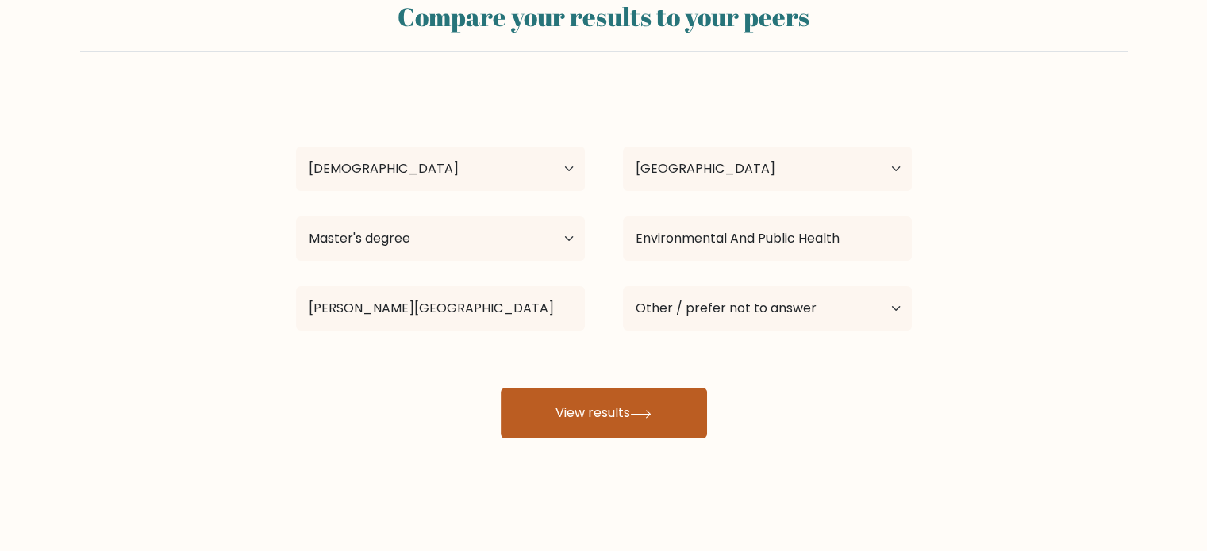
click at [658, 424] on button "View results" at bounding box center [604, 413] width 206 height 51
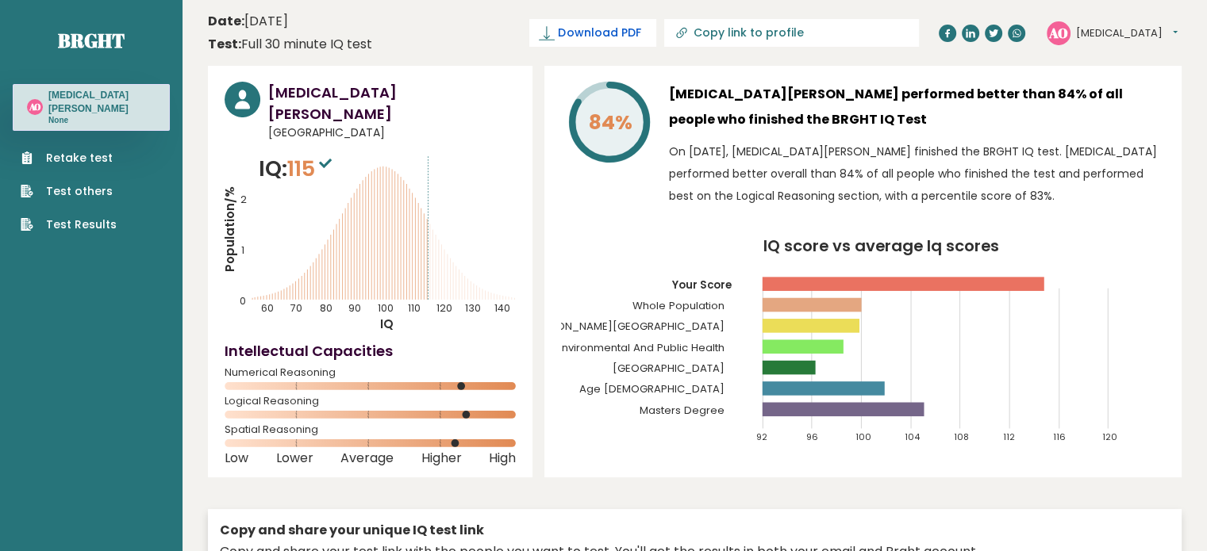
click at [640, 30] on span "Download PDF" at bounding box center [599, 33] width 83 height 17
drag, startPoint x: 1120, startPoint y: 24, endPoint x: 1120, endPoint y: 33, distance: 8.7
click at [1120, 33] on div "AO Amen Dashboard Profile Settings Logout" at bounding box center [1112, 33] width 131 height 24
click at [1120, 33] on button "[MEDICAL_DATA]" at bounding box center [1127, 33] width 102 height 16
click at [1112, 101] on link "Settings" at bounding box center [1117, 102] width 81 height 22
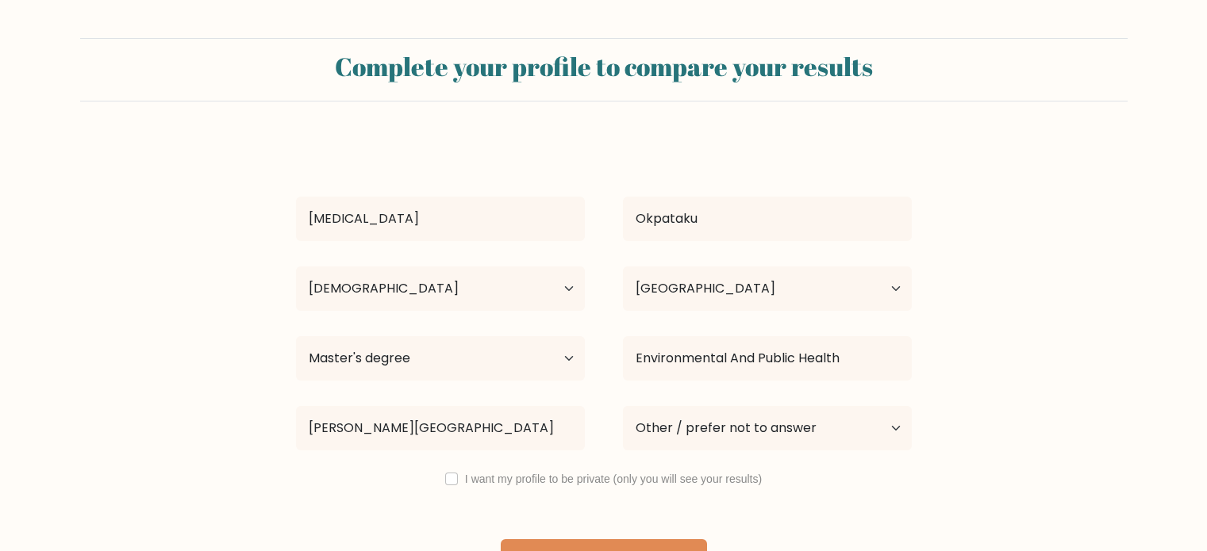
select select "18_24"
select select "NG"
select select "masters_degree"
select select "other"
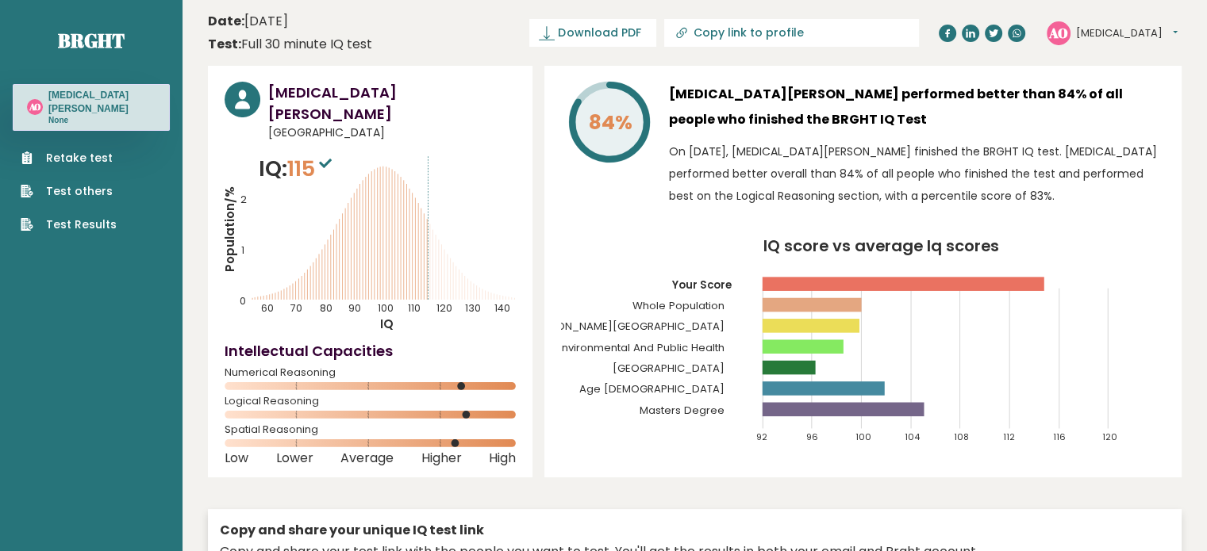
click at [1078, 29] on button "[MEDICAL_DATA]" at bounding box center [1127, 33] width 102 height 16
click at [1111, 71] on link "Profile" at bounding box center [1117, 80] width 81 height 22
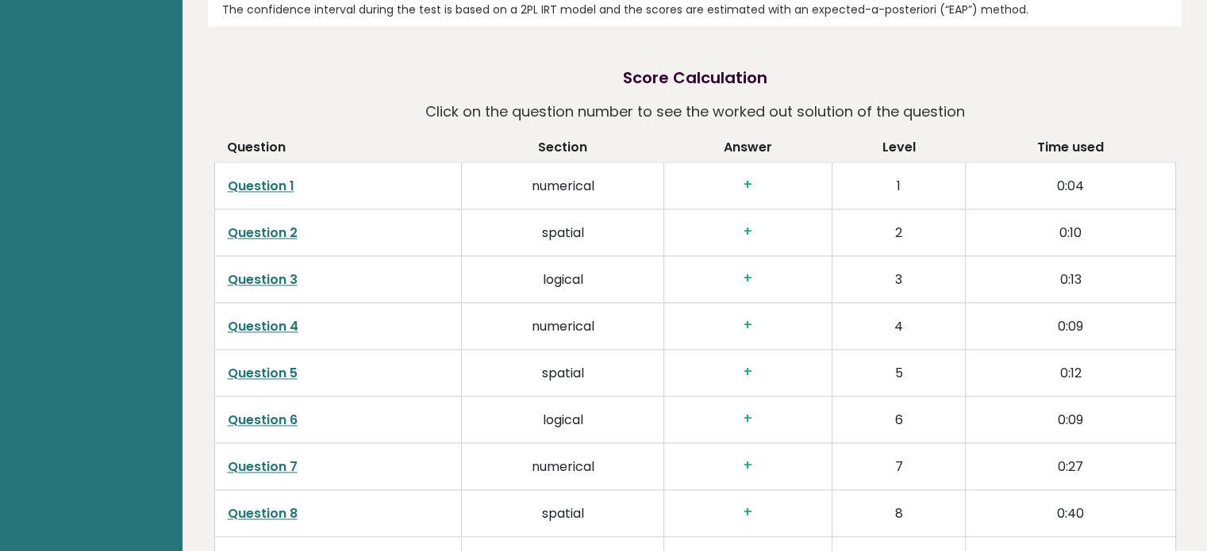
scroll to position [4124, 0]
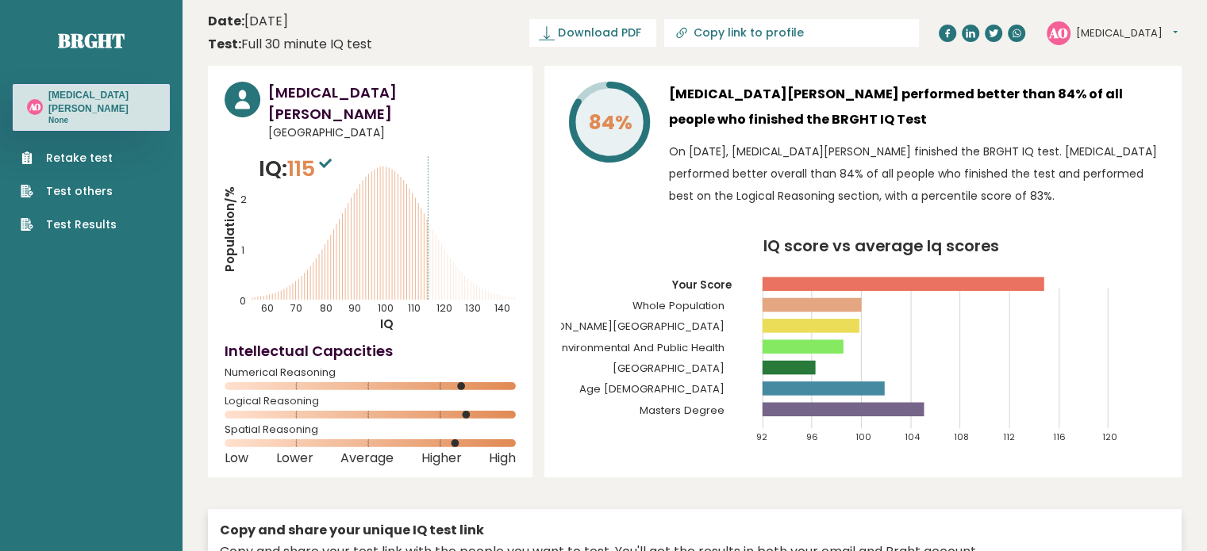
click at [90, 131] on div "Retake test Test others Test Results" at bounding box center [91, 182] width 157 height 102
click at [1080, 34] on button "[MEDICAL_DATA]" at bounding box center [1127, 33] width 102 height 16
click at [1108, 60] on link "Dashboard" at bounding box center [1117, 58] width 81 height 21
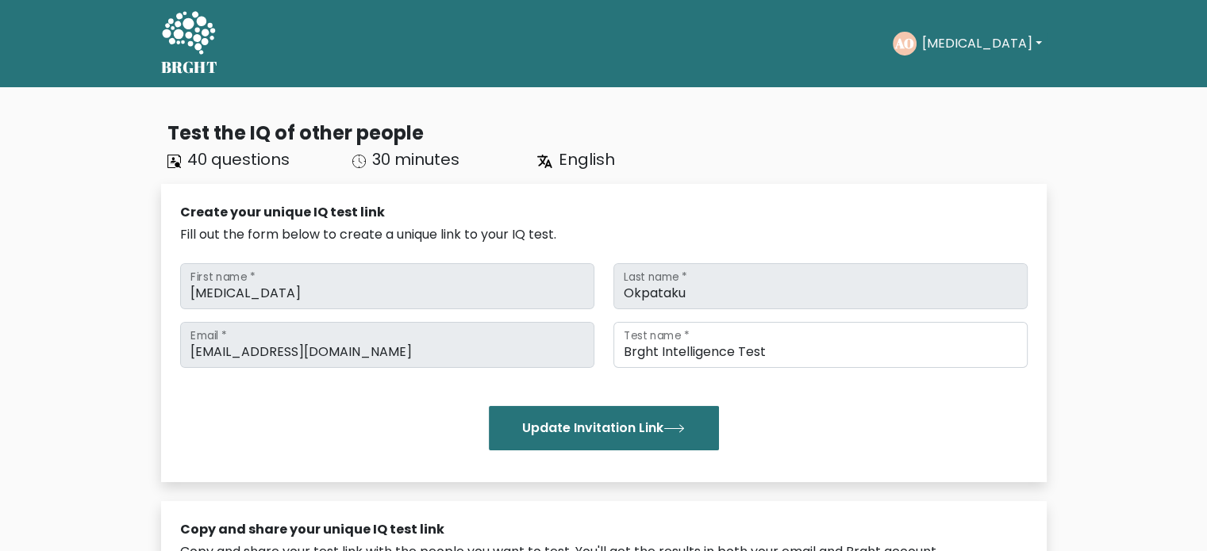
click at [985, 48] on button "[MEDICAL_DATA]" at bounding box center [980, 43] width 129 height 21
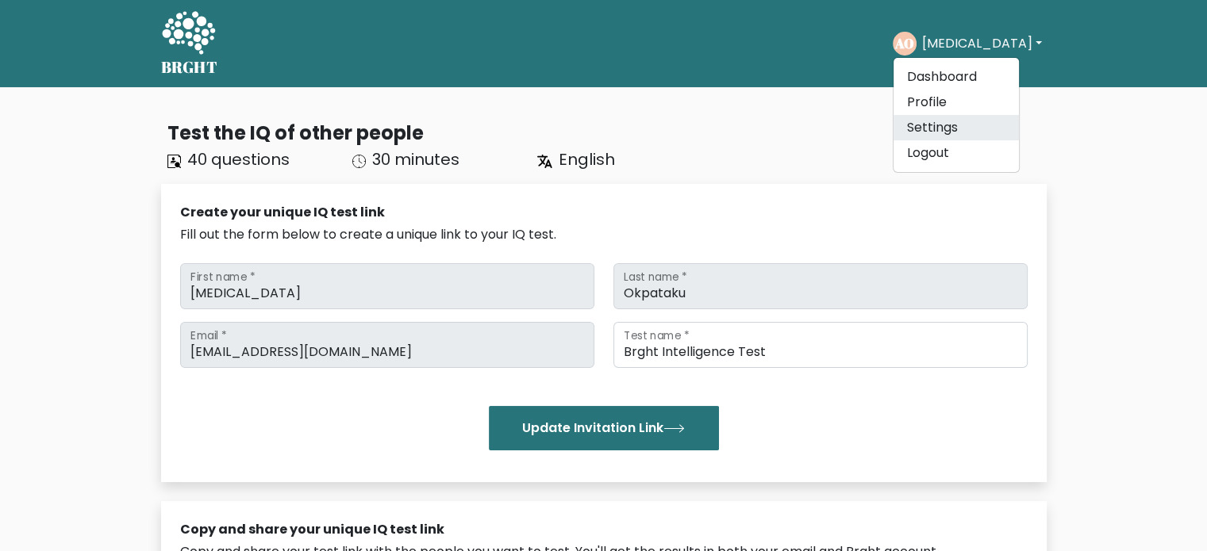
click at [961, 126] on link "Settings" at bounding box center [955, 127] width 125 height 25
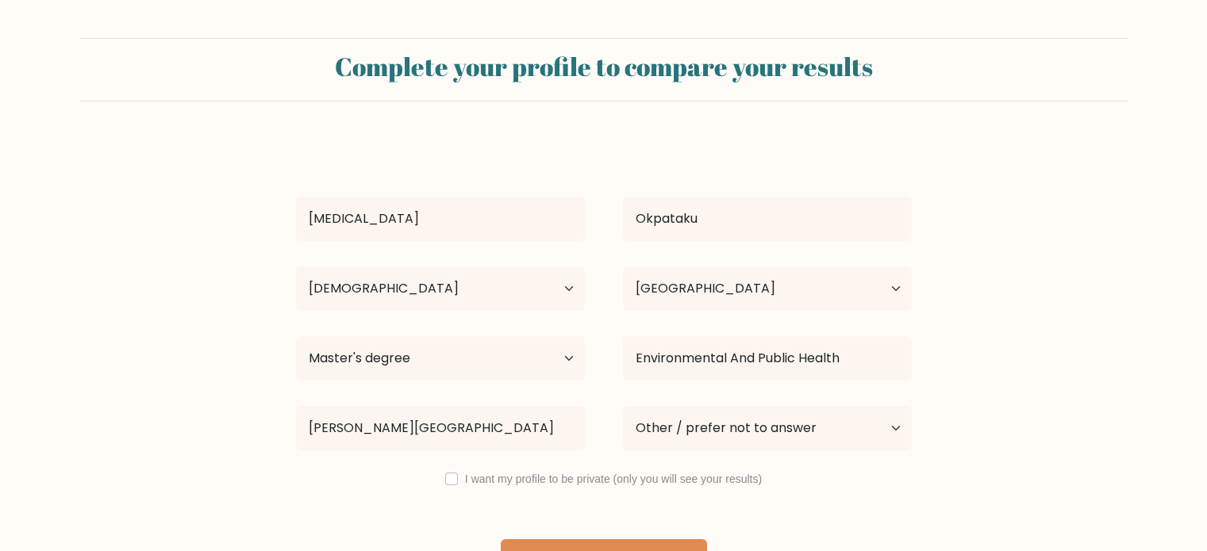
select select "18_24"
select select "NG"
select select "masters_degree"
select select "other"
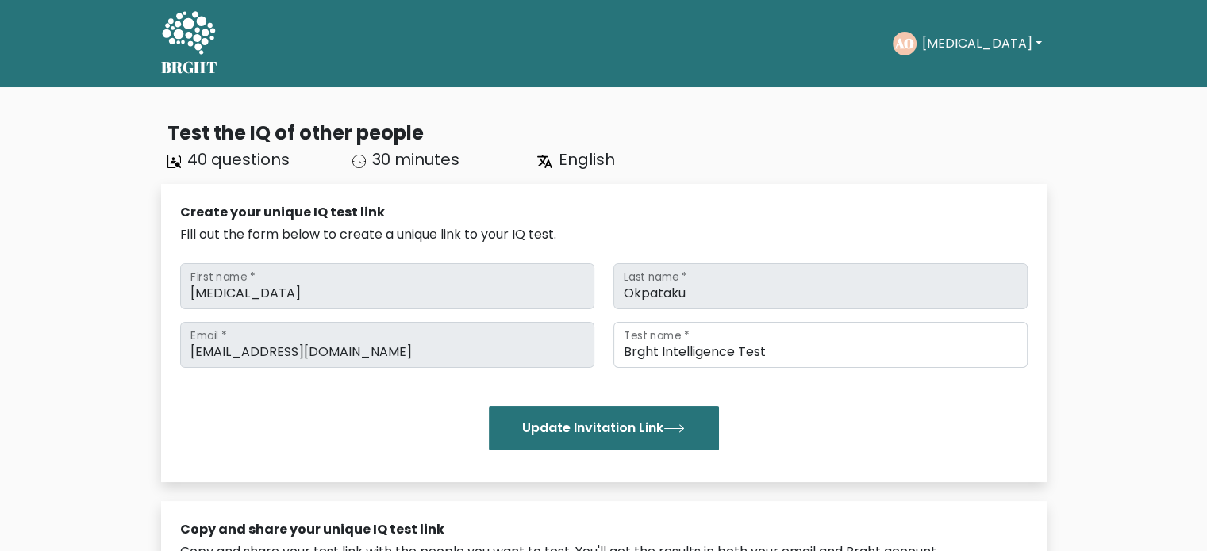
click at [962, 41] on button "[MEDICAL_DATA]" at bounding box center [980, 43] width 129 height 21
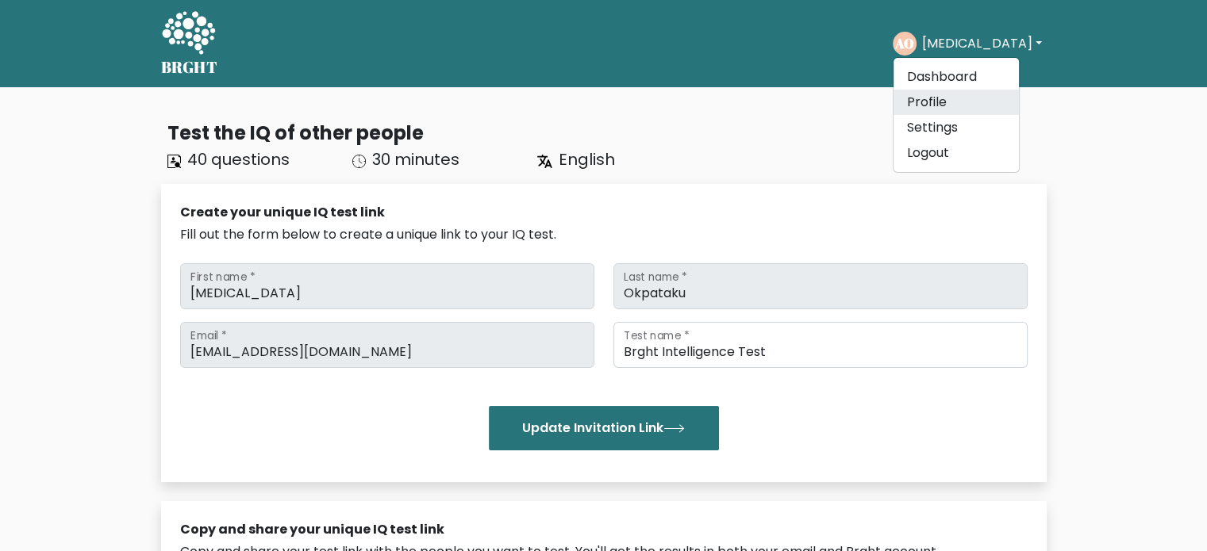
click at [974, 98] on link "Profile" at bounding box center [955, 102] width 125 height 25
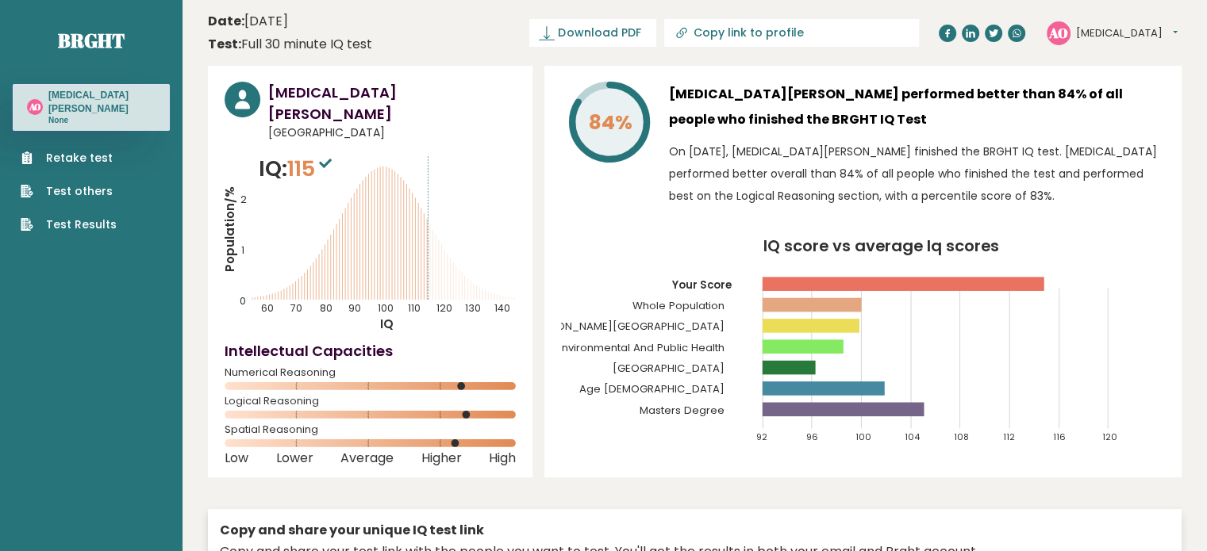
click at [1101, 32] on button "[MEDICAL_DATA]" at bounding box center [1127, 33] width 102 height 16
click at [1112, 53] on link "Dashboard" at bounding box center [1117, 58] width 81 height 21
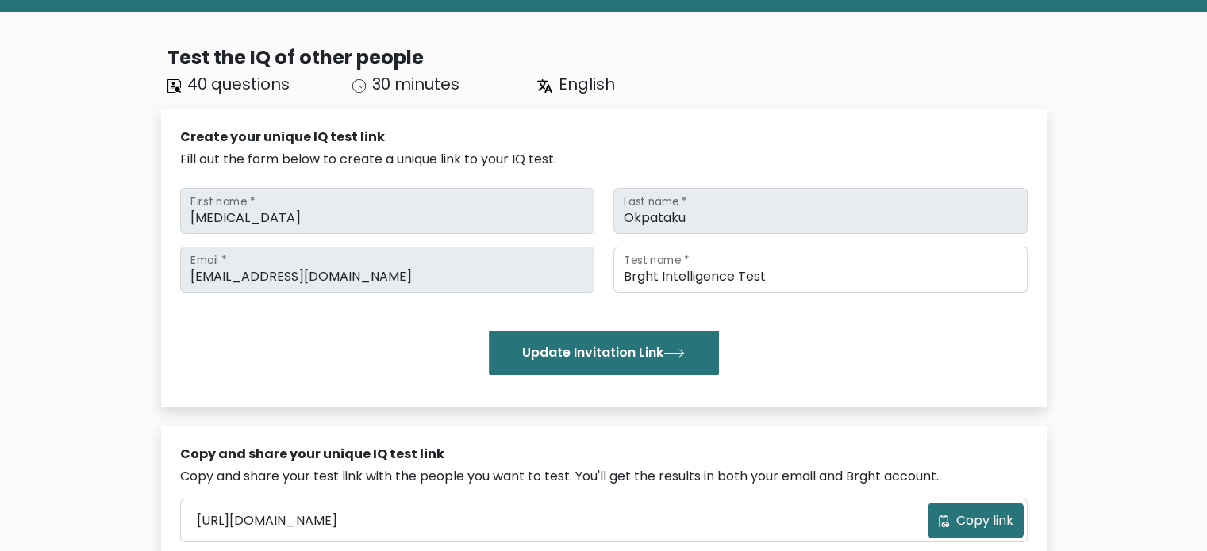
scroll to position [531, 0]
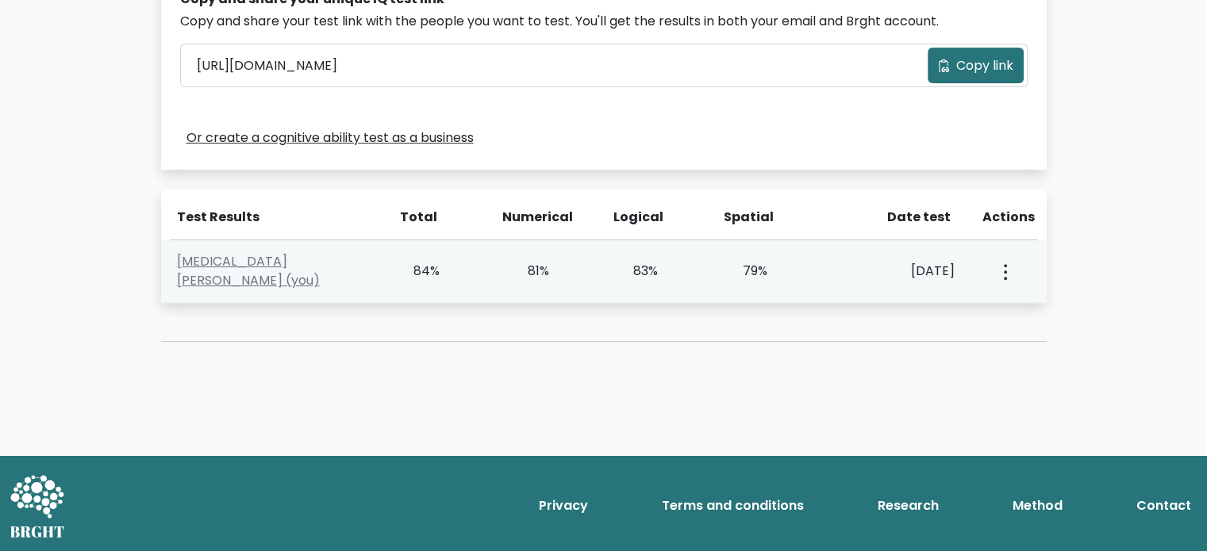
click at [1006, 278] on button "button" at bounding box center [1003, 271] width 13 height 49
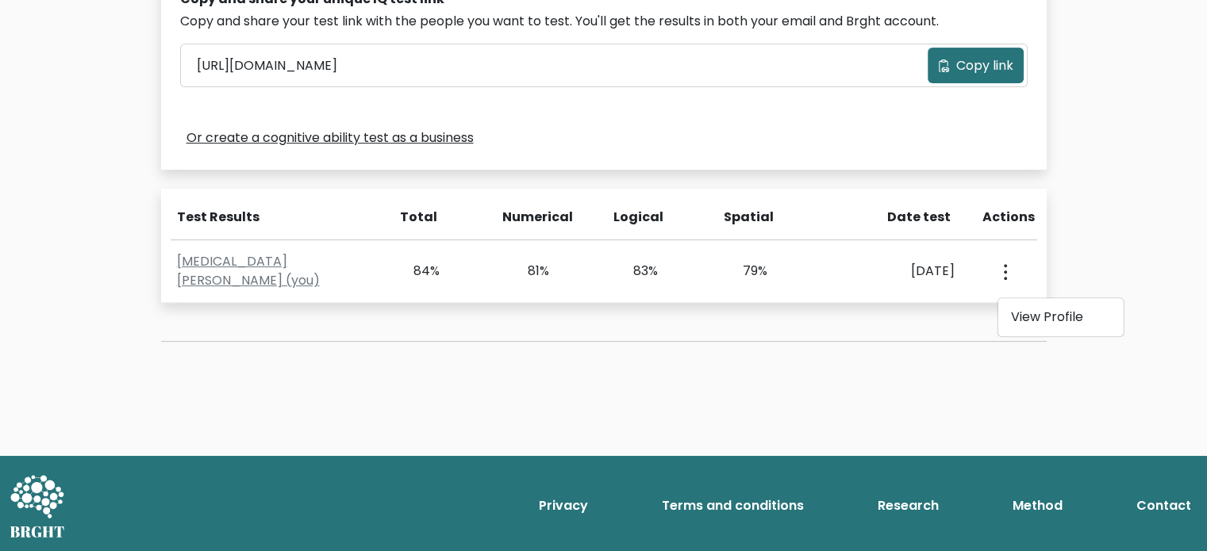
click at [691, 505] on link "Terms and conditions" at bounding box center [732, 506] width 155 height 32
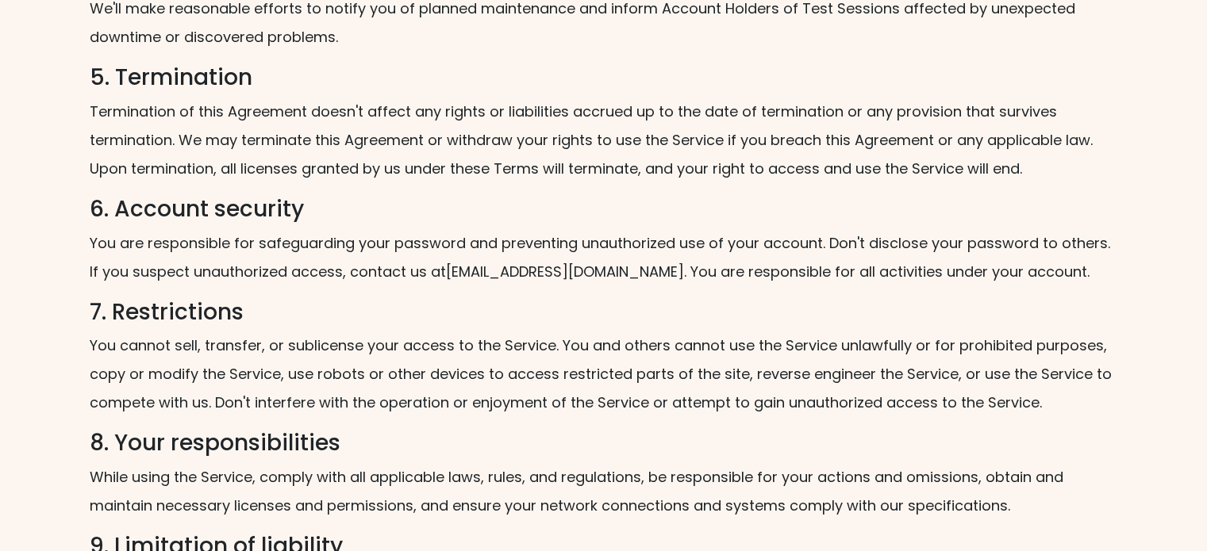
scroll to position [1411, 0]
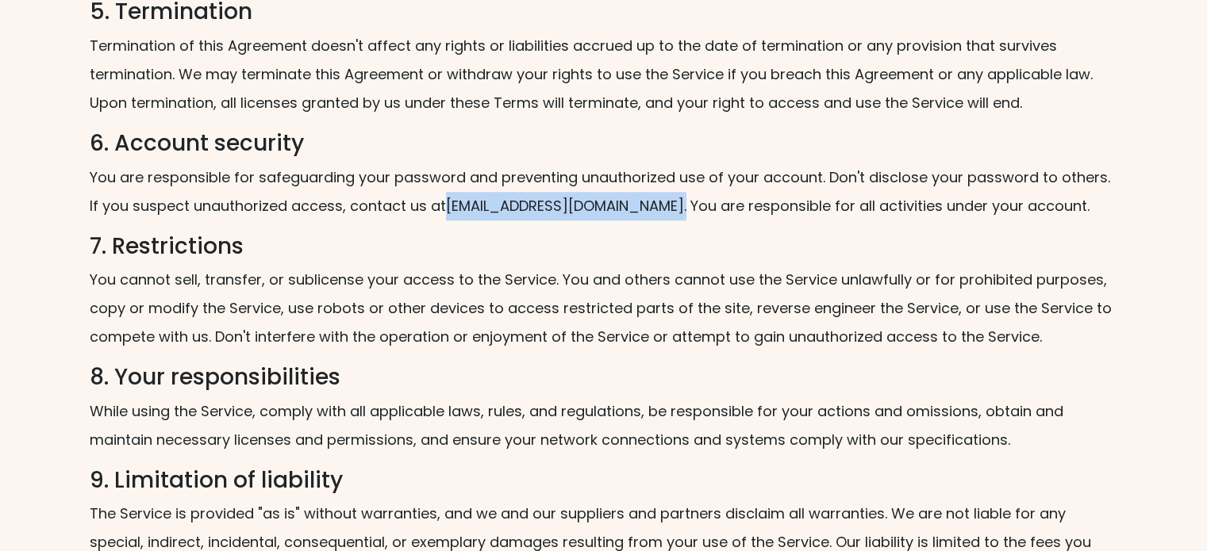
drag, startPoint x: 571, startPoint y: 206, endPoint x: 435, endPoint y: 206, distance: 136.5
click at [435, 206] on p "You are responsible for safeguarding your password and preventing unauthorized …" at bounding box center [604, 191] width 1028 height 57
copy p "support@Brght.org ."
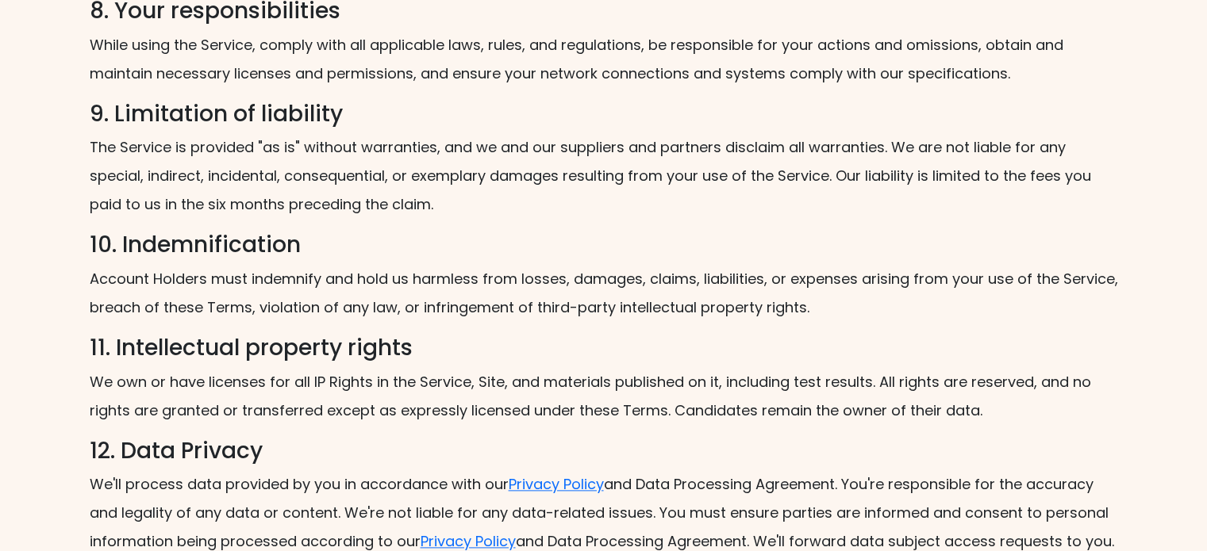
scroll to position [2298, 0]
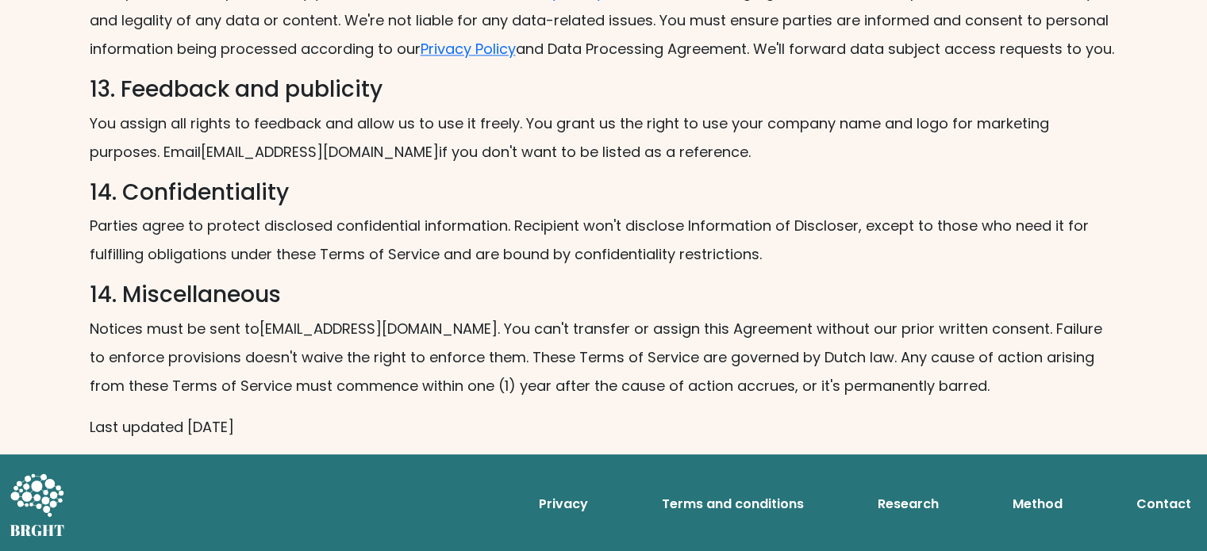
click at [1168, 502] on link "Contact" at bounding box center [1163, 505] width 67 height 32
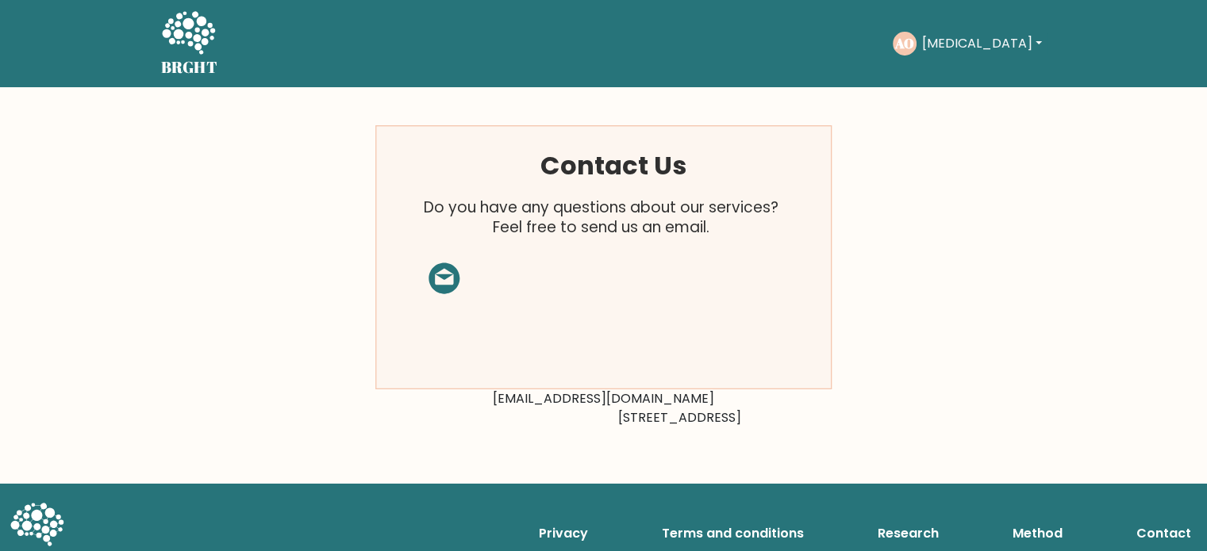
click at [663, 291] on rect at bounding box center [603, 257] width 456 height 263
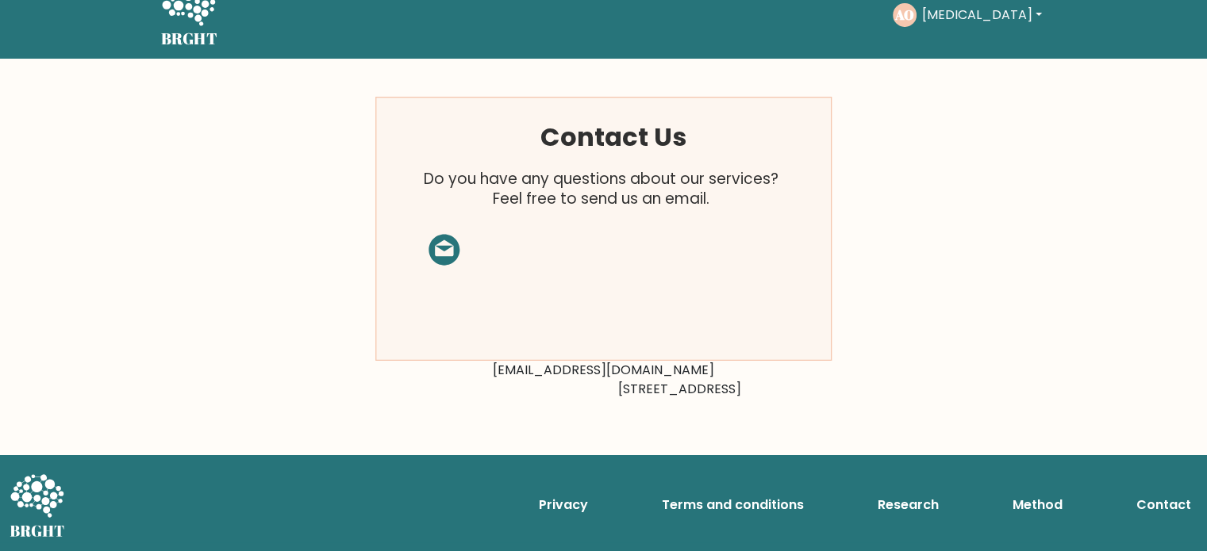
click at [982, 9] on button "[MEDICAL_DATA]" at bounding box center [980, 15] width 129 height 21
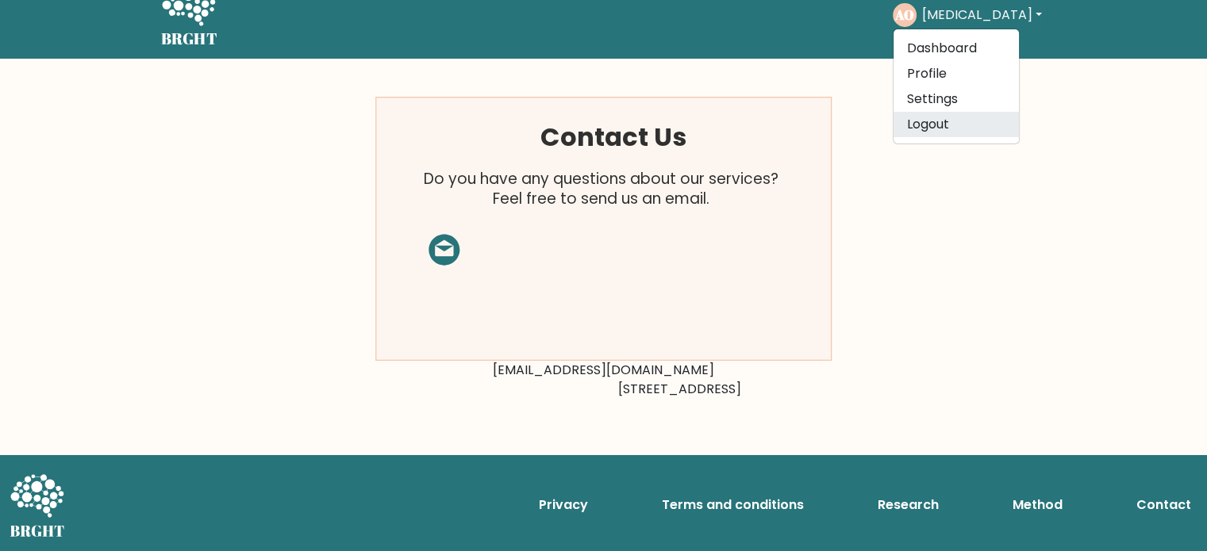
click at [929, 118] on link "Logout" at bounding box center [955, 124] width 125 height 25
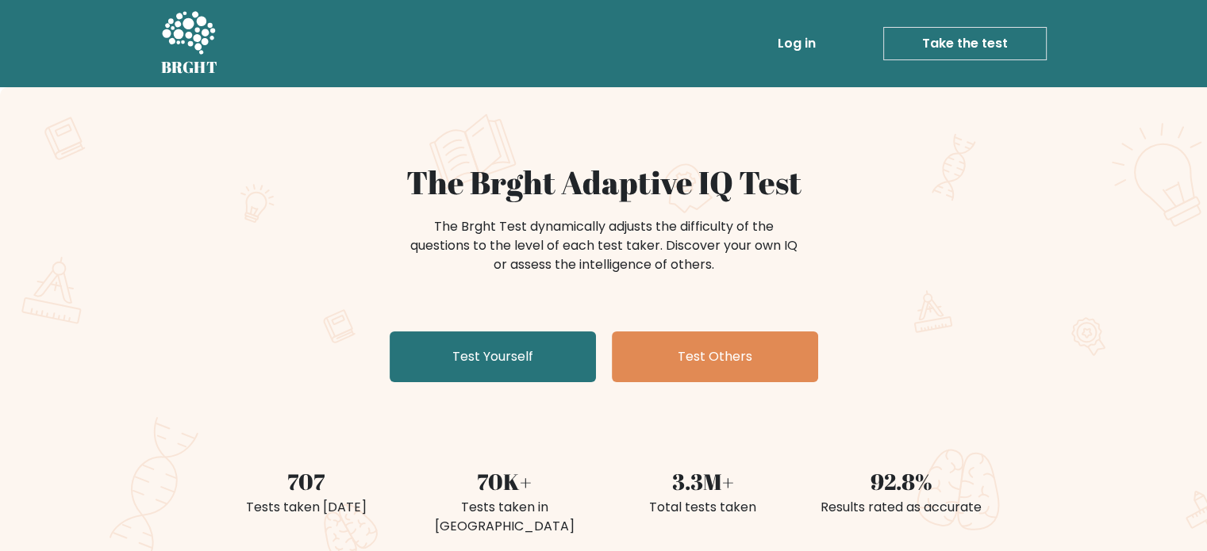
click at [791, 40] on link "Log in" at bounding box center [796, 44] width 51 height 32
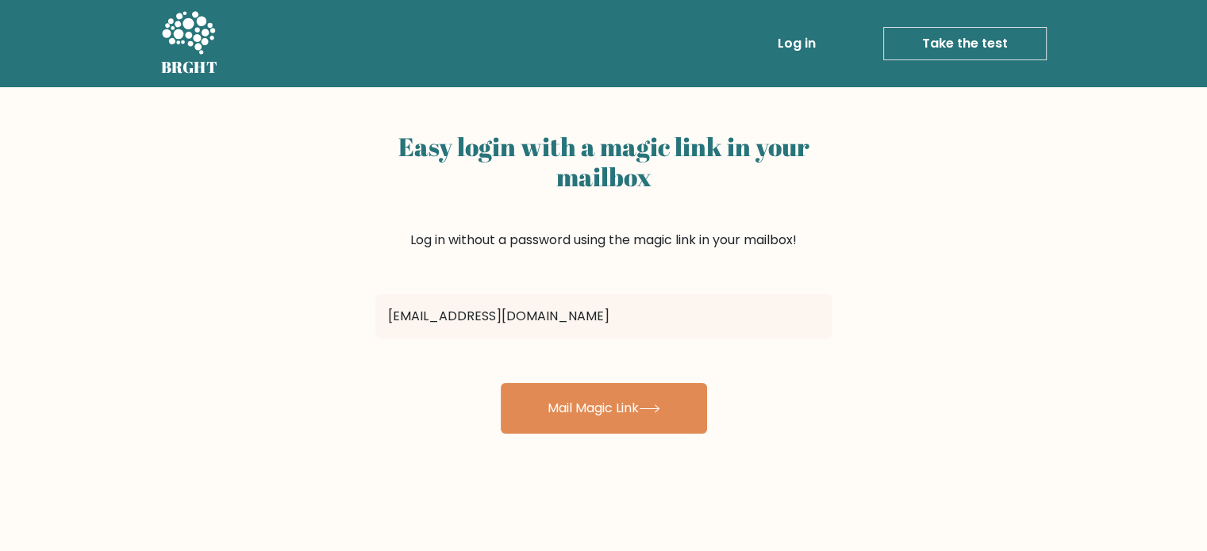
type input "[EMAIL_ADDRESS][DOMAIN_NAME]"
click at [501, 383] on button "Mail Magic Link" at bounding box center [604, 408] width 206 height 51
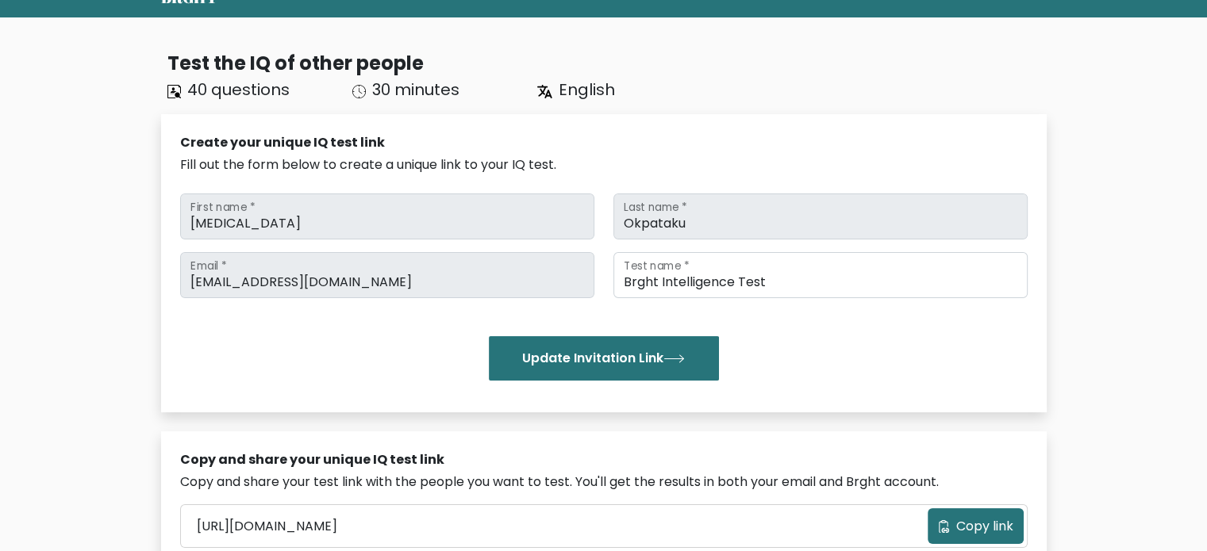
scroll to position [71, 0]
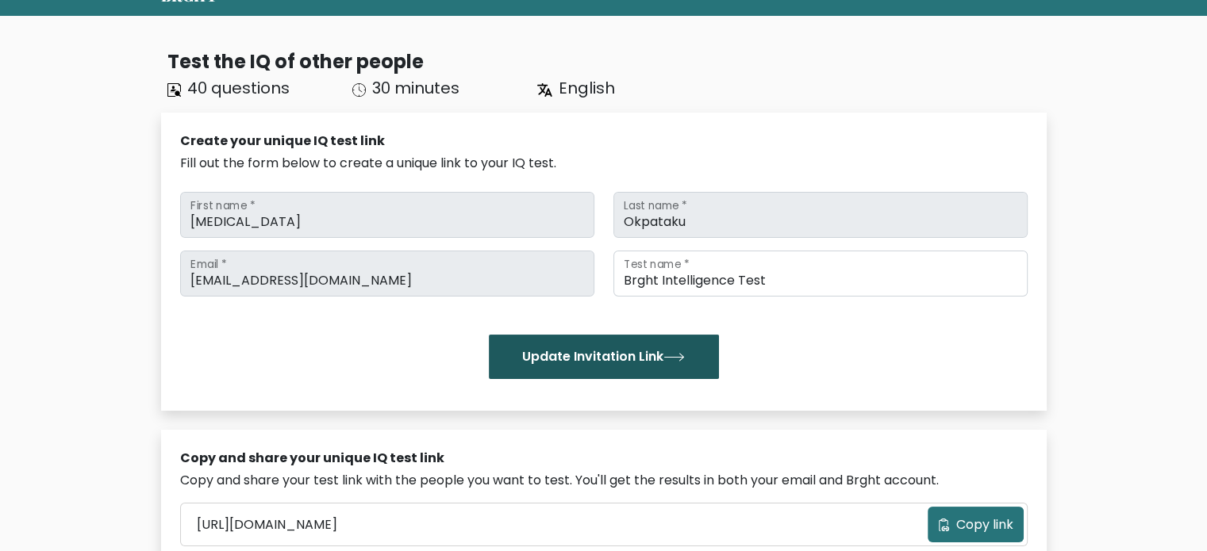
click at [667, 349] on button "Update Invitation Link" at bounding box center [604, 357] width 230 height 44
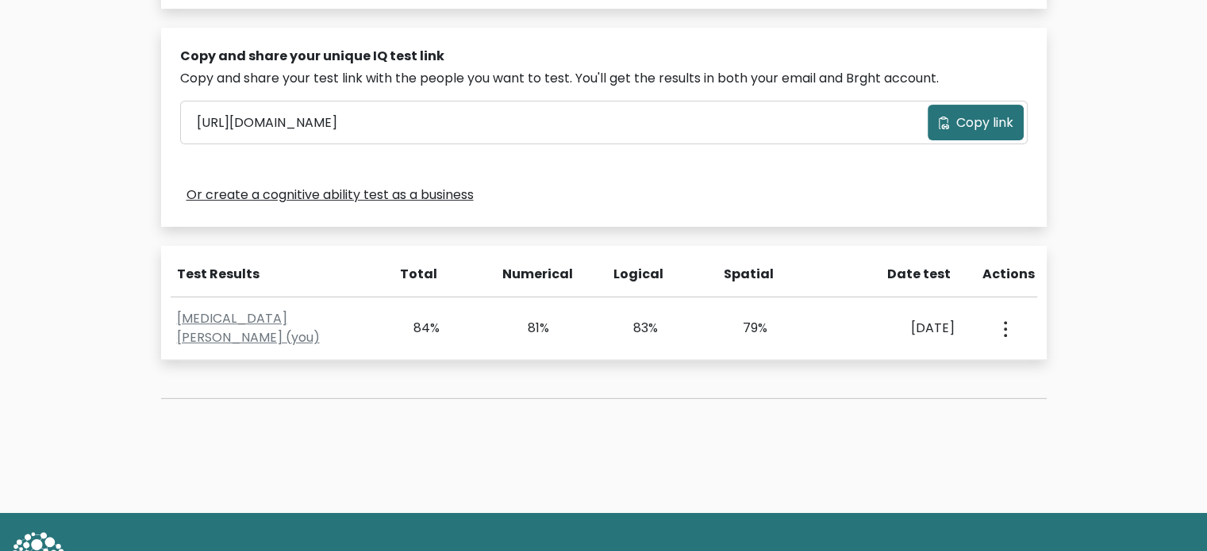
scroll to position [531, 0]
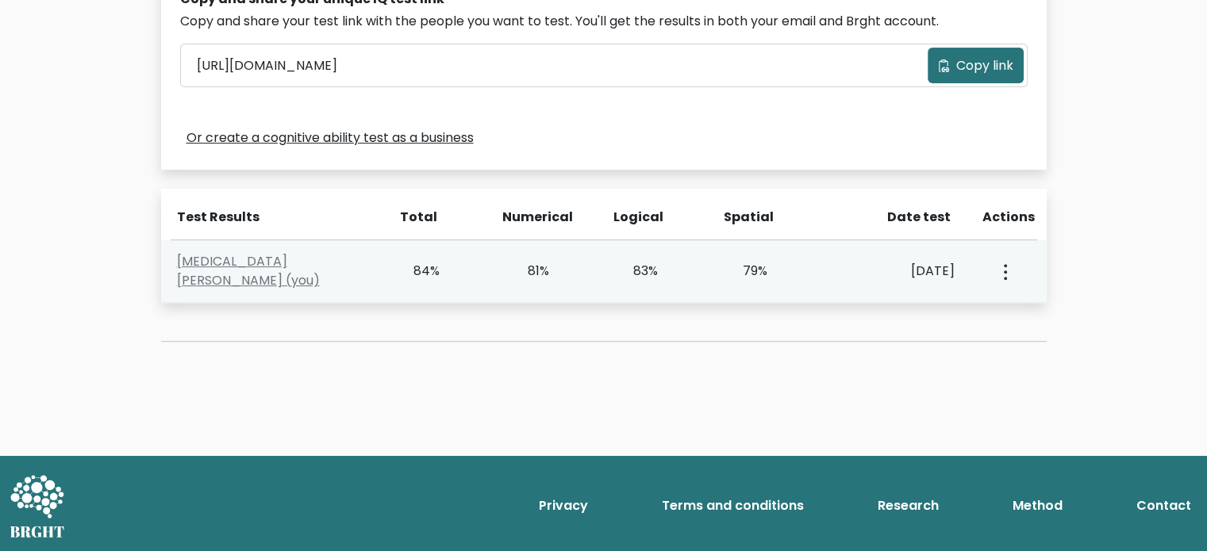
click at [1012, 274] on div "View Profile" at bounding box center [1004, 271] width 54 height 49
click at [1004, 274] on icon "button" at bounding box center [1005, 272] width 3 height 16
click at [1035, 323] on link "View Profile" at bounding box center [1059, 317] width 125 height 25
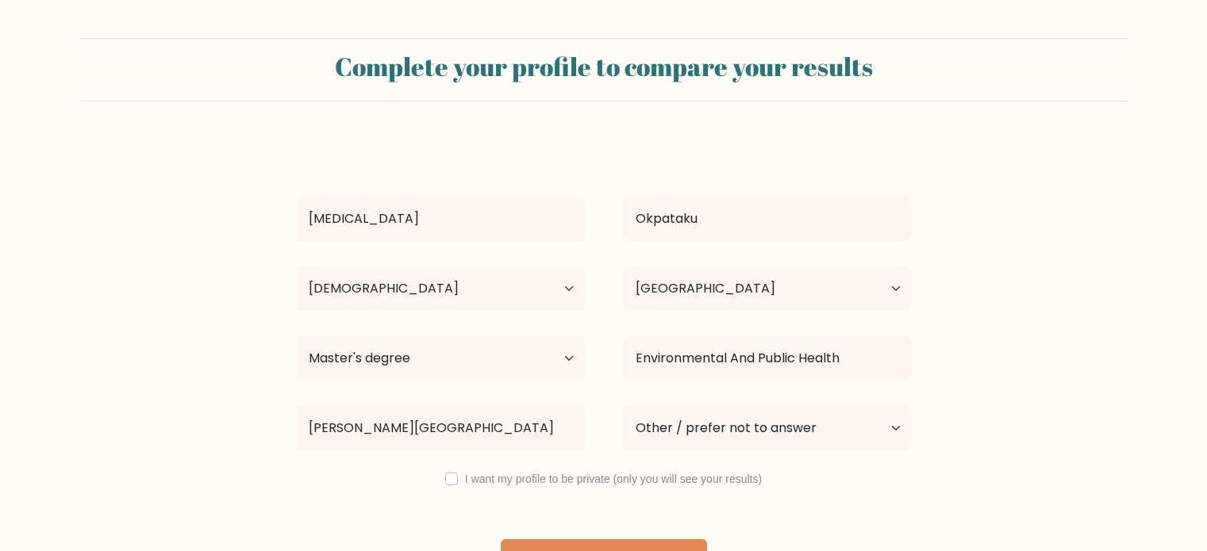
select select "18_24"
select select "NG"
select select "masters_degree"
select select "other"
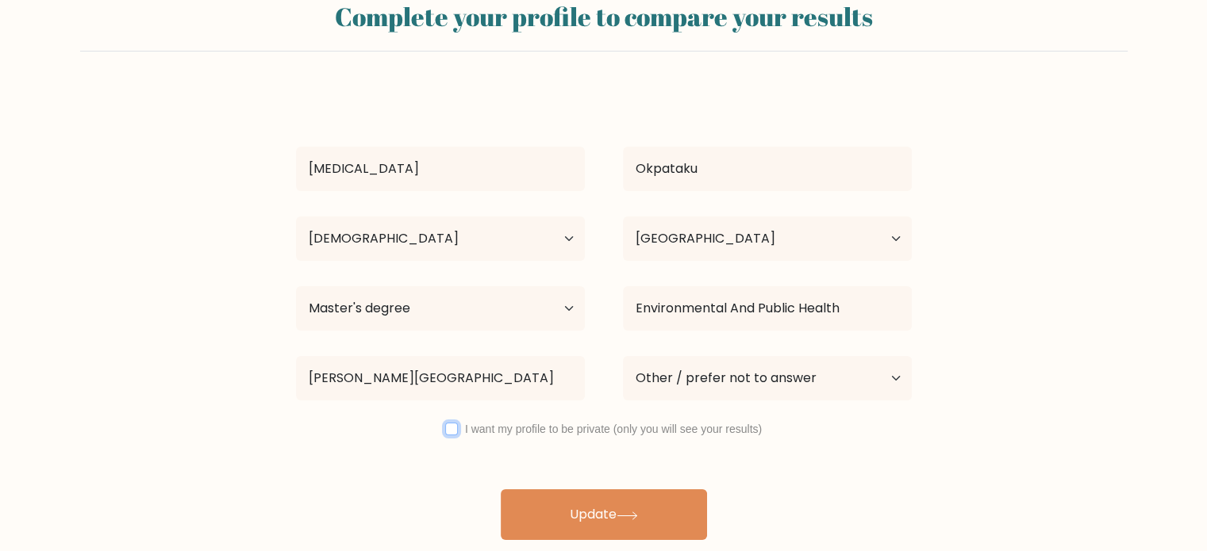
click at [451, 430] on input "checkbox" at bounding box center [451, 429] width 13 height 13
checkbox input "true"
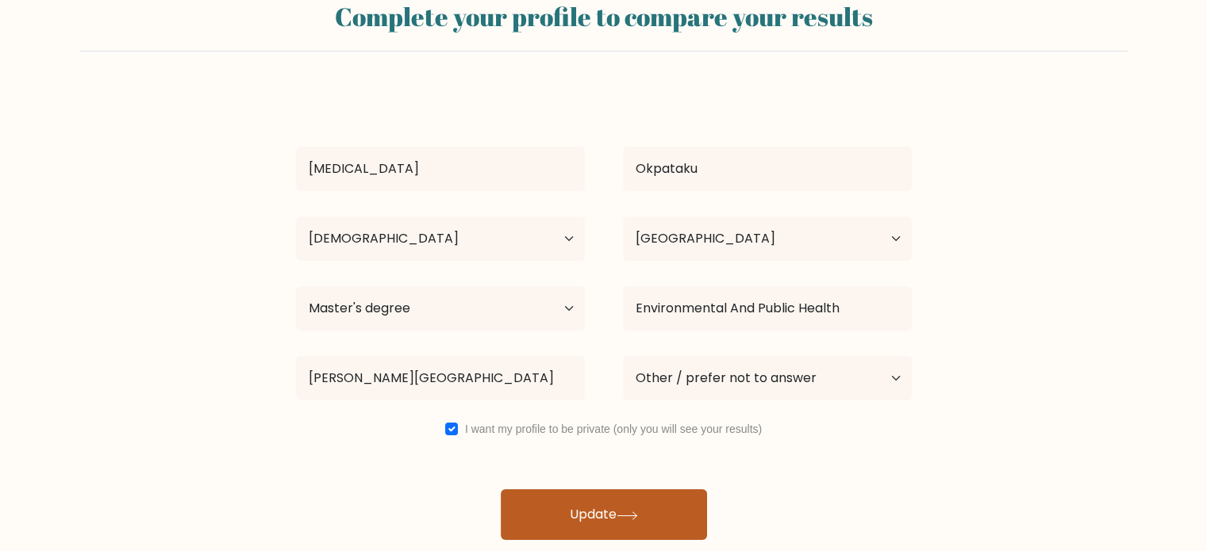
click at [555, 527] on button "Update" at bounding box center [604, 515] width 206 height 51
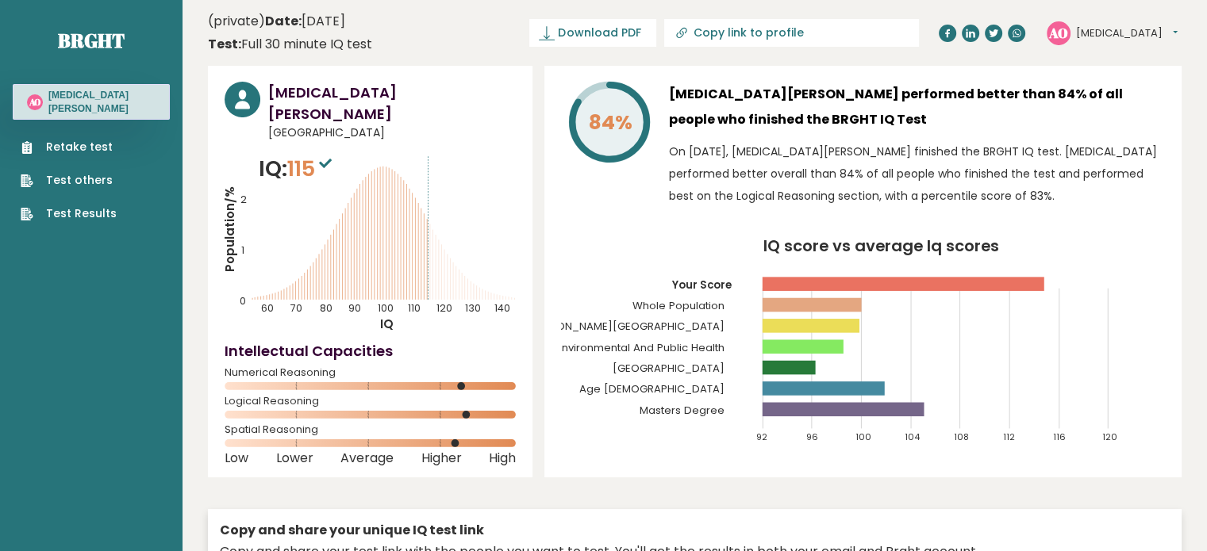
click at [1089, 33] on button "[MEDICAL_DATA]" at bounding box center [1127, 33] width 102 height 16
click at [1114, 63] on link "Dashboard" at bounding box center [1117, 58] width 81 height 21
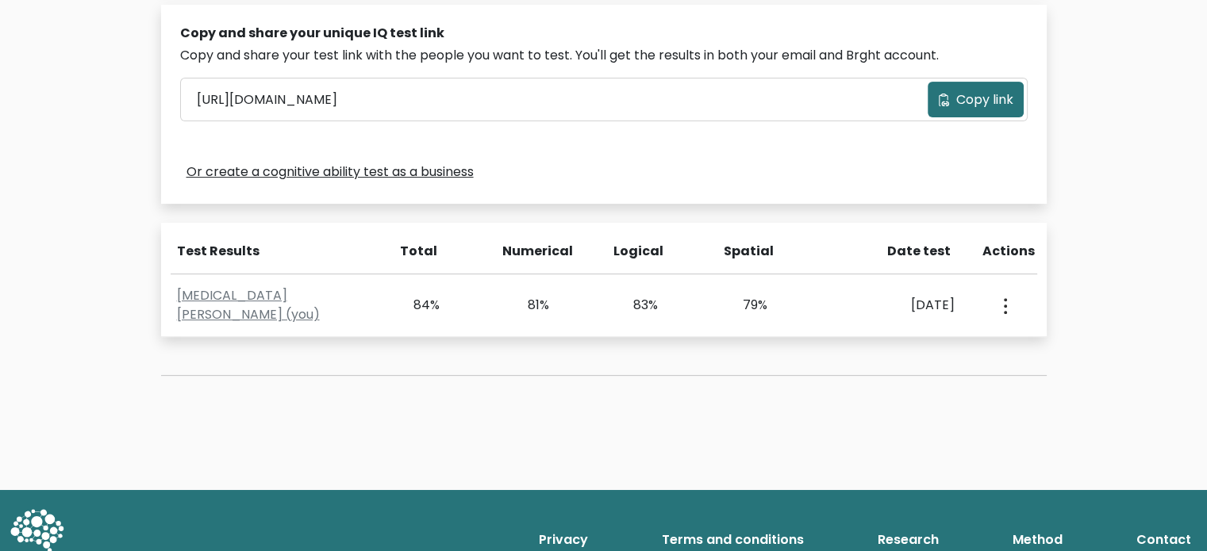
scroll to position [531, 0]
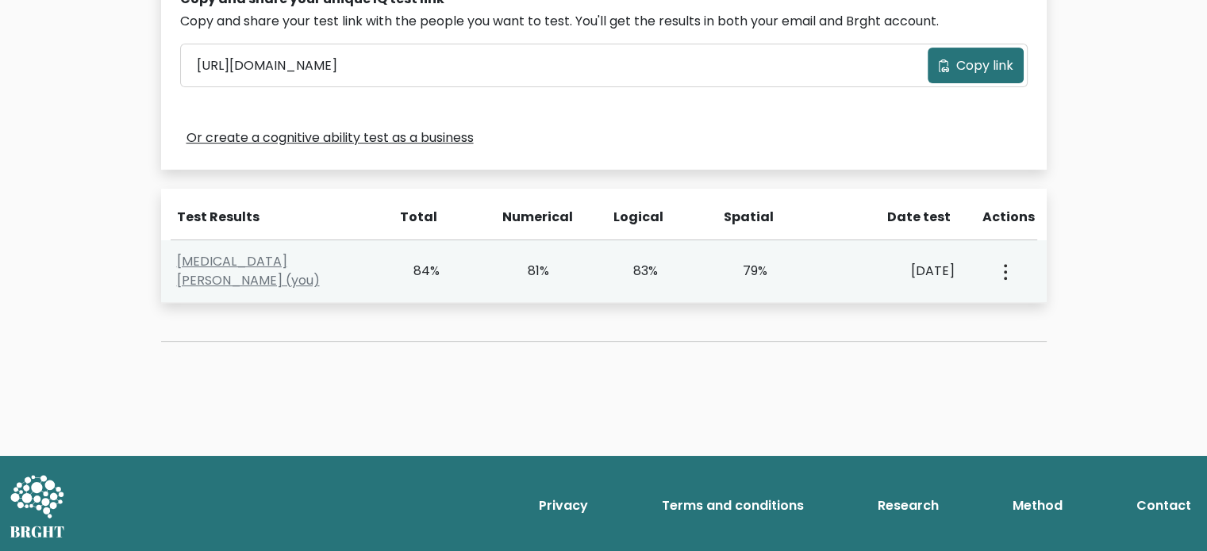
click at [1003, 290] on button "button" at bounding box center [1003, 271] width 13 height 49
click at [1004, 276] on icon "button" at bounding box center [1005, 272] width 3 height 16
click at [1022, 319] on link "View Profile" at bounding box center [1059, 317] width 125 height 25
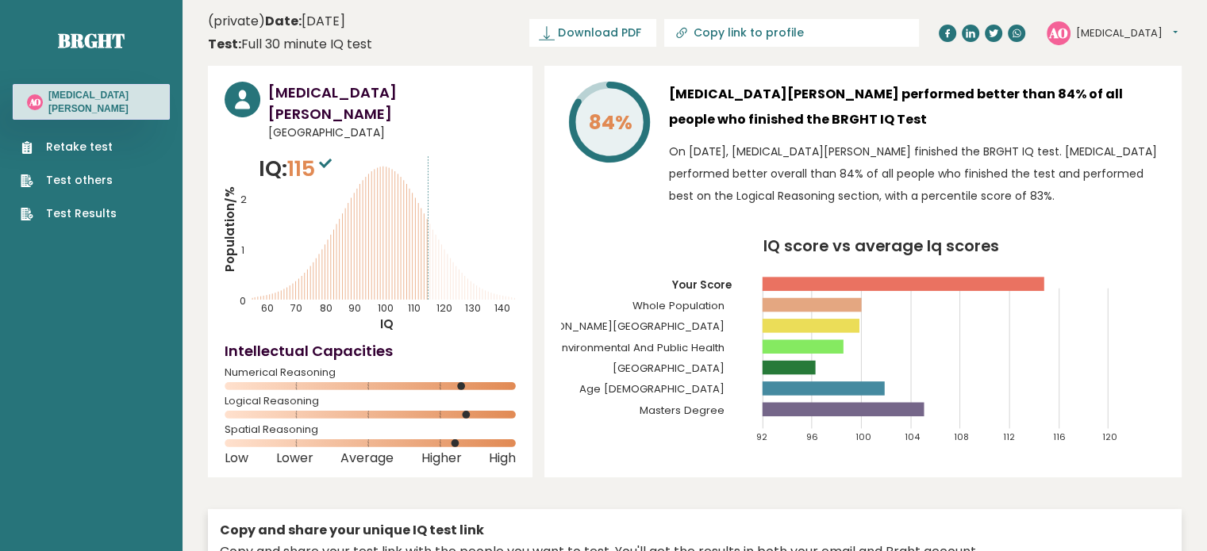
click at [40, 104] on text "AO" at bounding box center [35, 102] width 13 height 12
